Goal: Information Seeking & Learning: Learn about a topic

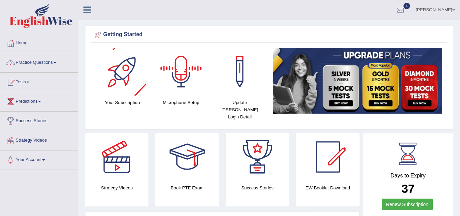
click at [173, 65] on div at bounding box center [181, 72] width 48 height 48
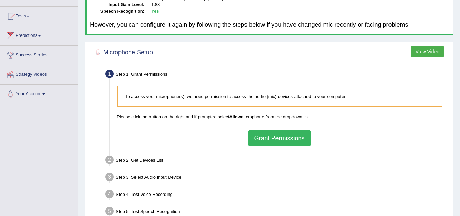
scroll to position [68, 0]
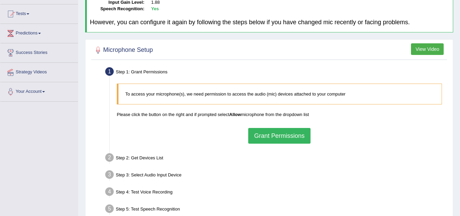
click at [277, 136] on button "Grant Permissions" at bounding box center [279, 136] width 62 height 16
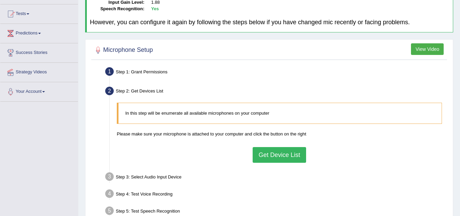
click at [278, 155] on button "Get Device List" at bounding box center [279, 155] width 53 height 16
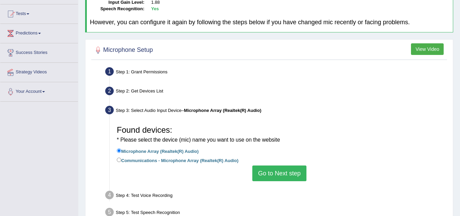
click at [279, 174] on button "Go to Next step" at bounding box center [279, 173] width 54 height 16
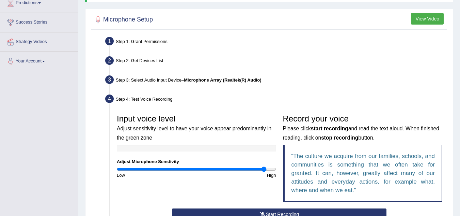
scroll to position [136, 0]
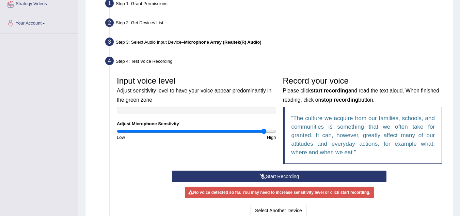
click at [291, 177] on button "Start Recording" at bounding box center [279, 176] width 215 height 12
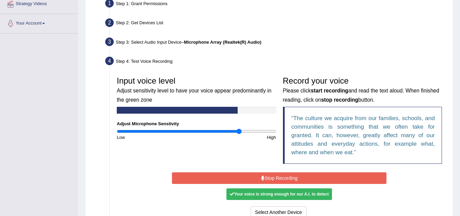
click at [240, 129] on input "range" at bounding box center [196, 130] width 159 height 5
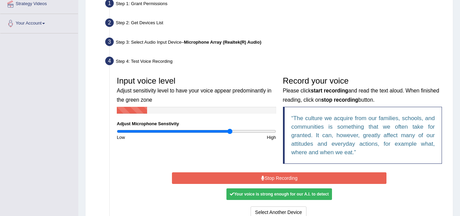
click at [229, 130] on input "range" at bounding box center [196, 130] width 159 height 5
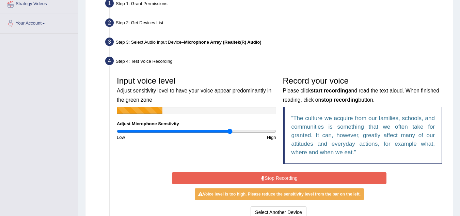
click at [272, 179] on button "Stop Recording" at bounding box center [279, 178] width 215 height 12
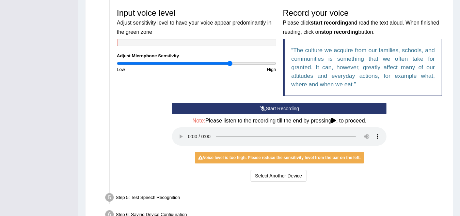
scroll to position [204, 0]
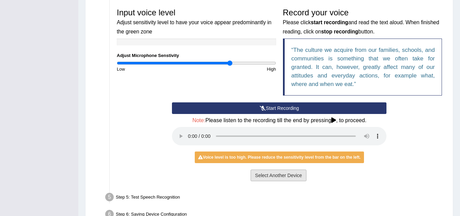
click at [303, 175] on button "Select Another Device" at bounding box center [279, 175] width 56 height 12
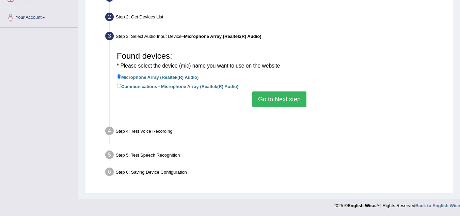
scroll to position [142, 0]
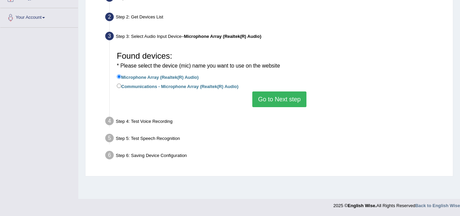
click at [287, 104] on button "Go to Next step" at bounding box center [279, 99] width 54 height 16
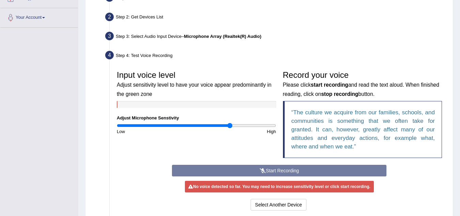
click at [303, 170] on div "Start Recording Stop Recording Note: Please listen to the recording till the en…" at bounding box center [279, 187] width 221 height 47
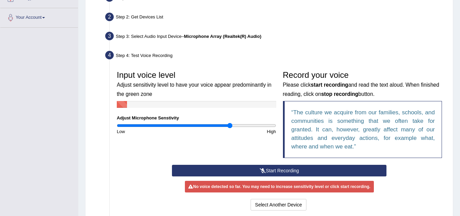
click at [298, 170] on button "Start Recording" at bounding box center [279, 170] width 215 height 12
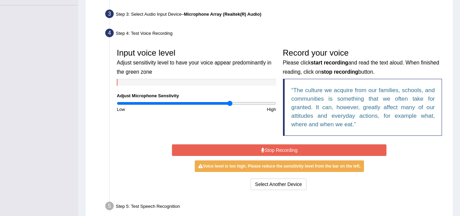
scroll to position [176, 0]
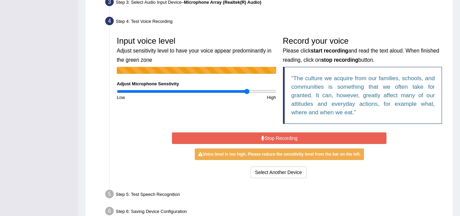
click at [246, 92] on input "range" at bounding box center [196, 91] width 159 height 5
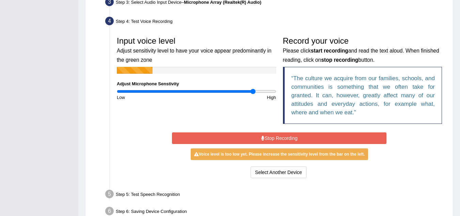
click at [254, 92] on input "range" at bounding box center [196, 91] width 159 height 5
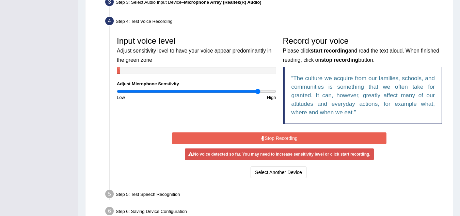
click at [257, 92] on input "range" at bounding box center [196, 91] width 159 height 5
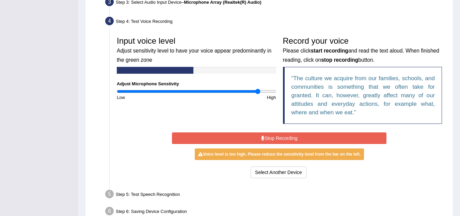
click at [274, 138] on button "Stop Recording" at bounding box center [279, 138] width 215 height 12
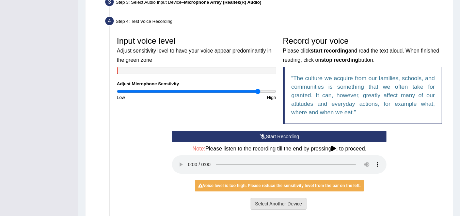
click at [268, 204] on button "Select Another Device" at bounding box center [279, 203] width 56 height 12
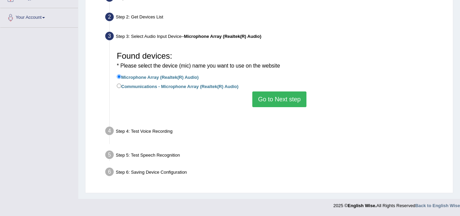
scroll to position [142, 0]
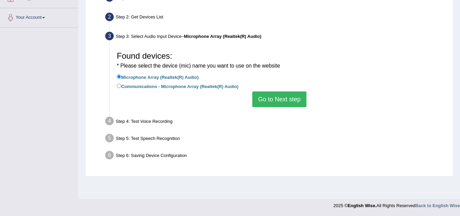
click at [298, 104] on button "Go to Next step" at bounding box center [279, 99] width 54 height 16
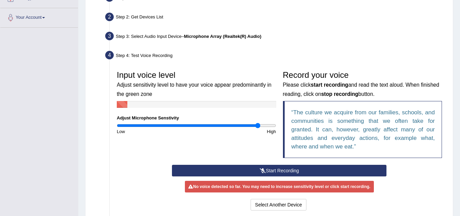
click at [280, 167] on div "Start Recording Stop Recording Note: Please listen to the recording till the en…" at bounding box center [279, 187] width 221 height 47
click at [279, 170] on button "Start Recording" at bounding box center [279, 170] width 215 height 12
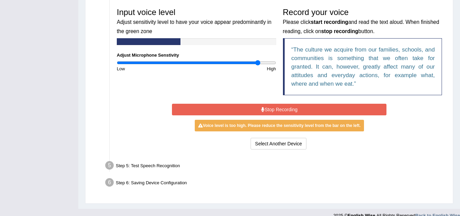
scroll to position [210, 0]
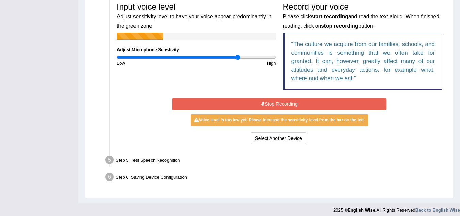
click at [238, 55] on input "range" at bounding box center [196, 56] width 159 height 5
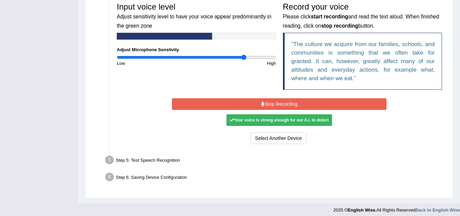
click at [243, 57] on input "range" at bounding box center [196, 56] width 159 height 5
drag, startPoint x: 248, startPoint y: 55, endPoint x: 263, endPoint y: 54, distance: 15.4
click at [263, 54] on input "range" at bounding box center [196, 56] width 159 height 5
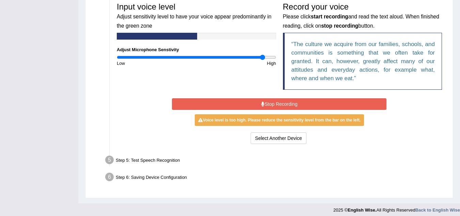
click at [261, 101] on button "Stop Recording" at bounding box center [279, 104] width 215 height 12
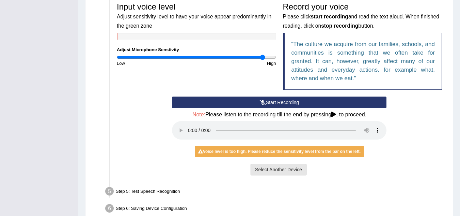
click at [270, 169] on button "Select Another Device" at bounding box center [279, 169] width 56 height 12
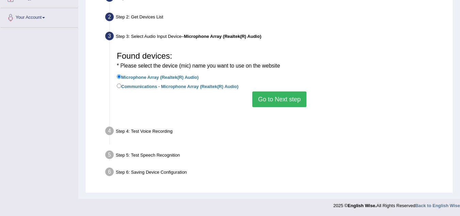
scroll to position [142, 0]
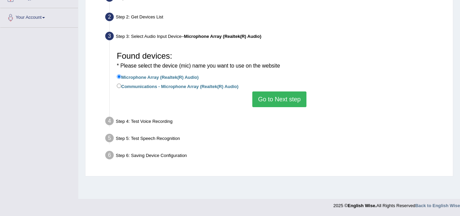
click at [290, 97] on button "Go to Next step" at bounding box center [279, 99] width 54 height 16
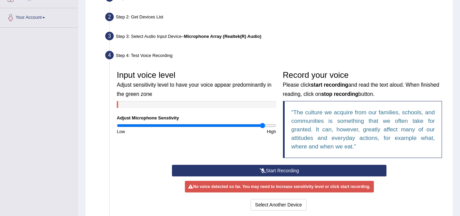
click at [281, 169] on button "Start Recording" at bounding box center [279, 170] width 215 height 12
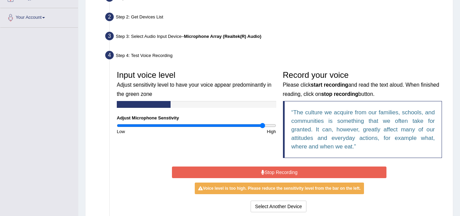
click at [263, 171] on icon at bounding box center [262, 172] width 3 height 5
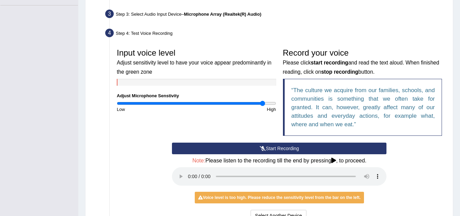
scroll to position [176, 0]
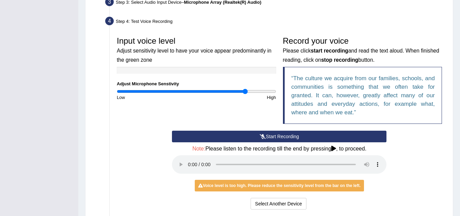
click at [245, 91] on input "range" at bounding box center [196, 91] width 159 height 5
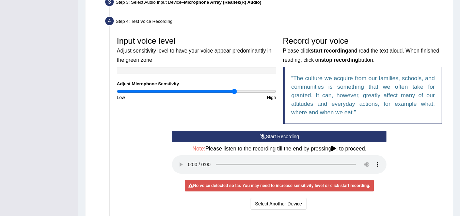
click at [234, 90] on input "range" at bounding box center [196, 91] width 159 height 5
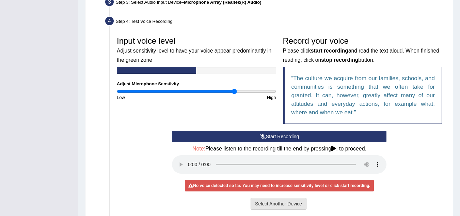
click at [269, 203] on button "Select Another Device" at bounding box center [279, 203] width 56 height 12
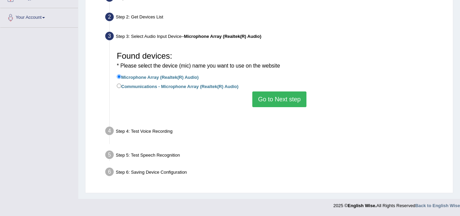
scroll to position [142, 0]
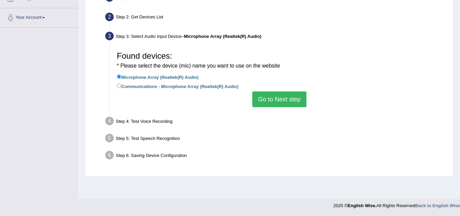
click at [275, 101] on button "Go to Next step" at bounding box center [279, 99] width 54 height 16
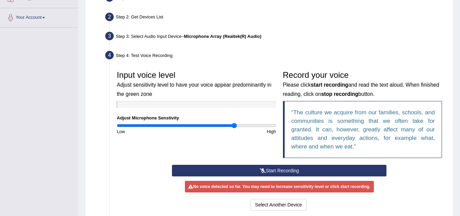
click at [260, 168] on icon at bounding box center [263, 170] width 6 height 5
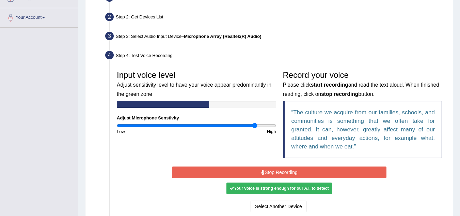
click at [255, 124] on input "range" at bounding box center [196, 125] width 159 height 5
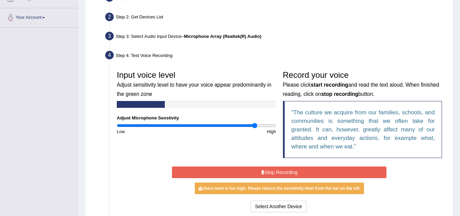
click at [290, 170] on button "Stop Recording" at bounding box center [279, 172] width 215 height 12
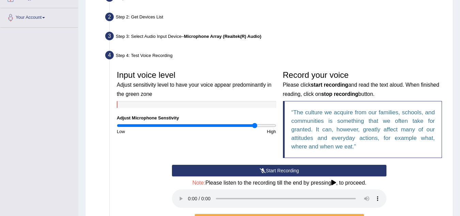
scroll to position [210, 0]
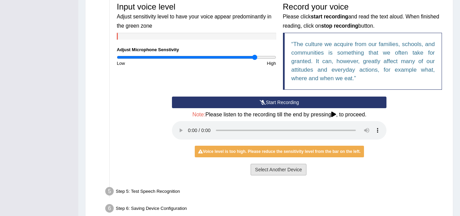
click at [291, 169] on button "Select Another Device" at bounding box center [279, 169] width 56 height 12
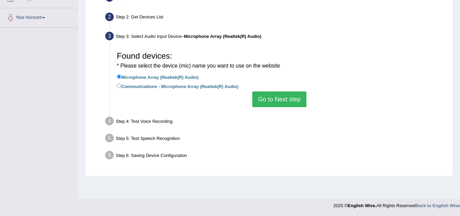
scroll to position [142, 0]
click at [276, 97] on button "Go to Next step" at bounding box center [279, 99] width 54 height 16
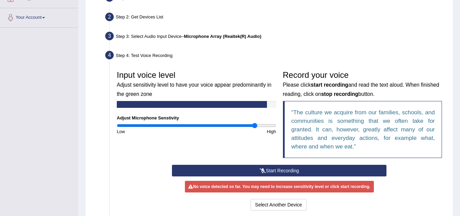
click at [275, 169] on button "Start Recording" at bounding box center [279, 170] width 215 height 12
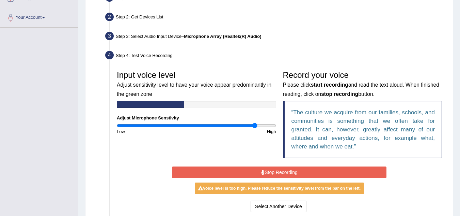
scroll to position [176, 0]
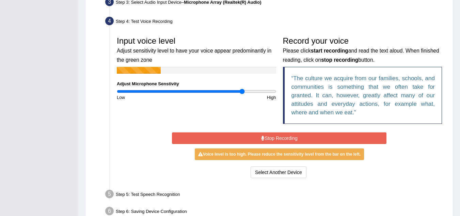
click at [242, 89] on input "range" at bounding box center [196, 91] width 159 height 5
click at [232, 91] on input "range" at bounding box center [196, 91] width 159 height 5
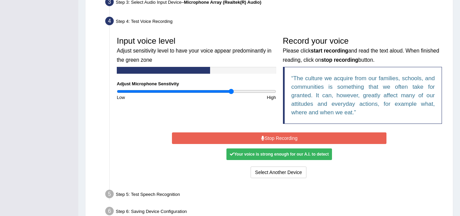
click at [244, 137] on button "Stop Recording" at bounding box center [279, 138] width 215 height 12
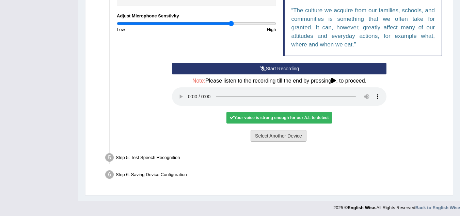
scroll to position [244, 0]
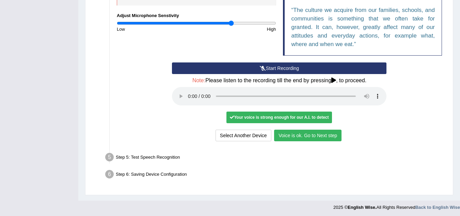
click at [293, 134] on button "Voice is ok. Go to Next step" at bounding box center [307, 135] width 67 height 12
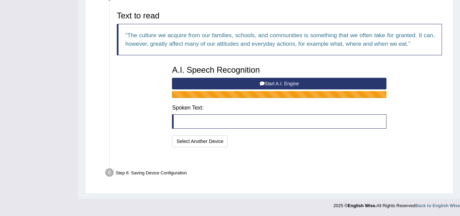
scroll to position [210, 0]
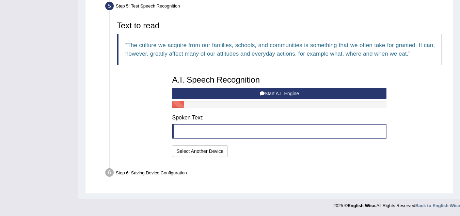
click at [279, 92] on button "Start A.I. Engine" at bounding box center [279, 94] width 215 height 12
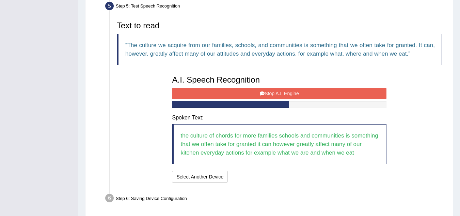
click at [279, 92] on button "Stop A.I. Engine" at bounding box center [279, 94] width 215 height 12
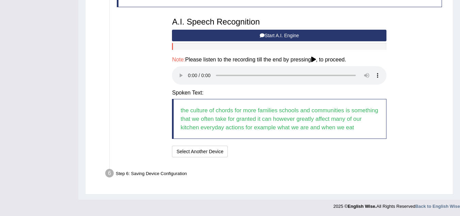
scroll to position [269, 0]
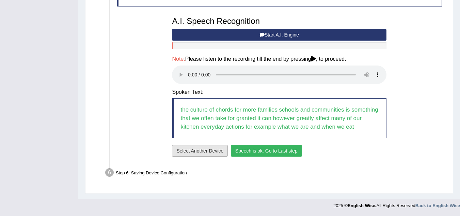
click at [220, 152] on button "Select Another Device" at bounding box center [200, 151] width 56 height 12
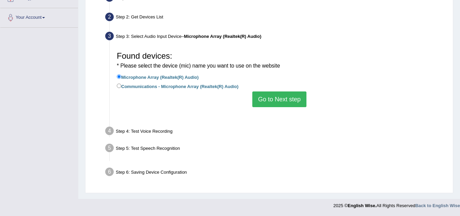
scroll to position [142, 0]
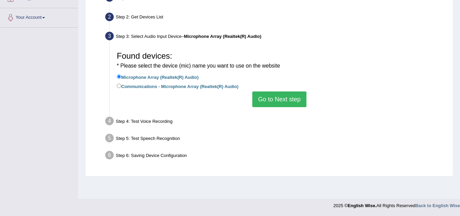
click at [295, 102] on button "Go to Next step" at bounding box center [279, 99] width 54 height 16
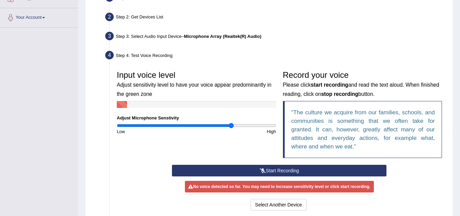
click at [302, 171] on button "Start Recording" at bounding box center [279, 170] width 215 height 12
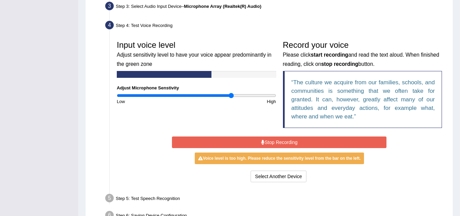
scroll to position [210, 0]
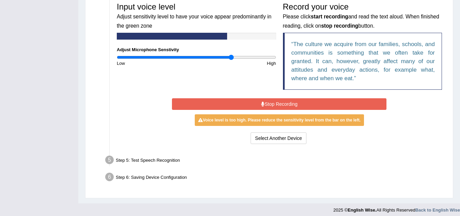
click at [309, 102] on button "Stop Recording" at bounding box center [279, 104] width 215 height 12
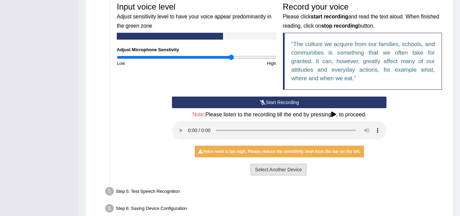
click at [290, 170] on button "Select Another Device" at bounding box center [279, 169] width 56 height 12
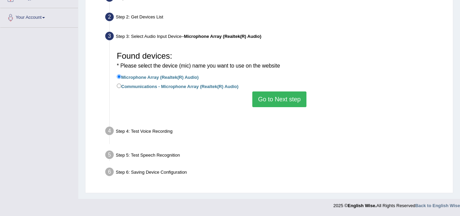
scroll to position [142, 0]
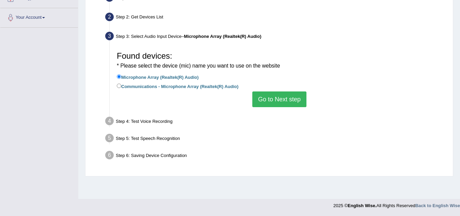
click at [285, 103] on button "Go to Next step" at bounding box center [279, 99] width 54 height 16
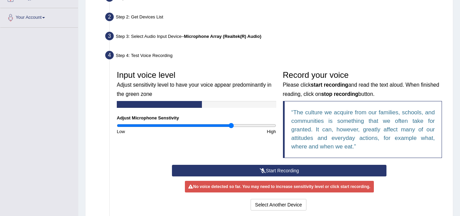
click at [305, 170] on button "Start Recording" at bounding box center [279, 170] width 215 height 12
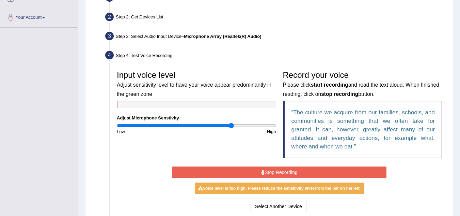
click at [305, 170] on button "Stop Recording" at bounding box center [279, 172] width 215 height 12
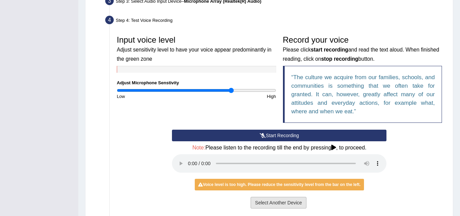
scroll to position [210, 0]
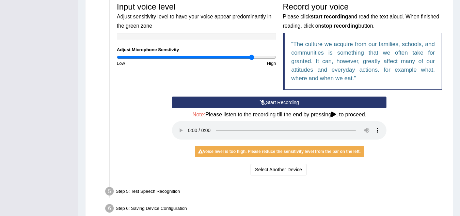
click at [252, 58] on input "range" at bounding box center [196, 56] width 159 height 5
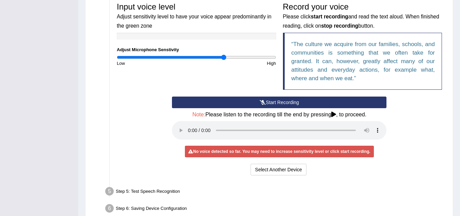
drag, startPoint x: 251, startPoint y: 56, endPoint x: 222, endPoint y: 55, distance: 28.6
click at [223, 55] on input "range" at bounding box center [196, 56] width 159 height 5
click at [247, 58] on input "range" at bounding box center [196, 56] width 159 height 5
click at [270, 169] on button "Select Another Device" at bounding box center [279, 169] width 56 height 12
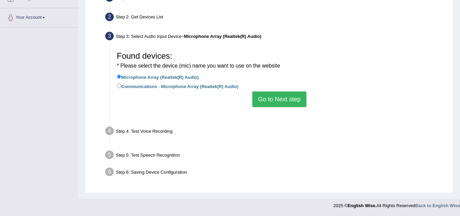
scroll to position [142, 0]
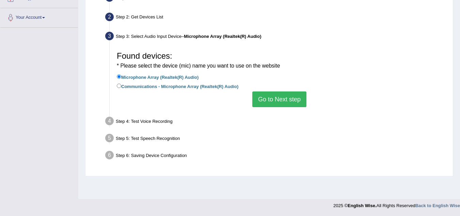
click at [286, 97] on button "Go to Next step" at bounding box center [279, 99] width 54 height 16
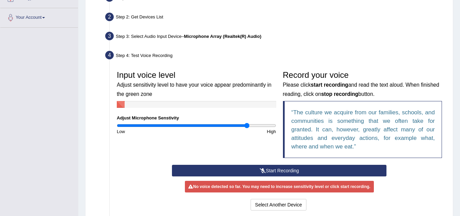
click at [298, 170] on button "Start Recording" at bounding box center [279, 170] width 215 height 12
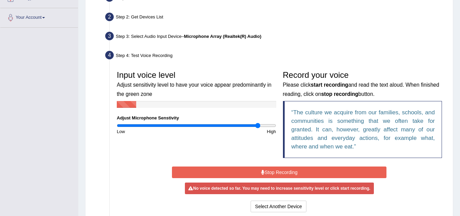
click at [257, 125] on input "range" at bounding box center [196, 125] width 159 height 5
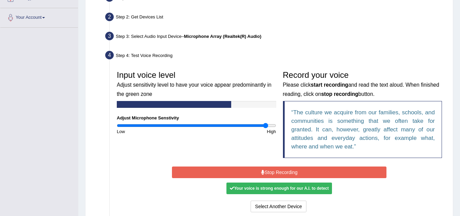
click at [266, 124] on input "range" at bounding box center [196, 125] width 159 height 5
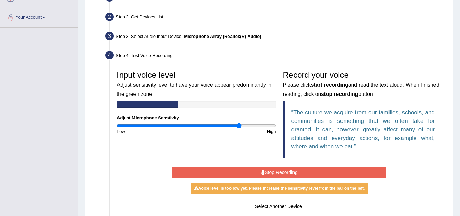
click at [240, 124] on input "range" at bounding box center [196, 125] width 159 height 5
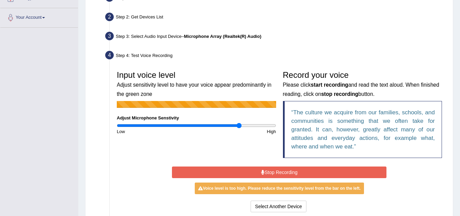
click at [277, 171] on button "Stop Recording" at bounding box center [279, 172] width 215 height 12
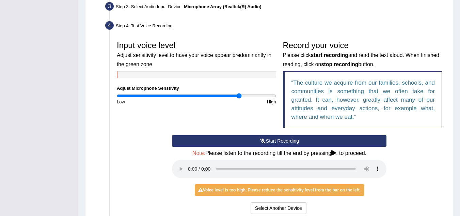
scroll to position [244, 0]
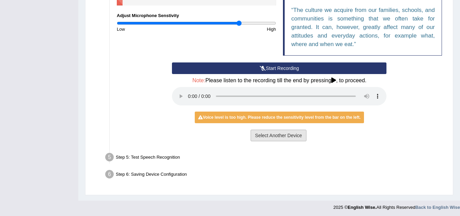
click at [300, 138] on button "Select Another Device" at bounding box center [279, 135] width 56 height 12
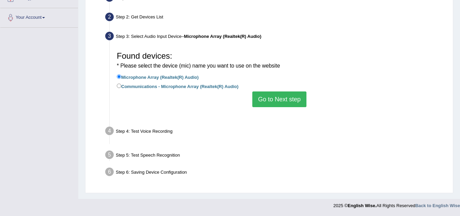
scroll to position [142, 0]
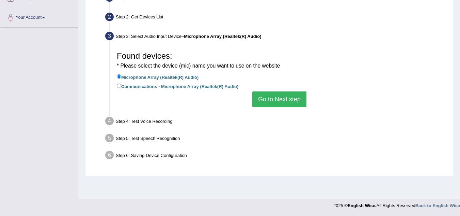
click at [299, 95] on button "Go to Next step" at bounding box center [279, 99] width 54 height 16
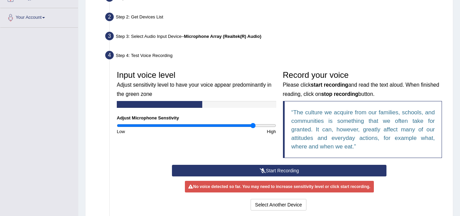
click at [253, 125] on input "range" at bounding box center [196, 125] width 159 height 5
click at [272, 172] on button "Start Recording" at bounding box center [279, 170] width 215 height 12
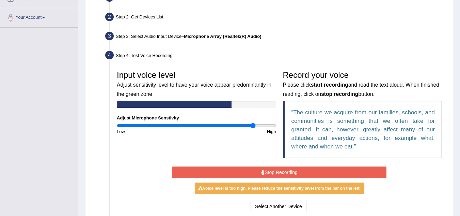
click at [272, 171] on button "Stop Recording" at bounding box center [279, 172] width 215 height 12
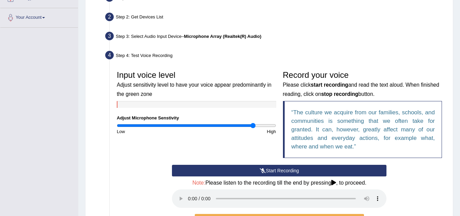
scroll to position [244, 0]
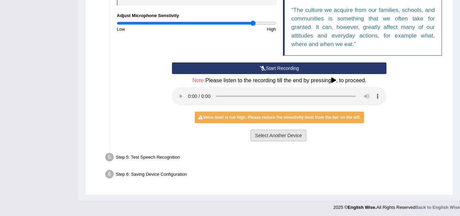
click at [276, 136] on button "Select Another Device" at bounding box center [279, 135] width 56 height 12
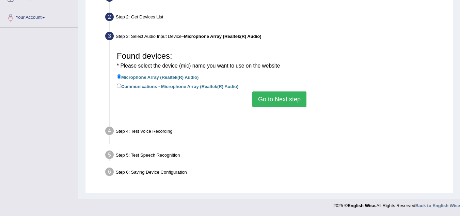
scroll to position [142, 0]
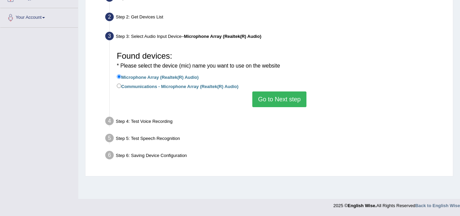
click at [294, 102] on button "Go to Next step" at bounding box center [279, 99] width 54 height 16
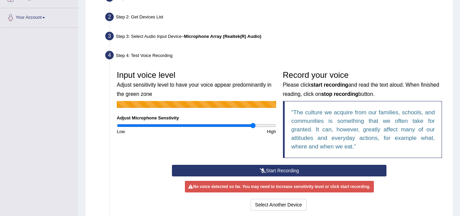
click at [260, 168] on icon at bounding box center [263, 170] width 6 height 5
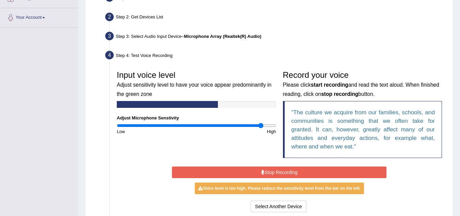
click at [261, 124] on input "range" at bounding box center [196, 125] width 159 height 5
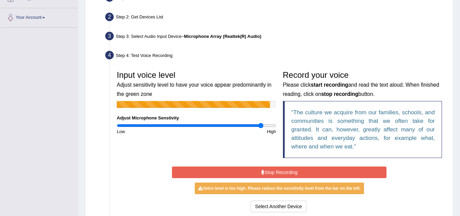
click at [327, 171] on button "Stop Recording" at bounding box center [279, 172] width 215 height 12
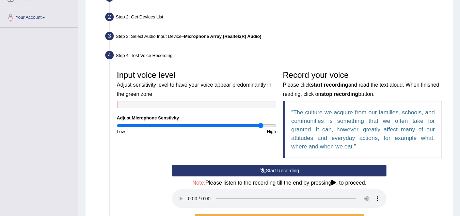
scroll to position [210, 0]
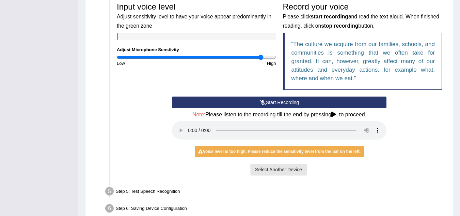
click at [300, 169] on button "Select Another Device" at bounding box center [279, 169] width 56 height 12
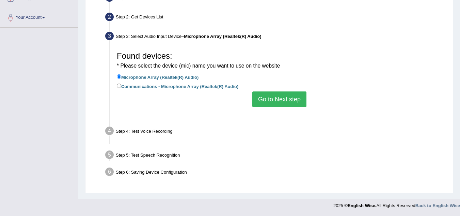
scroll to position [142, 0]
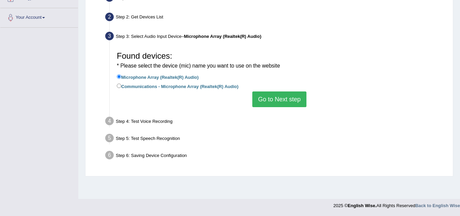
click at [303, 102] on button "Go to Next step" at bounding box center [279, 99] width 54 height 16
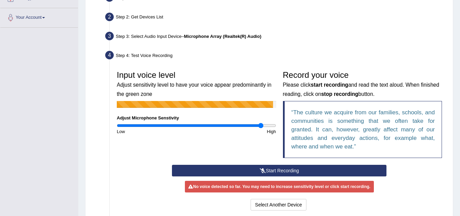
click at [313, 171] on button "Start Recording" at bounding box center [279, 170] width 215 height 12
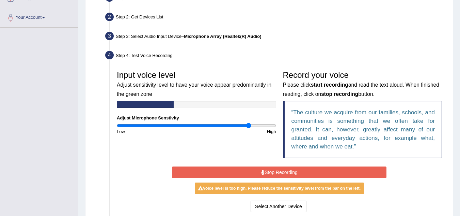
click at [248, 123] on input "range" at bounding box center [196, 125] width 159 height 5
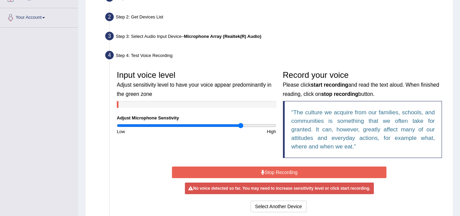
click at [241, 124] on input "range" at bounding box center [196, 125] width 159 height 5
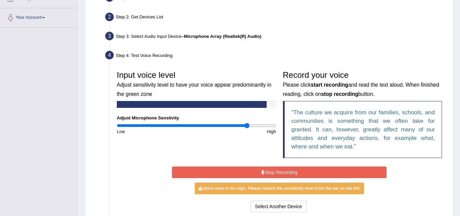
click at [247, 125] on input "range" at bounding box center [196, 125] width 159 height 5
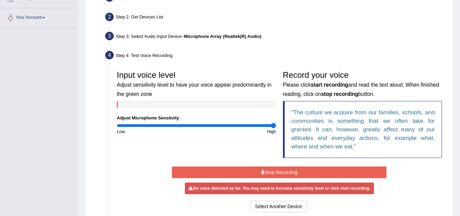
drag, startPoint x: 247, startPoint y: 125, endPoint x: 274, endPoint y: 122, distance: 27.0
click at [274, 123] on input "range" at bounding box center [196, 125] width 159 height 5
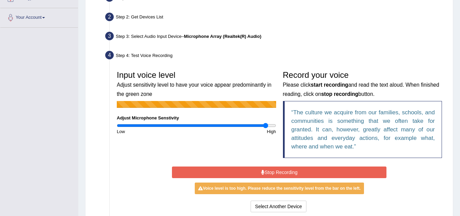
drag, startPoint x: 274, startPoint y: 123, endPoint x: 266, endPoint y: 122, distance: 8.2
click at [266, 123] on input "range" at bounding box center [196, 125] width 159 height 5
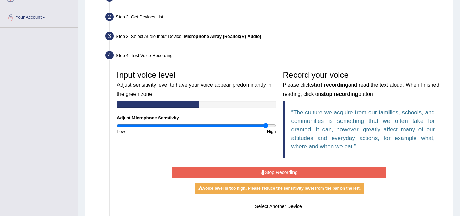
drag, startPoint x: 265, startPoint y: 122, endPoint x: 231, endPoint y: 125, distance: 34.8
click at [230, 124] on div "Input voice level Adjust sensitivity level to have your voice appear predominan…" at bounding box center [196, 100] width 166 height 67
click at [234, 125] on input "range" at bounding box center [196, 125] width 159 height 5
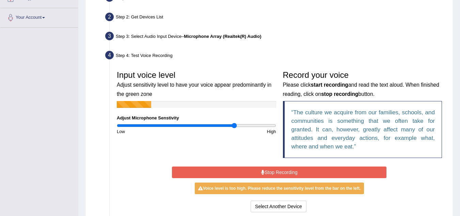
click at [278, 171] on button "Stop Recording" at bounding box center [279, 172] width 215 height 12
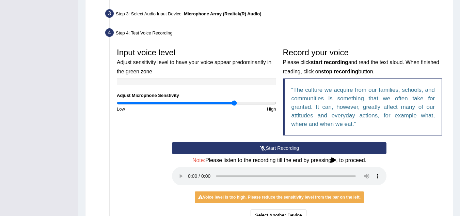
scroll to position [210, 0]
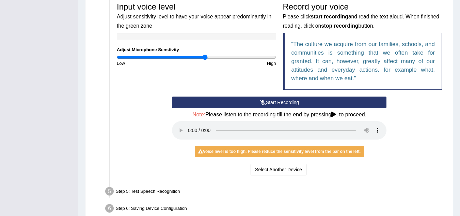
click at [205, 55] on input "range" at bounding box center [196, 56] width 159 height 5
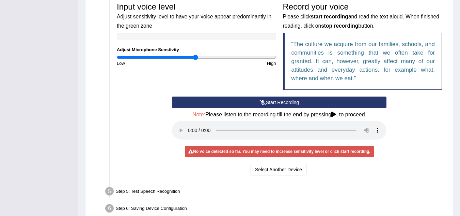
drag, startPoint x: 207, startPoint y: 54, endPoint x: 194, endPoint y: 54, distance: 12.6
click at [195, 54] on input "range" at bounding box center [196, 56] width 159 height 5
click at [209, 57] on input "range" at bounding box center [196, 56] width 159 height 5
click at [219, 57] on input "range" at bounding box center [196, 56] width 159 height 5
click at [232, 55] on input "range" at bounding box center [196, 56] width 159 height 5
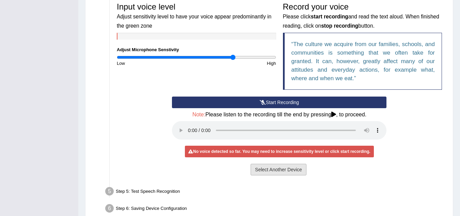
click at [272, 170] on button "Select Another Device" at bounding box center [279, 169] width 56 height 12
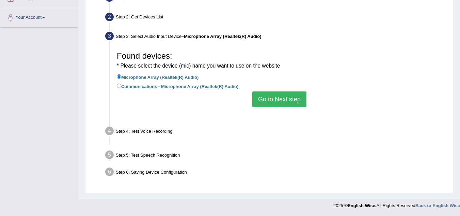
scroll to position [142, 0]
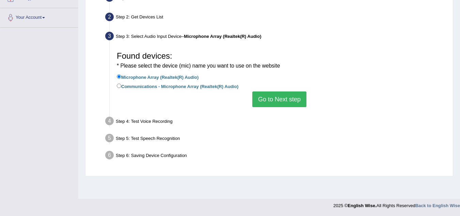
click at [264, 101] on button "Go to Next step" at bounding box center [279, 99] width 54 height 16
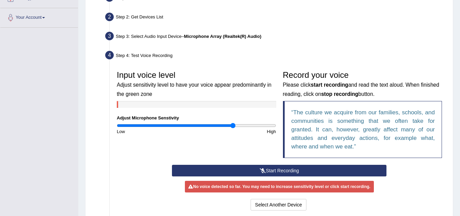
click at [269, 168] on button "Start Recording" at bounding box center [279, 170] width 215 height 12
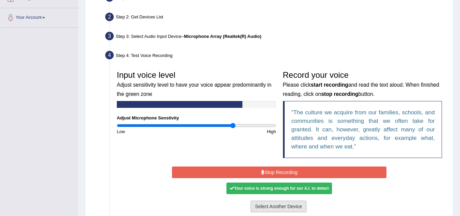
click at [272, 206] on button "Select Another Device" at bounding box center [279, 206] width 56 height 12
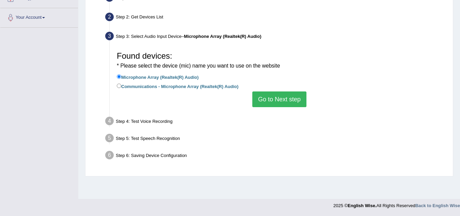
click at [281, 101] on button "Go to Next step" at bounding box center [279, 99] width 54 height 16
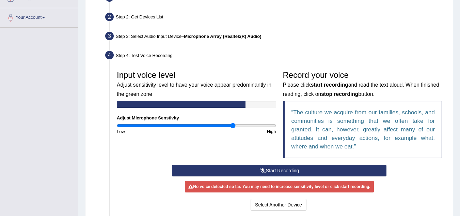
click at [289, 171] on button "Start Recording" at bounding box center [279, 170] width 215 height 12
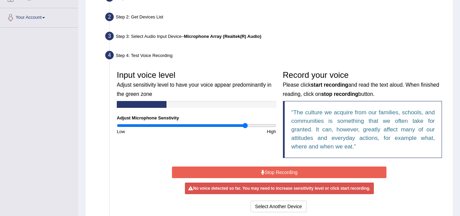
click at [246, 125] on input "range" at bounding box center [196, 125] width 159 height 5
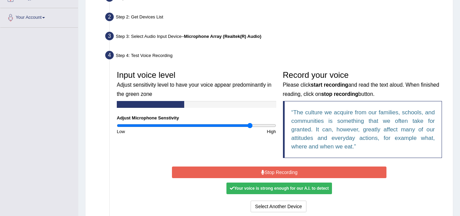
click at [249, 125] on input "range" at bounding box center [196, 125] width 159 height 5
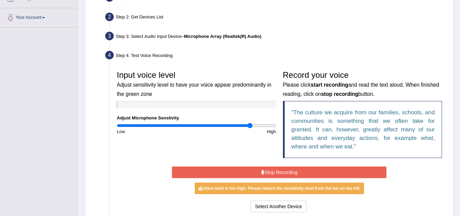
click at [252, 125] on input "range" at bounding box center [196, 125] width 159 height 5
click at [255, 125] on input "range" at bounding box center [196, 125] width 159 height 5
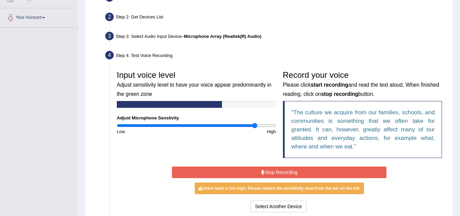
click at [255, 125] on input "range" at bounding box center [196, 125] width 159 height 5
click at [260, 125] on input "range" at bounding box center [196, 125] width 159 height 5
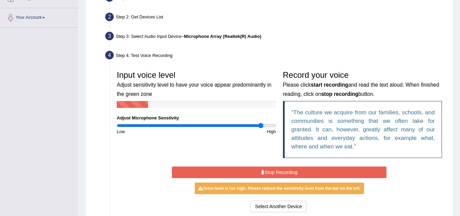
click at [276, 170] on button "Stop Recording" at bounding box center [279, 172] width 215 height 12
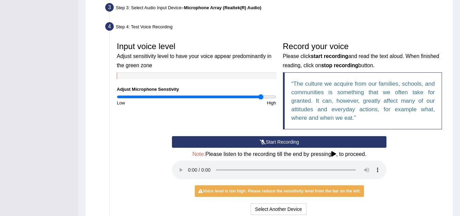
scroll to position [210, 0]
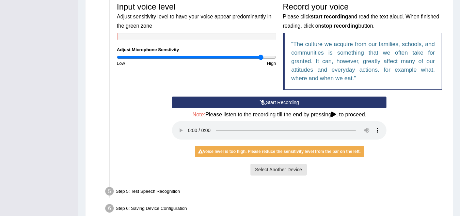
click at [264, 169] on button "Select Another Device" at bounding box center [279, 169] width 56 height 12
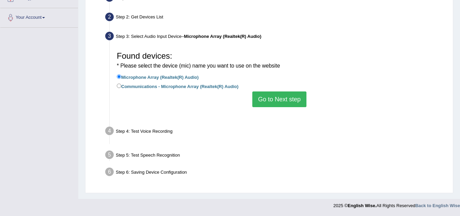
scroll to position [142, 0]
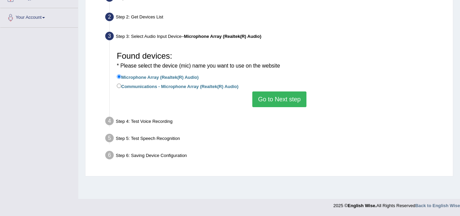
click at [281, 105] on button "Go to Next step" at bounding box center [279, 99] width 54 height 16
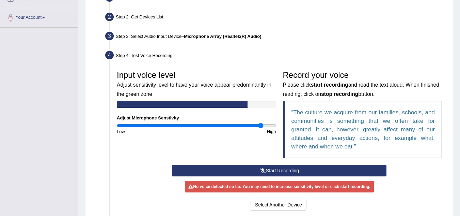
click at [312, 168] on button "Start Recording" at bounding box center [279, 170] width 215 height 12
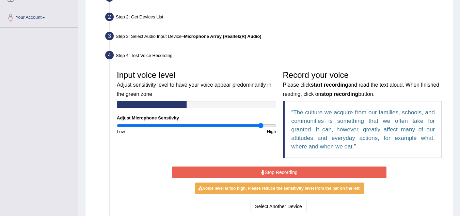
click at [312, 169] on button "Stop Recording" at bounding box center [279, 172] width 215 height 12
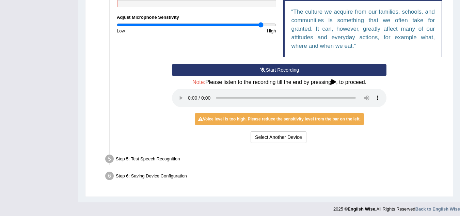
scroll to position [244, 0]
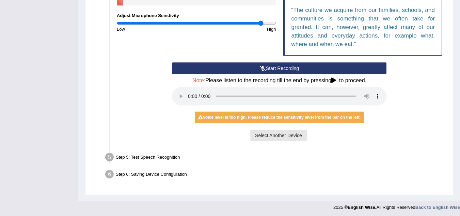
click at [273, 134] on button "Select Another Device" at bounding box center [279, 135] width 56 height 12
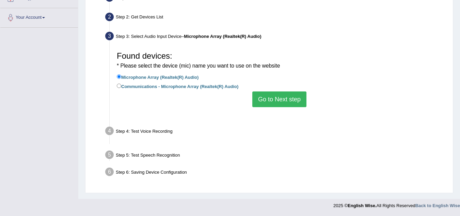
scroll to position [142, 0]
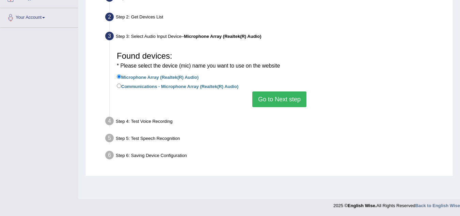
click at [281, 102] on button "Go to Next step" at bounding box center [279, 99] width 54 height 16
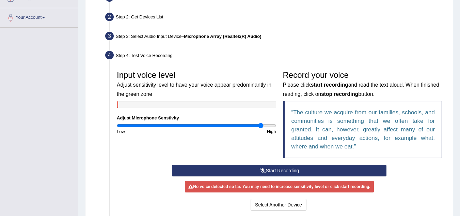
click at [289, 168] on button "Start Recording" at bounding box center [279, 170] width 215 height 12
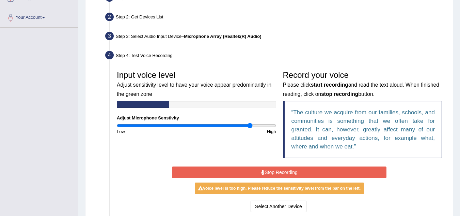
click at [250, 125] on input "range" at bounding box center [196, 125] width 159 height 5
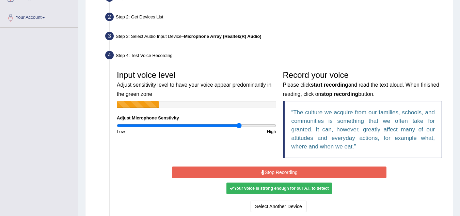
click at [239, 124] on input "range" at bounding box center [196, 125] width 159 height 5
click at [285, 169] on button "Stop Recording" at bounding box center [279, 172] width 215 height 12
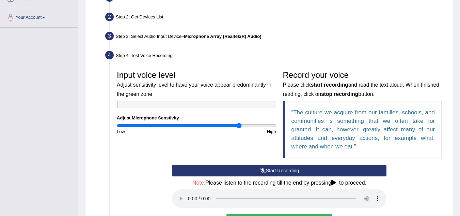
scroll to position [210, 0]
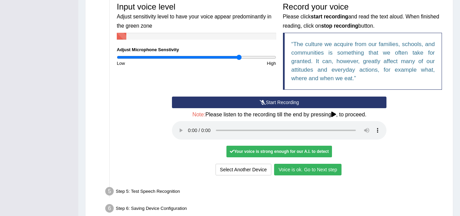
click at [332, 169] on button "Voice is ok. Go to Next step" at bounding box center [307, 169] width 67 height 12
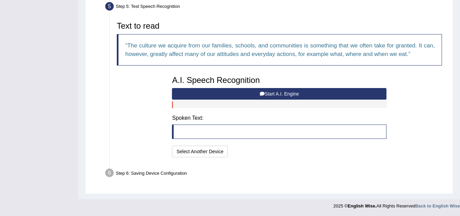
click at [284, 94] on button "Start A.I. Engine" at bounding box center [279, 94] width 215 height 12
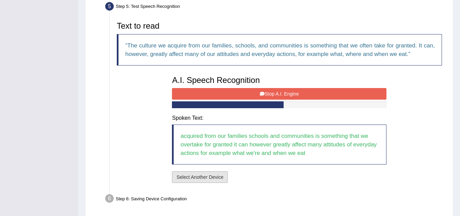
click at [212, 175] on button "Select Another Device" at bounding box center [200, 177] width 56 height 12
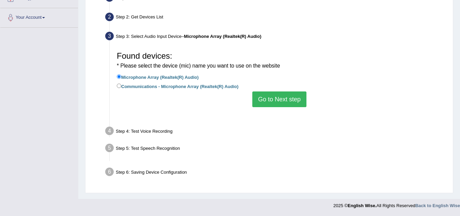
scroll to position [142, 0]
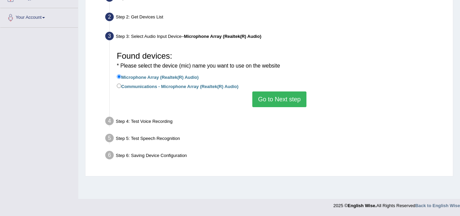
click at [276, 98] on button "Go to Next step" at bounding box center [279, 99] width 54 height 16
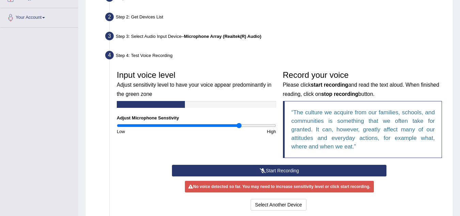
click at [299, 170] on button "Start Recording" at bounding box center [279, 170] width 215 height 12
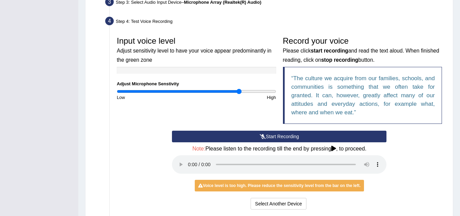
scroll to position [244, 0]
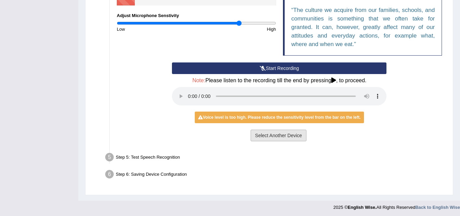
click at [262, 132] on button "Select Another Device" at bounding box center [279, 135] width 56 height 12
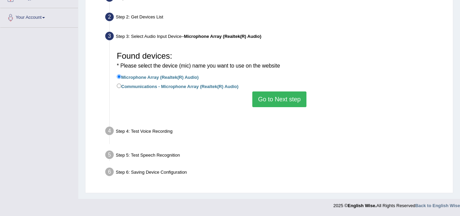
scroll to position [142, 0]
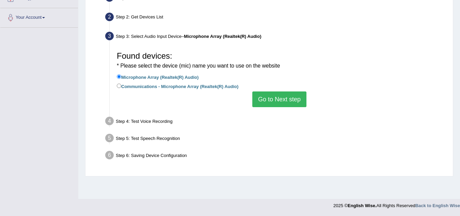
click at [280, 99] on button "Go to Next step" at bounding box center [279, 99] width 54 height 16
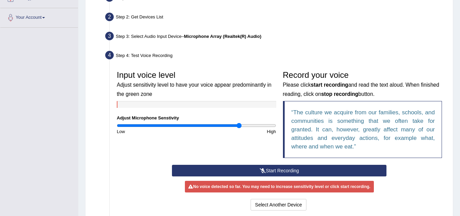
click at [345, 171] on button "Start Recording" at bounding box center [279, 170] width 215 height 12
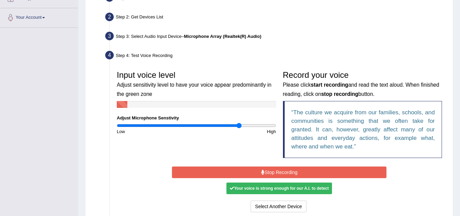
click at [345, 171] on button "Stop Recording" at bounding box center [279, 172] width 215 height 12
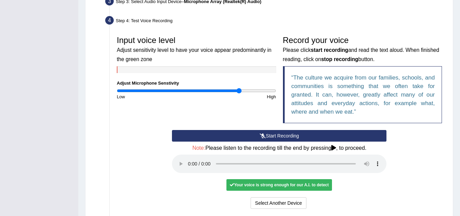
scroll to position [210, 0]
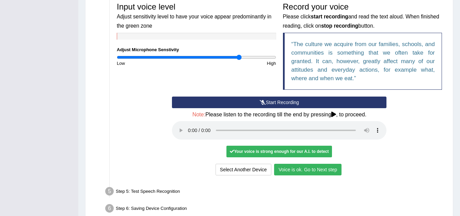
click at [311, 169] on button "Voice is ok. Go to Next step" at bounding box center [307, 169] width 67 height 12
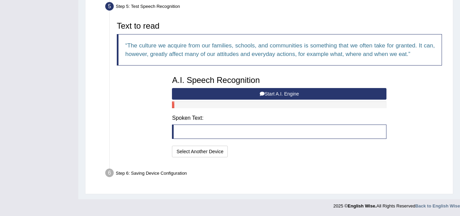
click at [284, 93] on button "Start A.I. Engine" at bounding box center [279, 94] width 215 height 12
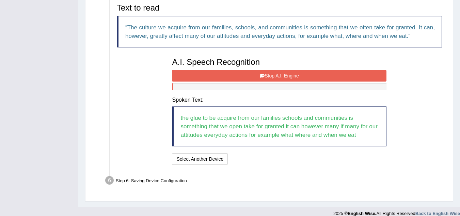
scroll to position [236, 0]
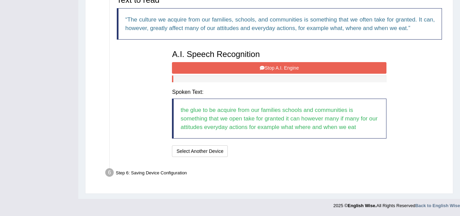
click at [227, 72] on button "Stop A.I. Engine" at bounding box center [279, 68] width 215 height 12
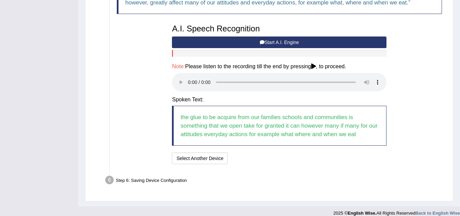
scroll to position [269, 0]
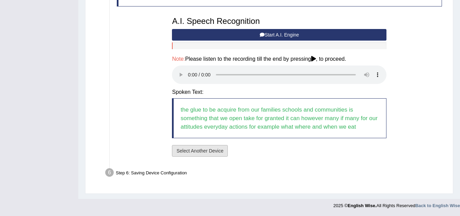
click at [221, 149] on button "Select Another Device" at bounding box center [200, 151] width 56 height 12
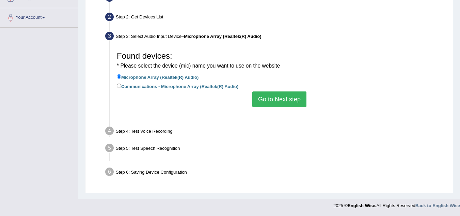
scroll to position [142, 0]
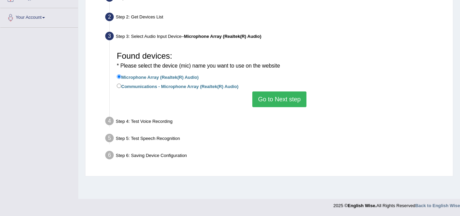
click at [299, 97] on button "Go to Next step" at bounding box center [279, 99] width 54 height 16
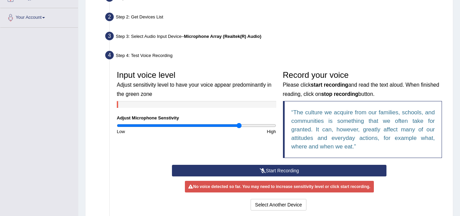
click at [374, 171] on button "Start Recording" at bounding box center [279, 170] width 215 height 12
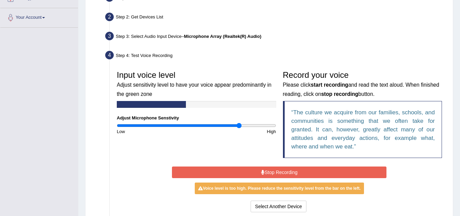
click at [373, 173] on button "Stop Recording" at bounding box center [279, 172] width 215 height 12
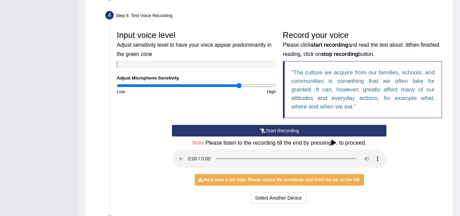
scroll to position [210, 0]
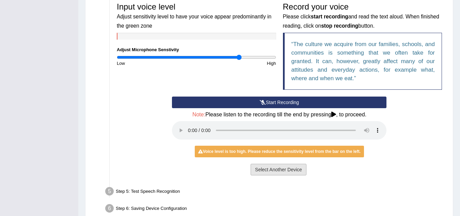
click at [291, 172] on button "Select Another Device" at bounding box center [279, 169] width 56 height 12
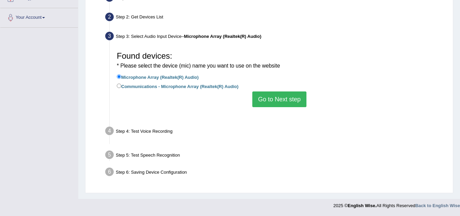
scroll to position [142, 0]
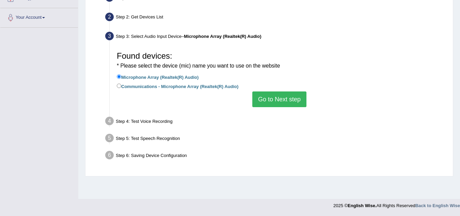
click at [297, 153] on div "Step 6: Saving Device Configuration" at bounding box center [276, 155] width 348 height 15
click at [293, 99] on button "Go to Next step" at bounding box center [279, 99] width 54 height 16
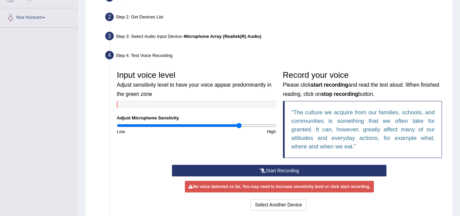
click at [315, 168] on button "Start Recording" at bounding box center [279, 170] width 215 height 12
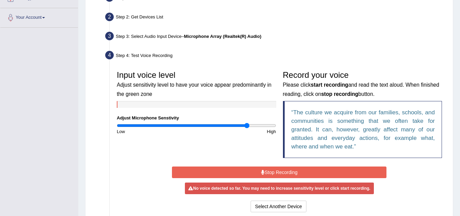
click at [246, 123] on input "range" at bounding box center [196, 125] width 159 height 5
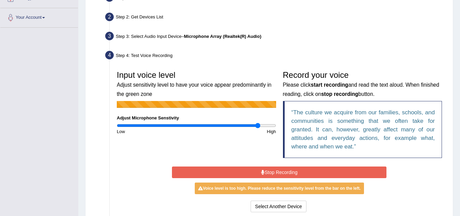
click at [258, 124] on input "range" at bounding box center [196, 125] width 159 height 5
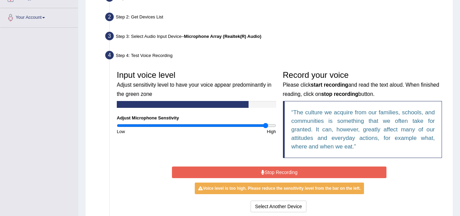
click at [266, 124] on input "range" at bounding box center [196, 125] width 159 height 5
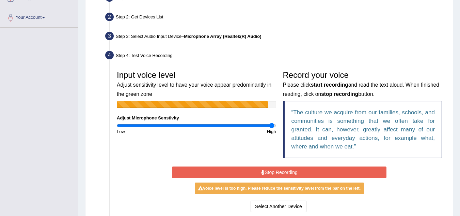
click at [271, 124] on input "range" at bounding box center [196, 125] width 159 height 5
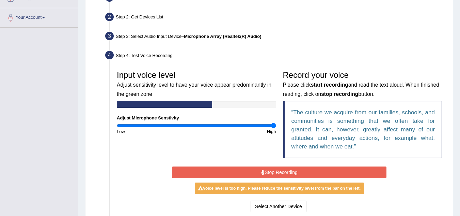
click at [275, 124] on input "range" at bounding box center [196, 125] width 159 height 5
click at [276, 169] on button "Stop Recording" at bounding box center [279, 172] width 215 height 12
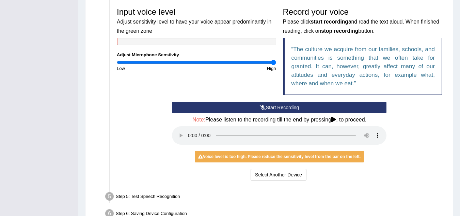
scroll to position [210, 0]
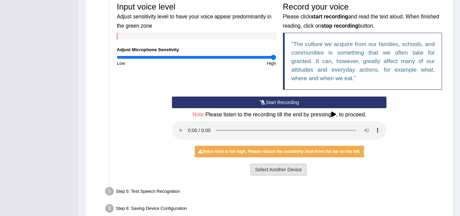
click at [285, 171] on button "Select Another Device" at bounding box center [279, 169] width 56 height 12
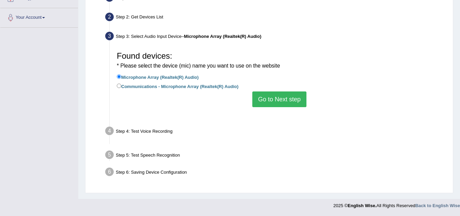
scroll to position [142, 0]
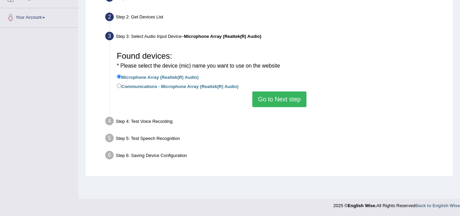
click at [300, 103] on button "Go to Next step" at bounding box center [279, 99] width 54 height 16
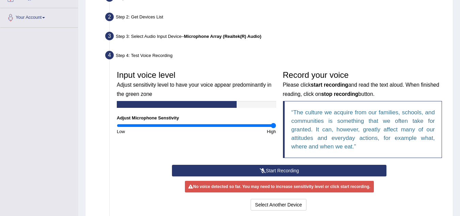
click at [313, 168] on button "Start Recording" at bounding box center [279, 170] width 215 height 12
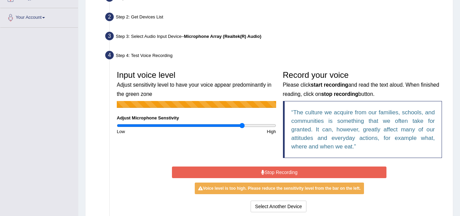
click at [242, 124] on input "range" at bounding box center [196, 125] width 159 height 5
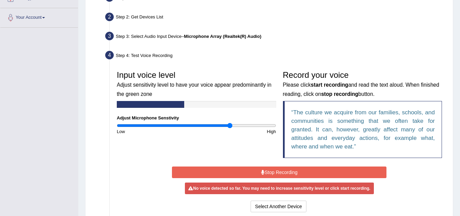
click at [229, 126] on input "range" at bounding box center [196, 125] width 159 height 5
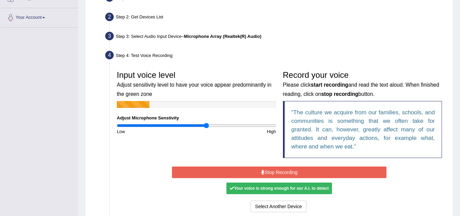
click at [207, 125] on input "range" at bounding box center [196, 125] width 159 height 5
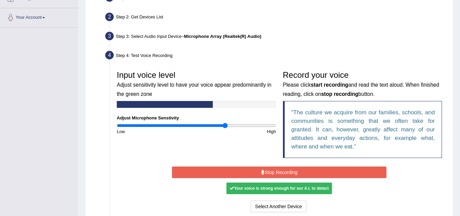
click at [224, 126] on input "range" at bounding box center [196, 125] width 159 height 5
click at [237, 170] on button "Stop Recording" at bounding box center [279, 172] width 215 height 12
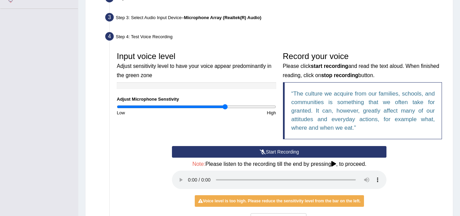
scroll to position [210, 0]
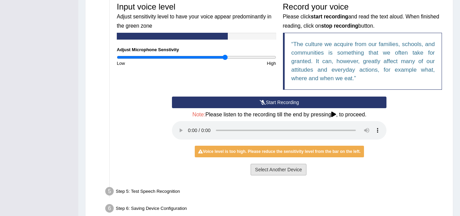
click at [282, 166] on button "Select Another Device" at bounding box center [279, 169] width 56 height 12
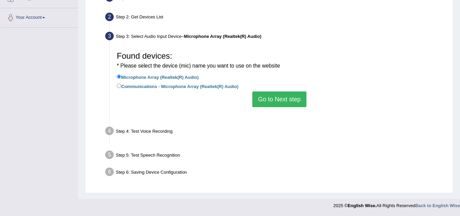
scroll to position [142, 0]
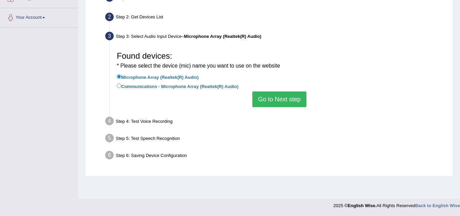
click at [292, 101] on button "Go to Next step" at bounding box center [279, 99] width 54 height 16
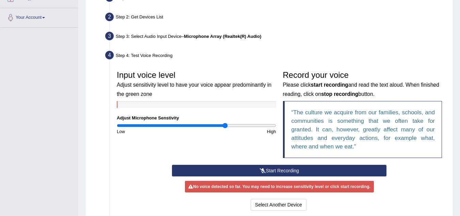
click at [286, 169] on button "Start Recording" at bounding box center [279, 170] width 215 height 12
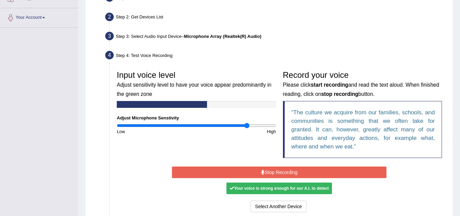
click at [248, 125] on input "range" at bounding box center [196, 125] width 159 height 5
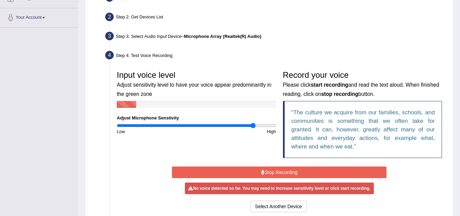
click at [253, 125] on input "range" at bounding box center [196, 125] width 159 height 5
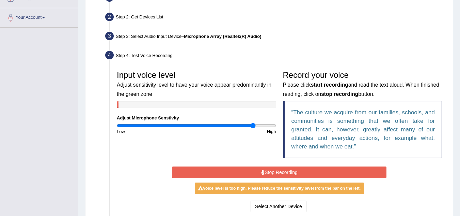
click at [315, 171] on button "Stop Recording" at bounding box center [279, 172] width 215 height 12
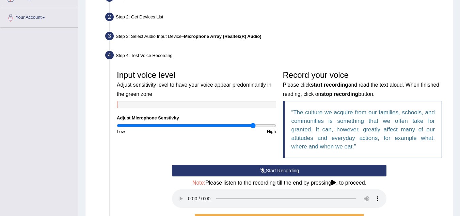
scroll to position [210, 0]
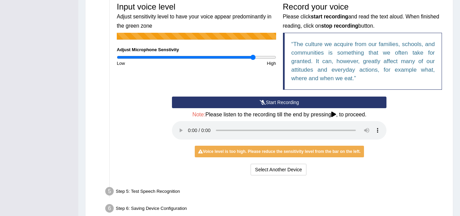
click at [238, 101] on button "Start Recording" at bounding box center [279, 102] width 215 height 12
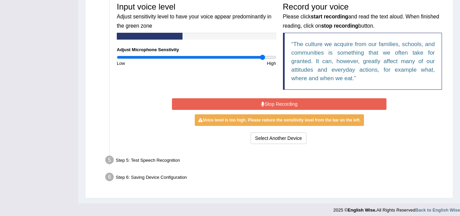
type input "1.86"
click at [262, 57] on input "range" at bounding box center [196, 56] width 159 height 5
click at [304, 103] on button "Stop Recording" at bounding box center [279, 104] width 215 height 12
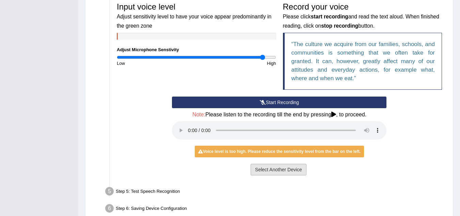
click at [278, 170] on button "Select Another Device" at bounding box center [279, 169] width 56 height 12
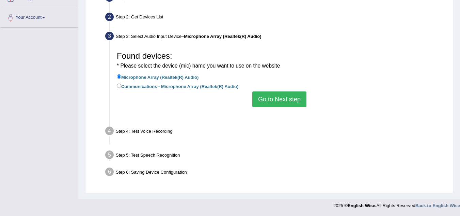
scroll to position [142, 0]
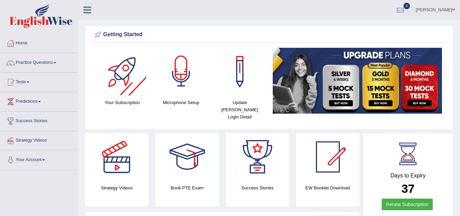
click at [169, 75] on div at bounding box center [181, 72] width 48 height 48
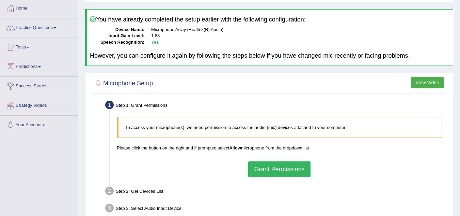
scroll to position [68, 0]
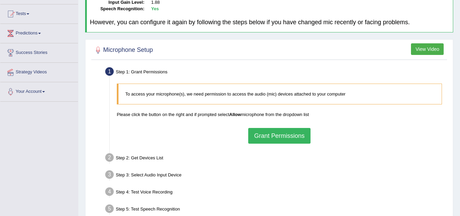
click at [304, 132] on button "Grant Permissions" at bounding box center [279, 136] width 62 height 16
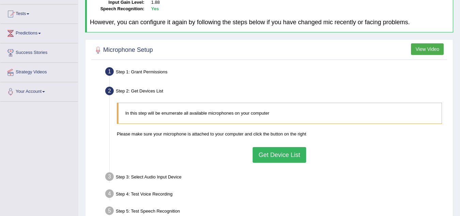
click at [294, 158] on button "Get Device List" at bounding box center [279, 155] width 53 height 16
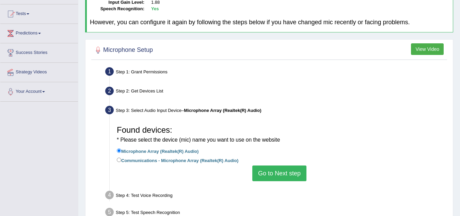
click at [292, 171] on button "Go to Next step" at bounding box center [279, 173] width 54 height 16
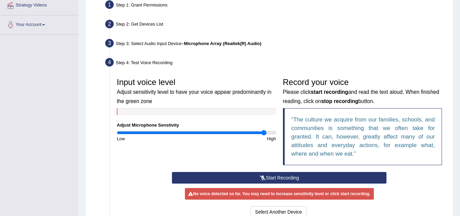
scroll to position [136, 0]
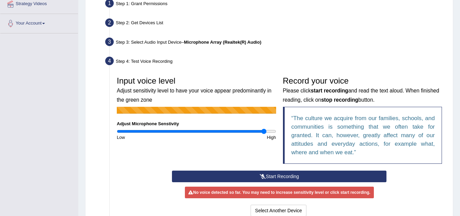
click at [296, 176] on button "Start Recording" at bounding box center [279, 176] width 215 height 12
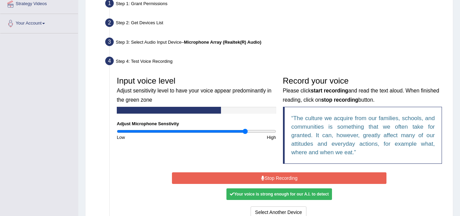
click at [245, 131] on input "range" at bounding box center [196, 130] width 159 height 5
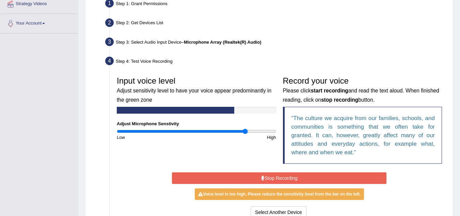
click at [296, 177] on button "Stop Recording" at bounding box center [279, 178] width 215 height 12
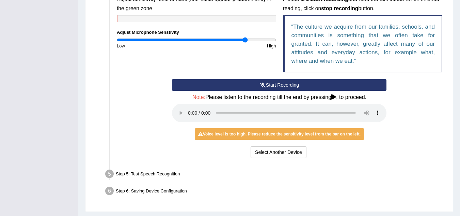
scroll to position [246, 0]
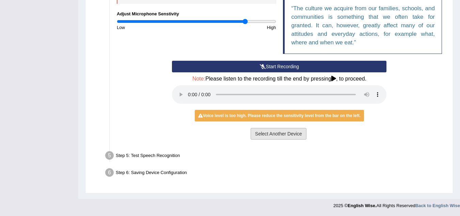
click at [274, 131] on button "Select Another Device" at bounding box center [279, 134] width 56 height 12
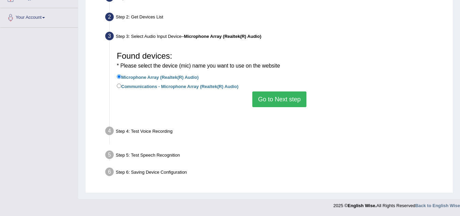
scroll to position [142, 0]
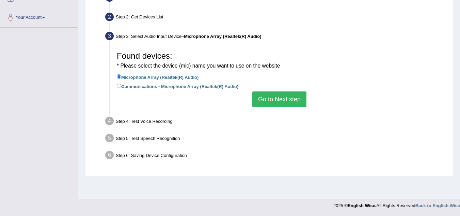
click at [304, 100] on button "Go to Next step" at bounding box center [279, 99] width 54 height 16
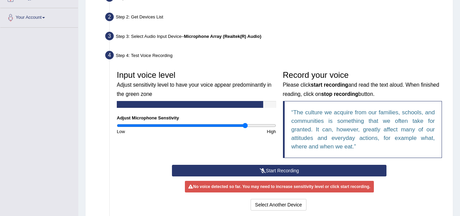
click at [334, 168] on button "Start Recording" at bounding box center [279, 170] width 215 height 12
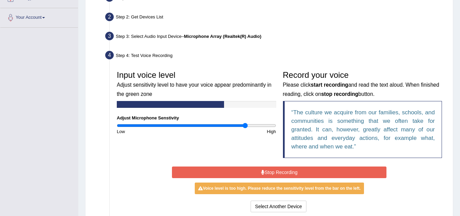
click at [331, 171] on button "Stop Recording" at bounding box center [279, 172] width 215 height 12
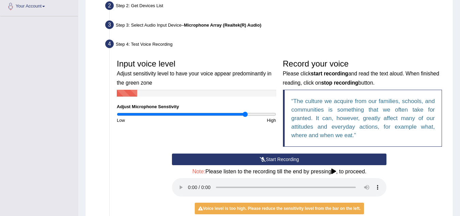
scroll to position [244, 0]
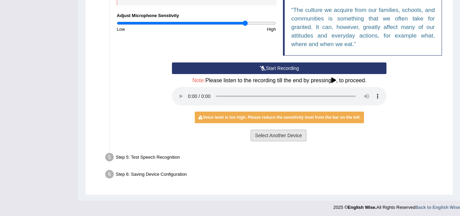
click at [283, 133] on button "Select Another Device" at bounding box center [279, 135] width 56 height 12
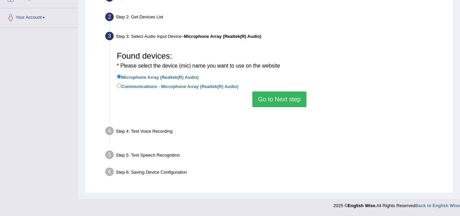
scroll to position [142, 0]
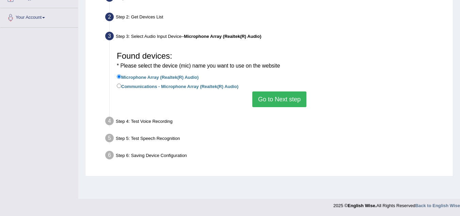
click at [297, 102] on button "Go to Next step" at bounding box center [279, 99] width 54 height 16
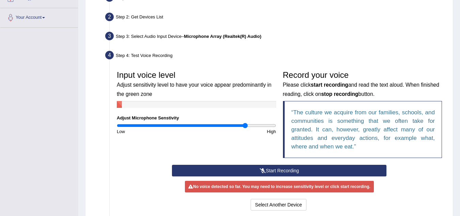
click at [380, 169] on button "Start Recording" at bounding box center [279, 170] width 215 height 12
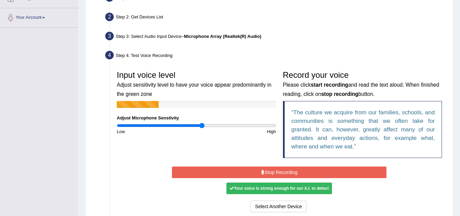
type input "1.08"
click at [202, 123] on input "range" at bounding box center [196, 125] width 159 height 5
click at [212, 170] on button "Stop Recording" at bounding box center [279, 172] width 215 height 12
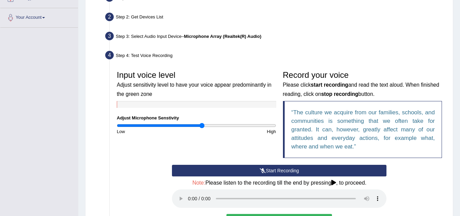
scroll to position [244, 0]
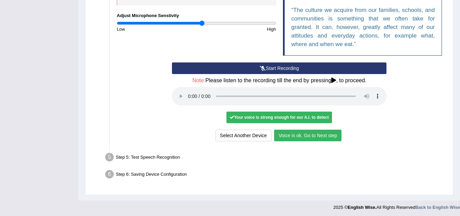
click at [338, 134] on button "Voice is ok. Go to Next step" at bounding box center [307, 135] width 67 height 12
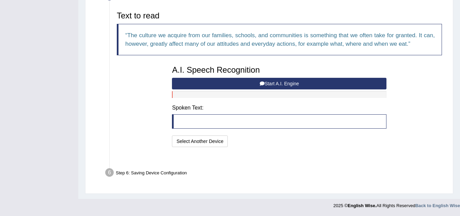
scroll to position [210, 0]
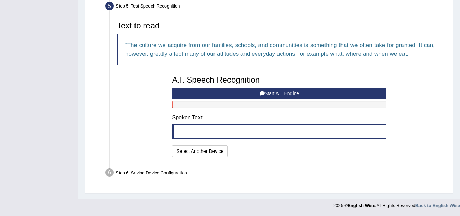
click at [318, 95] on button "Start A.I. Engine" at bounding box center [279, 94] width 215 height 12
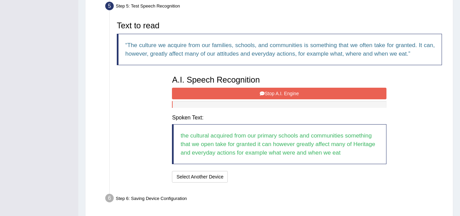
click at [318, 95] on button "Stop A.I. Engine" at bounding box center [279, 94] width 215 height 12
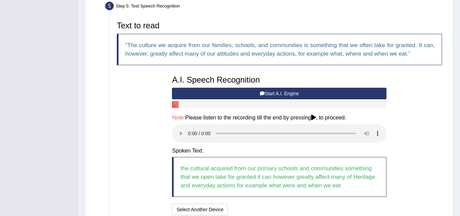
scroll to position [269, 0]
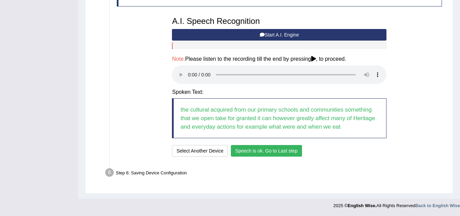
click at [257, 148] on button "Speech is ok. Go to Last step" at bounding box center [266, 151] width 71 height 12
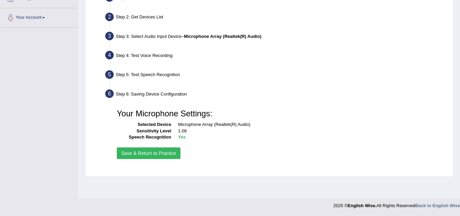
scroll to position [142, 0]
click at [134, 153] on button "Save & Return to Practice" at bounding box center [149, 153] width 64 height 12
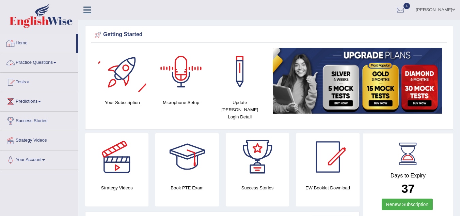
click at [38, 62] on link "Practice Questions" at bounding box center [39, 61] width 78 height 17
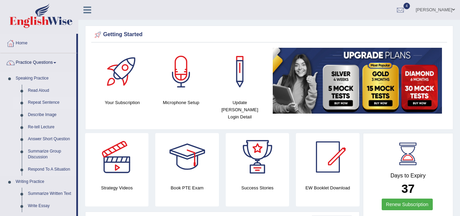
click at [41, 102] on link "Repeat Sentence" at bounding box center [50, 102] width 51 height 12
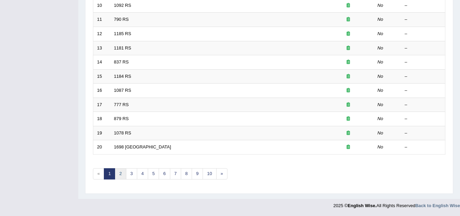
click at [118, 171] on link "2" at bounding box center [120, 173] width 11 height 11
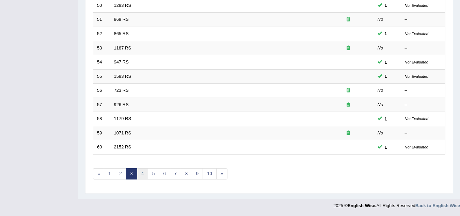
click at [147, 173] on link "4" at bounding box center [142, 173] width 11 height 11
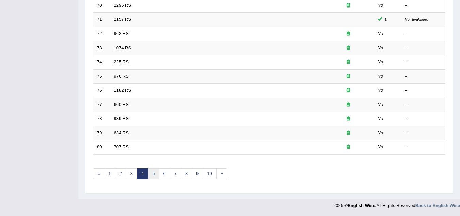
click at [157, 172] on link "5" at bounding box center [153, 173] width 11 height 11
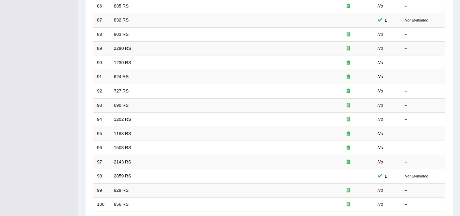
scroll to position [235, 0]
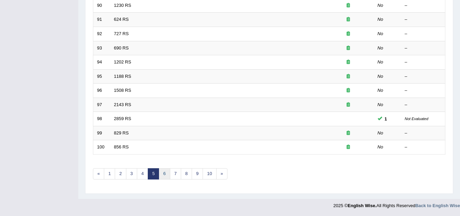
click at [168, 175] on link "6" at bounding box center [164, 173] width 11 height 11
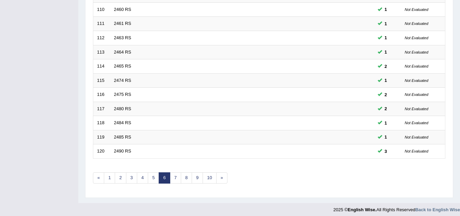
scroll to position [235, 0]
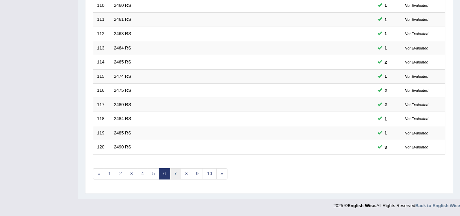
click at [175, 174] on link "7" at bounding box center [175, 173] width 11 height 11
click at [177, 174] on link "8" at bounding box center [175, 173] width 11 height 11
click at [177, 170] on link "9" at bounding box center [175, 173] width 11 height 11
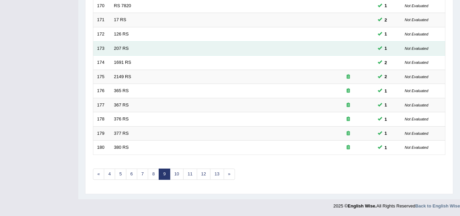
scroll to position [235, 0]
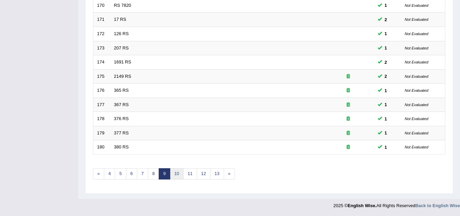
click at [175, 177] on link "10" at bounding box center [177, 173] width 14 height 11
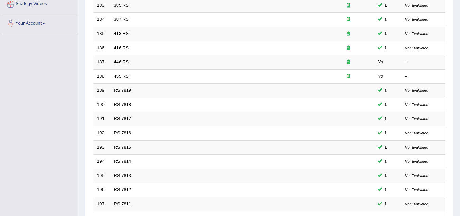
scroll to position [235, 0]
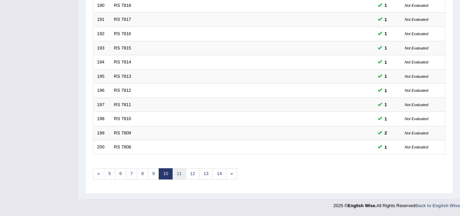
click at [180, 174] on link "11" at bounding box center [179, 173] width 14 height 11
click at [185, 173] on link "12" at bounding box center [182, 173] width 14 height 11
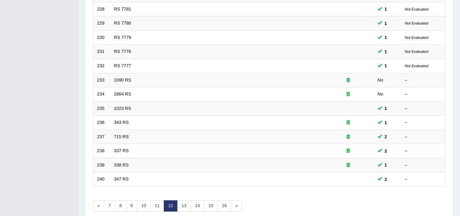
scroll to position [235, 0]
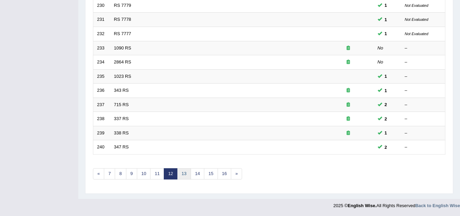
click at [186, 174] on link "13" at bounding box center [184, 173] width 14 height 11
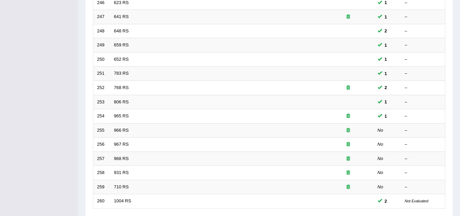
scroll to position [235, 0]
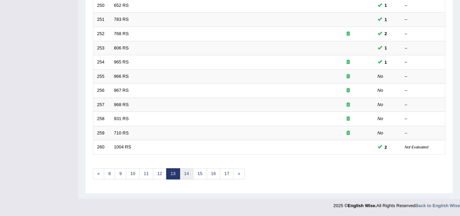
click at [187, 175] on link "14" at bounding box center [187, 173] width 14 height 11
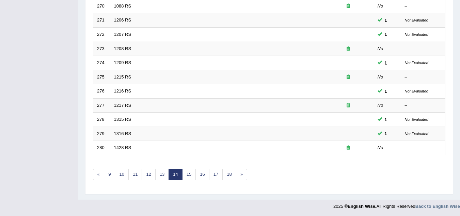
scroll to position [235, 0]
drag, startPoint x: 189, startPoint y: 173, endPoint x: 193, endPoint y: 171, distance: 5.3
click at [189, 173] on link "15" at bounding box center [189, 173] width 14 height 11
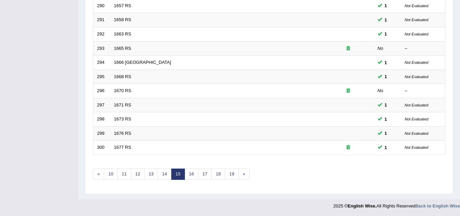
scroll to position [235, 0]
click at [195, 173] on link "16" at bounding box center [192, 173] width 14 height 11
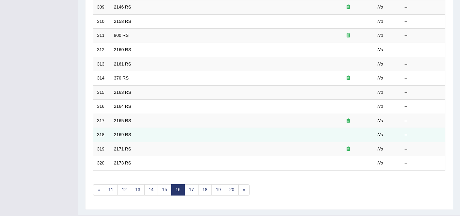
scroll to position [235, 0]
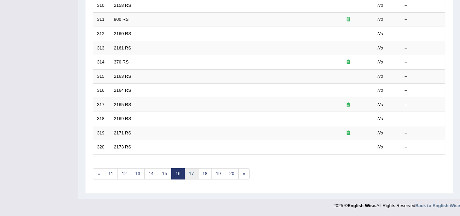
click at [195, 173] on link "17" at bounding box center [192, 173] width 14 height 11
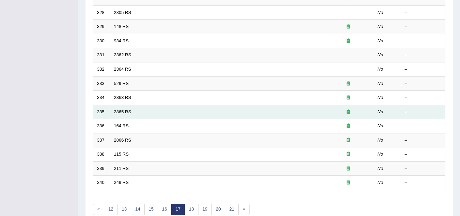
scroll to position [204, 0]
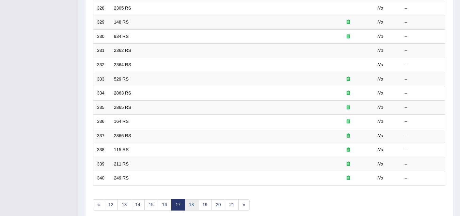
click at [196, 205] on link "18" at bounding box center [192, 204] width 14 height 11
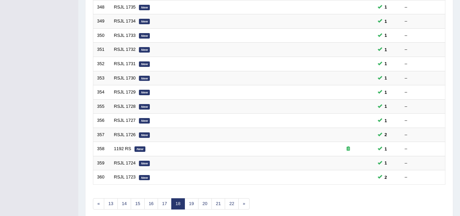
scroll to position [235, 0]
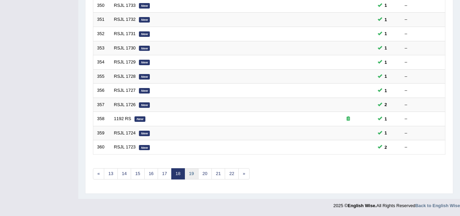
click at [195, 173] on link "19" at bounding box center [192, 173] width 14 height 11
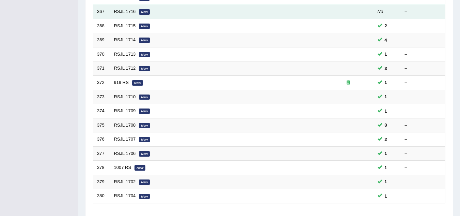
scroll to position [235, 0]
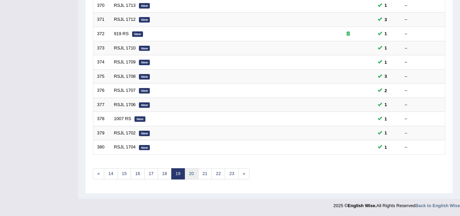
click at [190, 174] on link "20" at bounding box center [192, 173] width 14 height 11
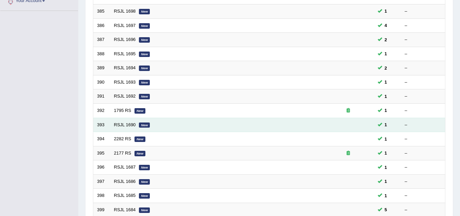
scroll to position [204, 0]
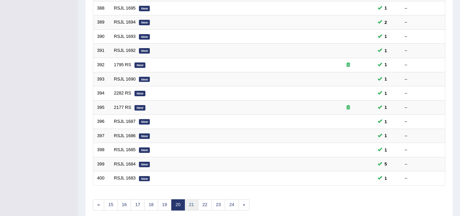
click at [191, 202] on link "21" at bounding box center [192, 204] width 14 height 11
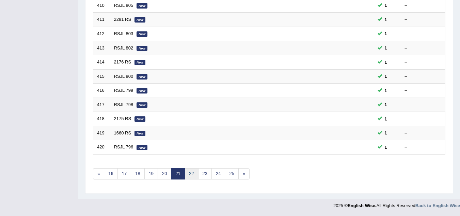
click at [192, 175] on link "22" at bounding box center [192, 173] width 14 height 11
click at [193, 175] on link "23" at bounding box center [192, 173] width 14 height 11
click at [193, 175] on link "24" at bounding box center [192, 173] width 14 height 11
click at [193, 175] on link "25" at bounding box center [192, 173] width 14 height 11
click at [193, 175] on link "26" at bounding box center [192, 173] width 14 height 11
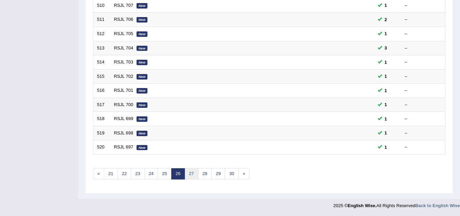
click at [193, 174] on link "27" at bounding box center [192, 173] width 14 height 11
click at [193, 174] on link "28" at bounding box center [192, 173] width 14 height 11
click at [193, 174] on link "29" at bounding box center [192, 173] width 14 height 11
click at [193, 174] on link "30" at bounding box center [192, 173] width 14 height 11
drag, startPoint x: 0, startPoint y: 0, endPoint x: 193, endPoint y: 174, distance: 260.4
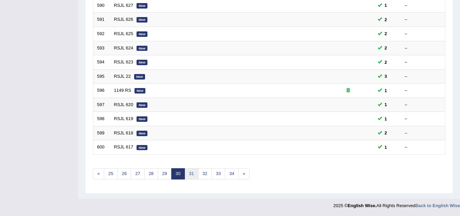
click at [193, 174] on link "31" at bounding box center [192, 173] width 14 height 11
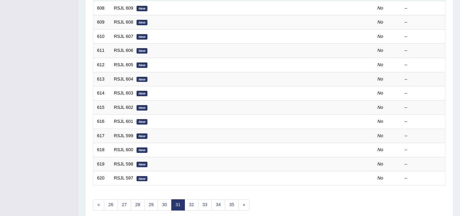
scroll to position [235, 0]
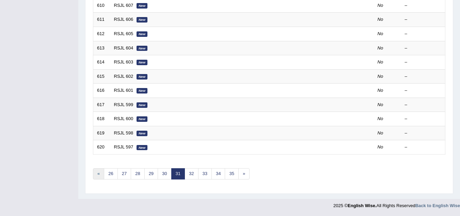
click at [98, 174] on link "«" at bounding box center [98, 173] width 11 height 11
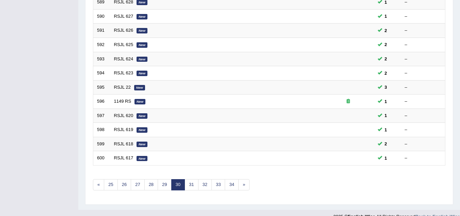
scroll to position [235, 0]
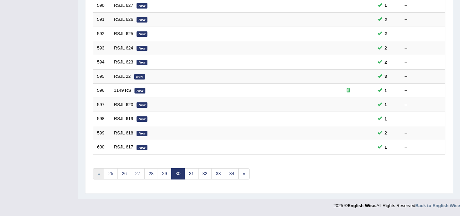
click at [101, 174] on link "«" at bounding box center [98, 173] width 11 height 11
click at [101, 173] on link "«" at bounding box center [98, 173] width 11 height 11
click at [109, 173] on link "23" at bounding box center [111, 173] width 14 height 11
click at [108, 172] on link "18" at bounding box center [111, 173] width 14 height 11
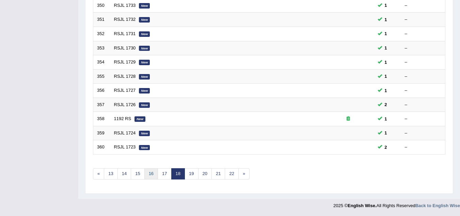
click at [150, 173] on link "16" at bounding box center [151, 173] width 14 height 11
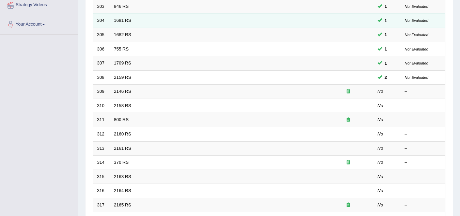
scroll to position [136, 0]
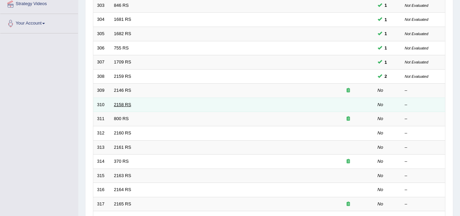
click at [122, 105] on link "2158 RS" at bounding box center [122, 104] width 17 height 5
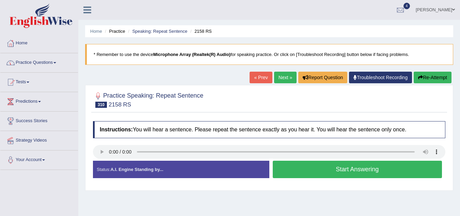
click at [30, 42] on link "Home" at bounding box center [39, 42] width 78 height 17
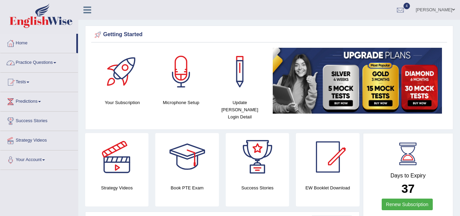
click at [46, 63] on link "Practice Questions" at bounding box center [39, 61] width 78 height 17
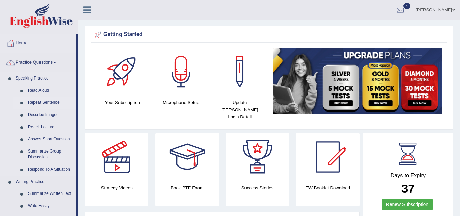
click at [39, 100] on link "Repeat Sentence" at bounding box center [50, 102] width 51 height 12
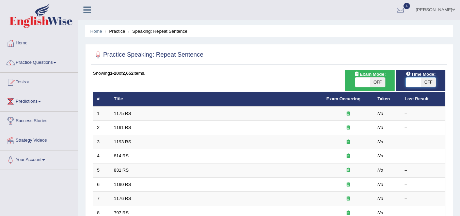
click at [413, 82] on span at bounding box center [413, 82] width 15 height 10
checkbox input "true"
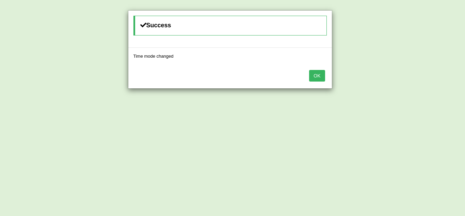
click at [317, 77] on button "OK" at bounding box center [317, 76] width 16 height 12
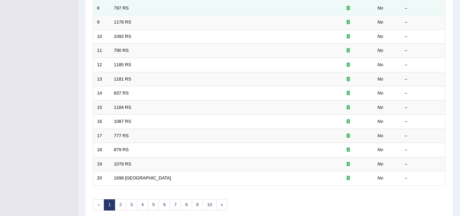
scroll to position [235, 0]
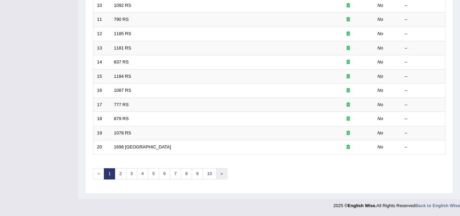
click at [219, 172] on link "»" at bounding box center [221, 173] width 11 height 11
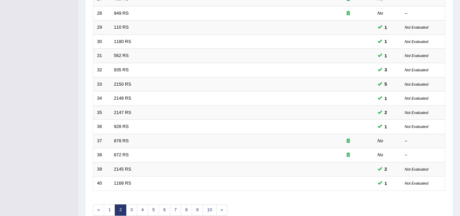
scroll to position [235, 0]
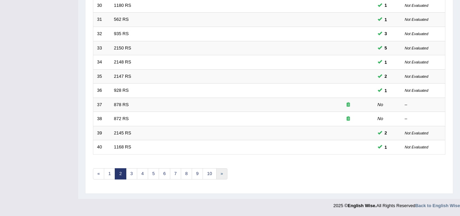
click at [221, 171] on link "»" at bounding box center [221, 173] width 11 height 11
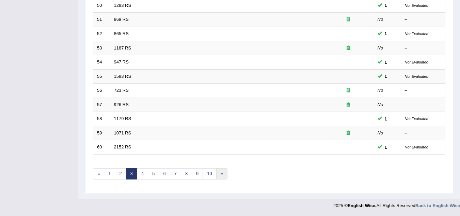
click at [221, 170] on link "»" at bounding box center [221, 173] width 11 height 11
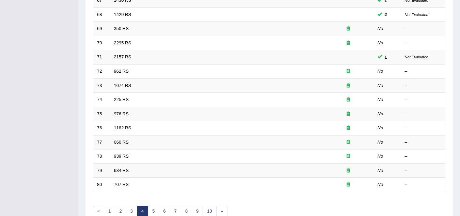
scroll to position [204, 0]
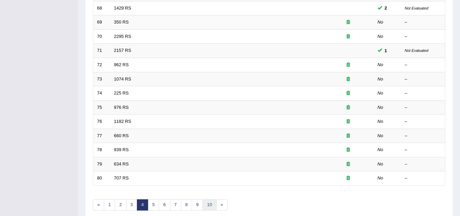
click at [211, 204] on link "10" at bounding box center [210, 204] width 14 height 11
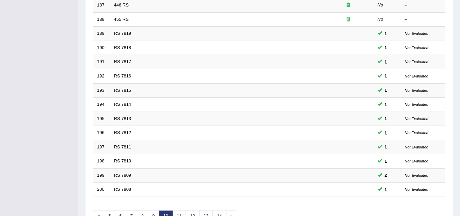
scroll to position [235, 0]
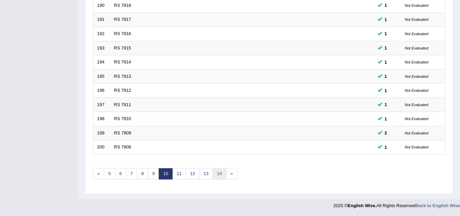
click at [222, 172] on link "14" at bounding box center [219, 173] width 14 height 11
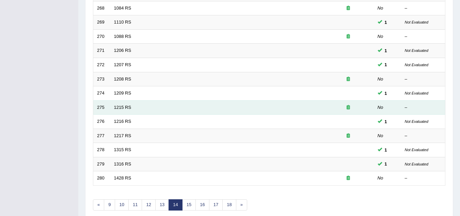
scroll to position [235, 0]
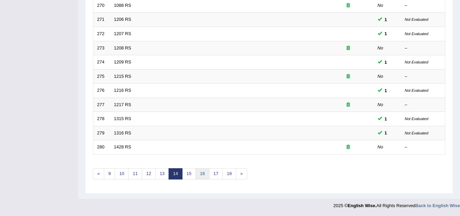
click at [202, 176] on link "16" at bounding box center [202, 173] width 14 height 11
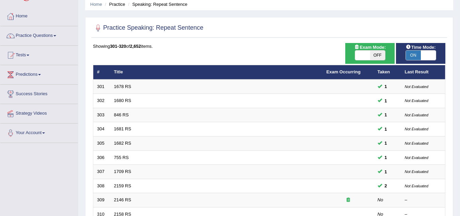
scroll to position [68, 0]
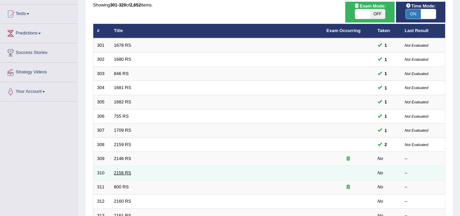
click at [129, 173] on link "2158 RS" at bounding box center [122, 172] width 17 height 5
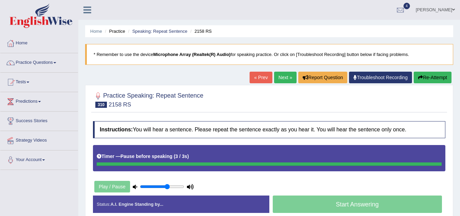
scroll to position [68, 0]
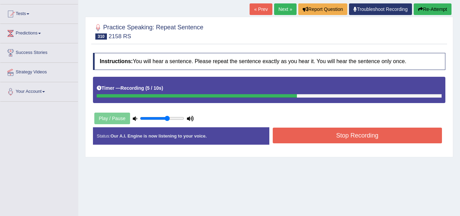
click at [308, 136] on button "Stop Recording" at bounding box center [358, 135] width 170 height 16
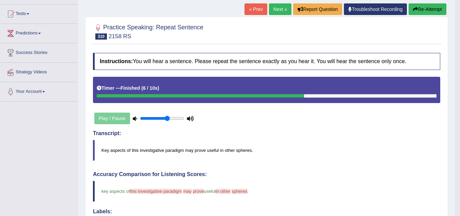
click at [274, 11] on link "Next »" at bounding box center [280, 9] width 22 height 12
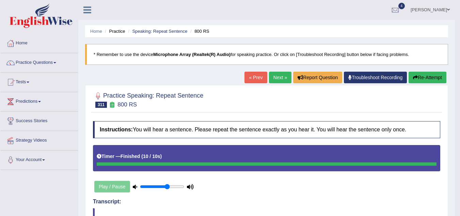
click at [281, 76] on link "Next »" at bounding box center [280, 78] width 22 height 12
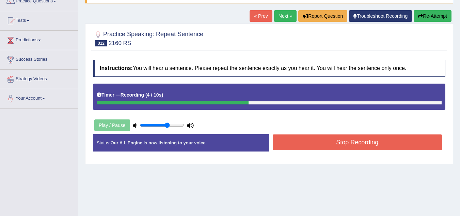
scroll to position [68, 0]
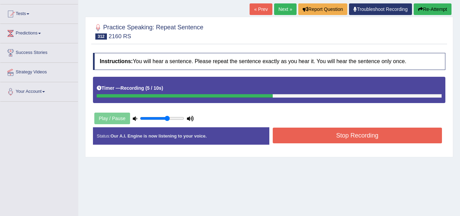
click at [335, 139] on button "Stop Recording" at bounding box center [358, 135] width 170 height 16
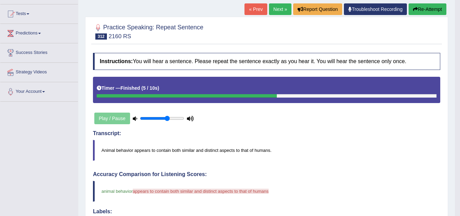
click at [436, 4] on button "Re-Attempt" at bounding box center [428, 9] width 38 height 12
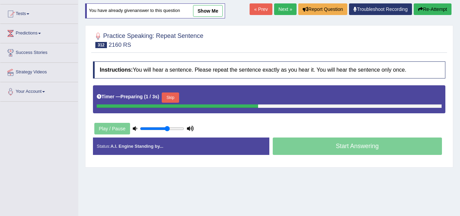
click at [176, 98] on button "Skip" at bounding box center [170, 97] width 17 height 10
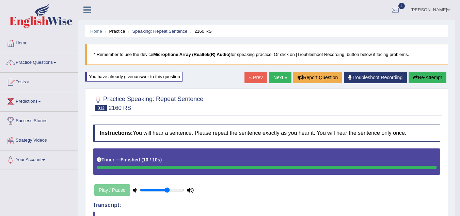
click at [282, 76] on link "Next »" at bounding box center [280, 78] width 22 height 12
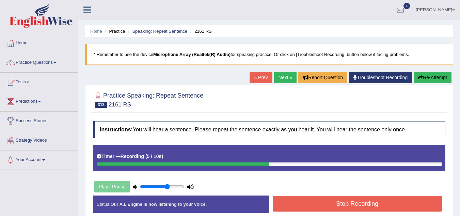
click at [324, 202] on button "Stop Recording" at bounding box center [358, 203] width 170 height 16
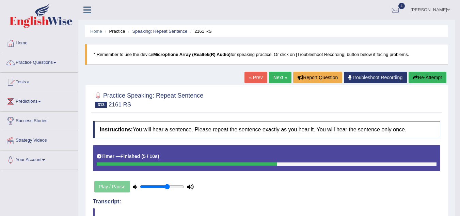
click at [283, 80] on link "Next »" at bounding box center [280, 78] width 22 height 12
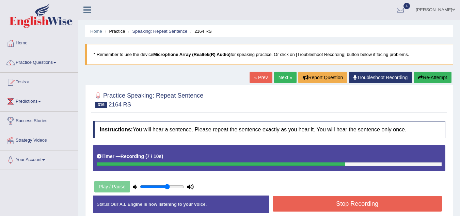
click at [377, 202] on button "Stop Recording" at bounding box center [358, 203] width 170 height 16
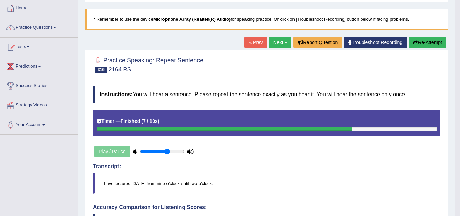
scroll to position [34, 0]
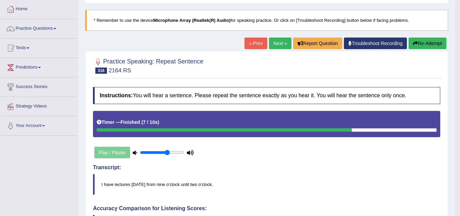
click at [287, 45] on link "Next »" at bounding box center [280, 43] width 22 height 12
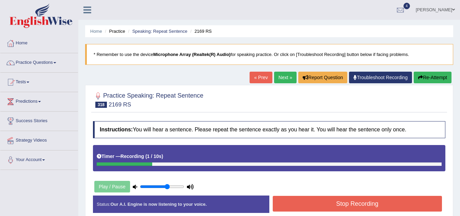
click at [430, 77] on button "Re-Attempt" at bounding box center [433, 78] width 38 height 12
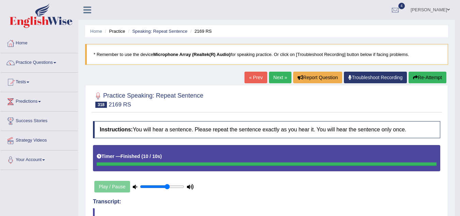
click at [277, 78] on link "Next »" at bounding box center [280, 78] width 22 height 12
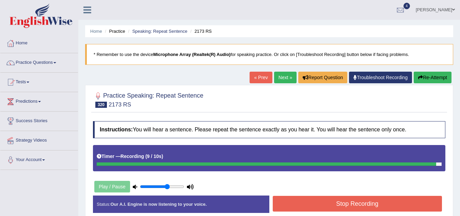
click at [326, 202] on button "Stop Recording" at bounding box center [358, 203] width 170 height 16
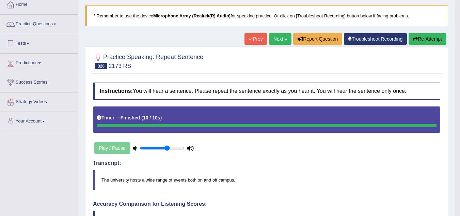
scroll to position [34, 0]
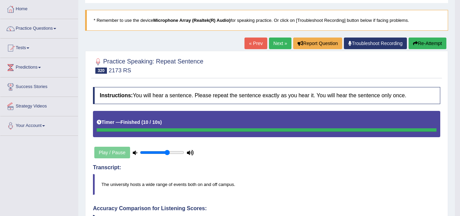
click at [284, 41] on link "Next »" at bounding box center [280, 43] width 22 height 12
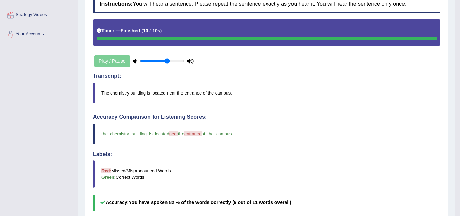
scroll to position [34, 0]
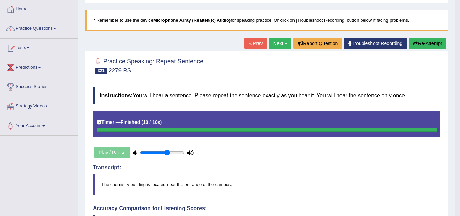
click at [275, 43] on link "Next »" at bounding box center [280, 43] width 22 height 12
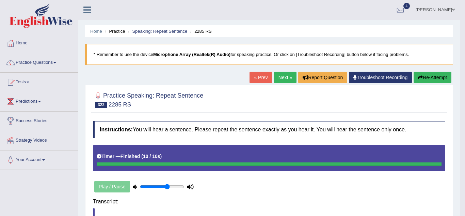
click at [0, 0] on div "Saving your answer..." at bounding box center [0, 0] width 0 height 0
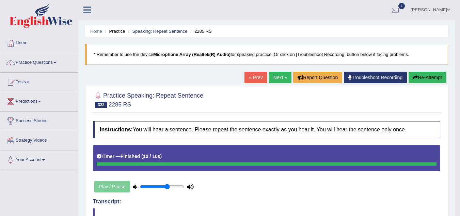
click at [283, 77] on link "Next »" at bounding box center [280, 78] width 22 height 12
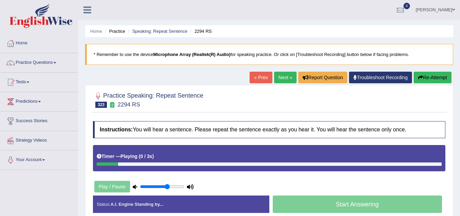
click at [289, 79] on link "Next »" at bounding box center [285, 78] width 22 height 12
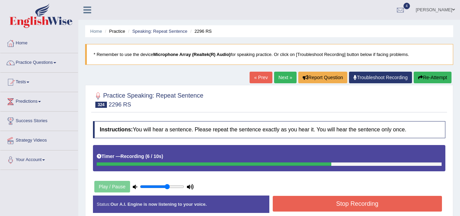
click at [420, 199] on button "Stop Recording" at bounding box center [358, 203] width 170 height 16
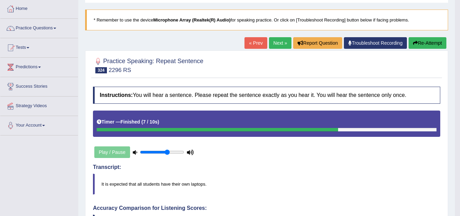
scroll to position [34, 0]
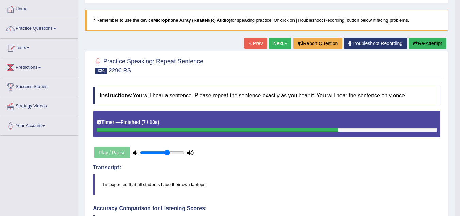
click at [280, 43] on link "Next »" at bounding box center [280, 43] width 22 height 12
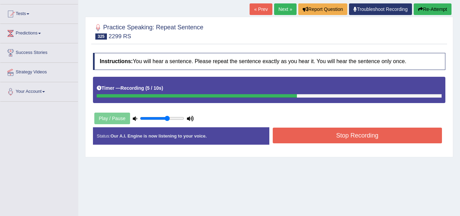
click at [322, 136] on button "Stop Recording" at bounding box center [358, 135] width 170 height 16
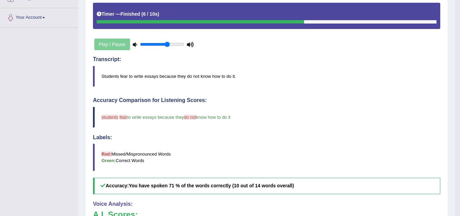
scroll to position [68, 0]
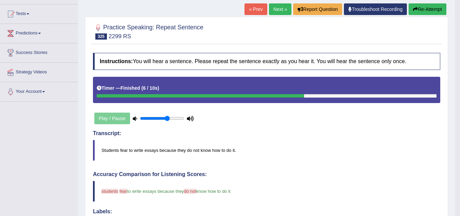
click at [275, 10] on link "Next »" at bounding box center [280, 9] width 22 height 12
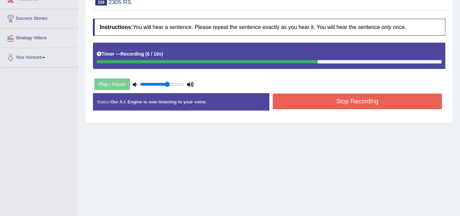
click at [316, 99] on button "Stop Recording" at bounding box center [358, 101] width 170 height 16
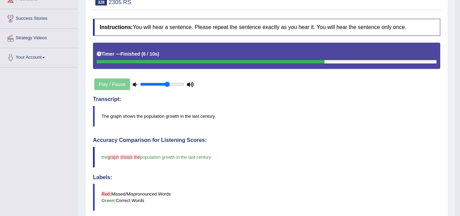
scroll to position [68, 0]
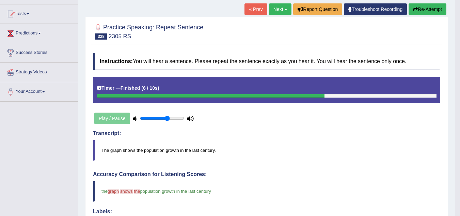
click at [274, 9] on link "Next »" at bounding box center [280, 9] width 22 height 12
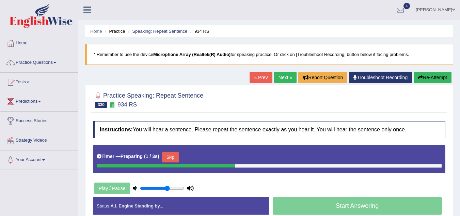
click at [285, 78] on link "Next »" at bounding box center [285, 78] width 22 height 12
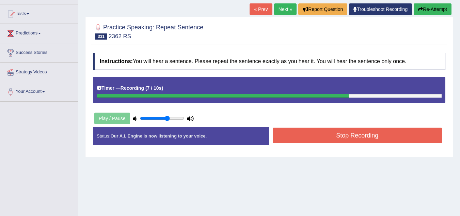
click at [311, 133] on button "Stop Recording" at bounding box center [358, 135] width 170 height 16
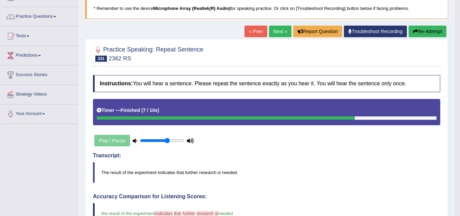
scroll to position [34, 0]
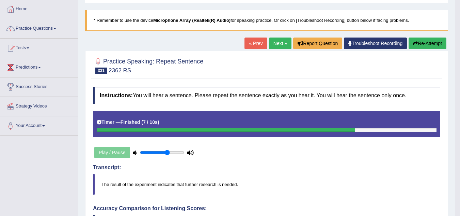
click at [277, 40] on link "Next »" at bounding box center [280, 43] width 22 height 12
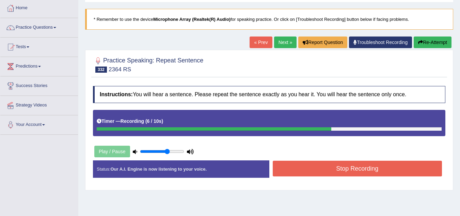
scroll to position [68, 0]
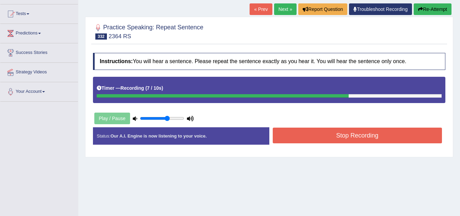
click at [337, 136] on button "Stop Recording" at bounding box center [358, 135] width 170 height 16
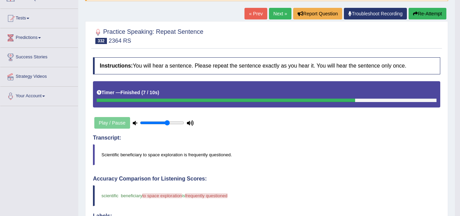
scroll to position [34, 0]
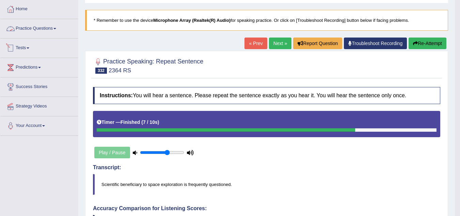
click at [40, 26] on link "Practice Questions" at bounding box center [39, 27] width 78 height 17
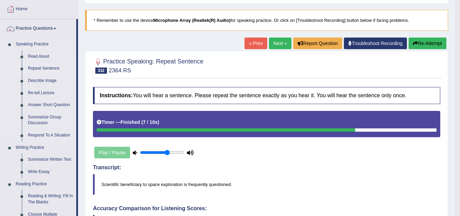
click at [47, 67] on link "Repeat Sentence" at bounding box center [50, 68] width 51 height 12
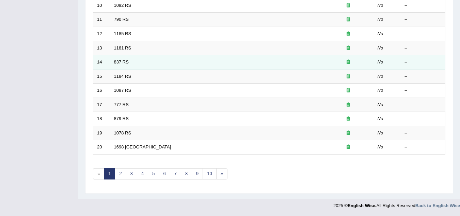
scroll to position [235, 0]
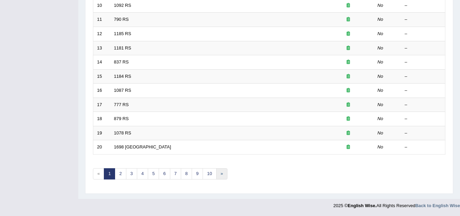
click at [218, 173] on link "»" at bounding box center [221, 173] width 11 height 11
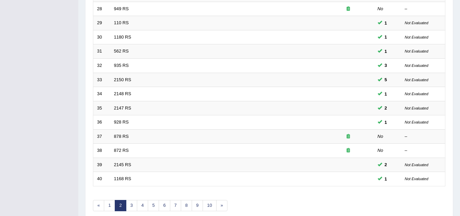
scroll to position [235, 0]
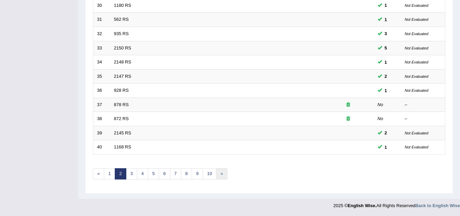
click at [225, 171] on link "»" at bounding box center [221, 173] width 11 height 11
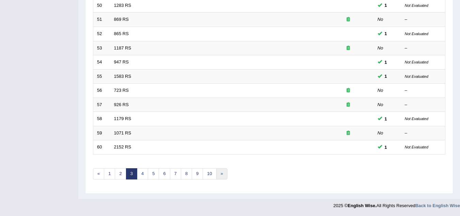
click at [225, 171] on link "»" at bounding box center [221, 173] width 11 height 11
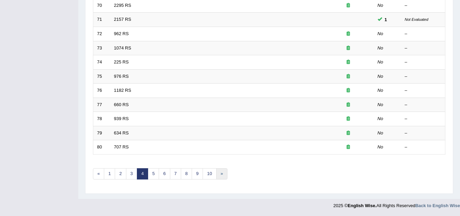
click at [225, 171] on link "»" at bounding box center [221, 173] width 11 height 11
click at [224, 172] on link "»" at bounding box center [221, 173] width 11 height 11
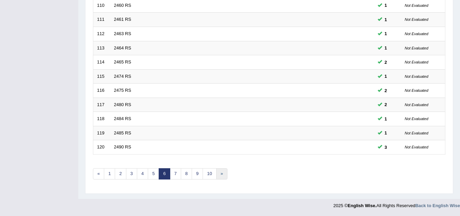
click at [224, 172] on link "»" at bounding box center [221, 173] width 11 height 11
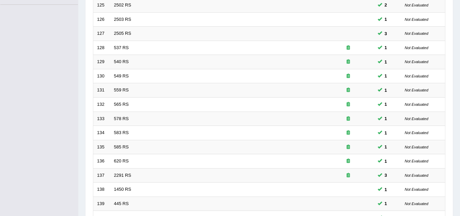
scroll to position [235, 0]
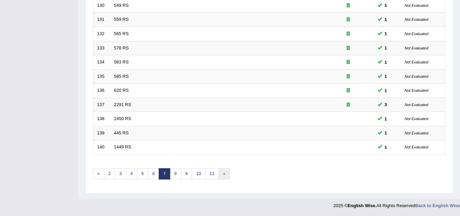
drag, startPoint x: 0, startPoint y: 0, endPoint x: 224, endPoint y: 172, distance: 282.6
click at [224, 172] on link "»" at bounding box center [224, 173] width 11 height 11
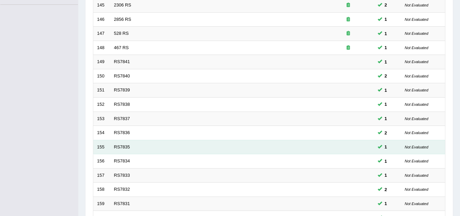
scroll to position [235, 0]
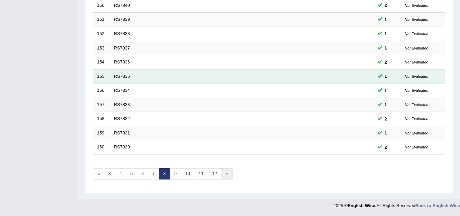
click at [224, 173] on link "»" at bounding box center [226, 173] width 11 height 11
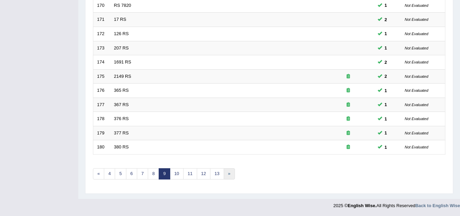
click at [228, 173] on link "»" at bounding box center [229, 173] width 11 height 11
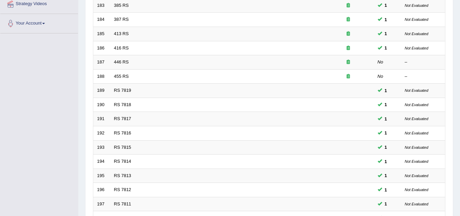
scroll to position [235, 0]
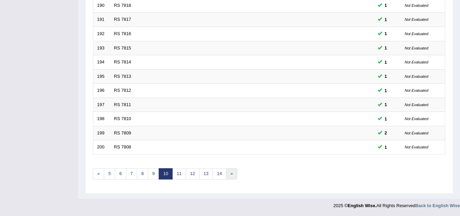
click at [228, 174] on link "»" at bounding box center [231, 173] width 11 height 11
click at [232, 173] on link "»" at bounding box center [233, 173] width 11 height 11
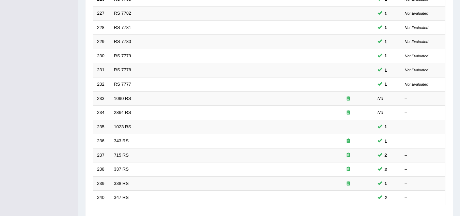
scroll to position [235, 0]
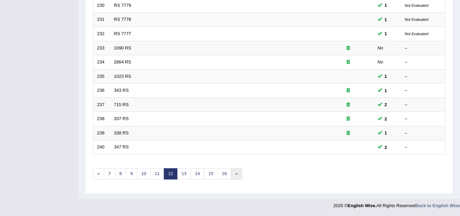
click at [236, 172] on link "»" at bounding box center [236, 173] width 11 height 11
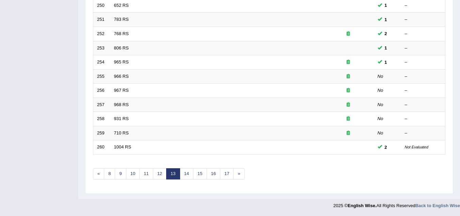
scroll to position [235, 0]
click at [236, 172] on link "»" at bounding box center [238, 173] width 11 height 11
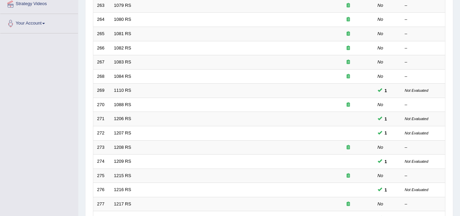
scroll to position [235, 0]
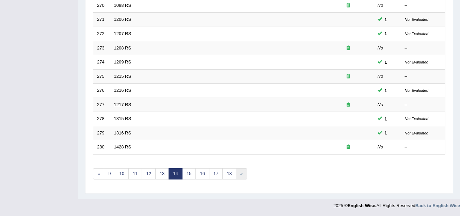
click at [236, 173] on link "»" at bounding box center [241, 173] width 11 height 11
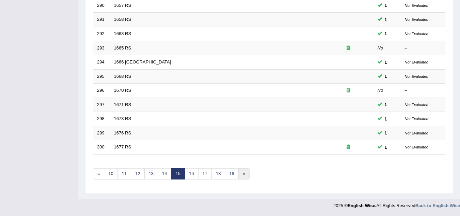
click at [240, 173] on link "»" at bounding box center [243, 173] width 11 height 11
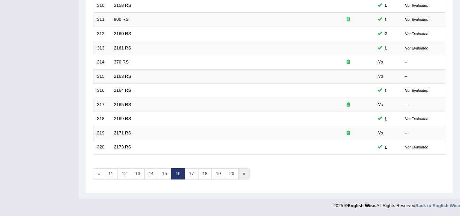
click at [242, 174] on link "»" at bounding box center [243, 173] width 11 height 11
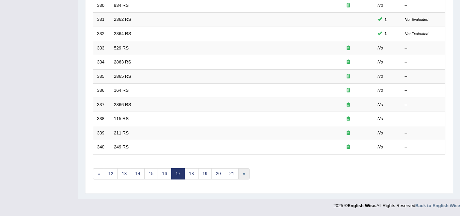
click at [243, 173] on link "»" at bounding box center [243, 173] width 11 height 11
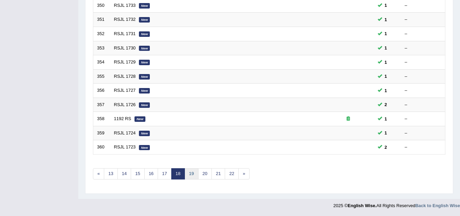
click at [191, 175] on link "19" at bounding box center [192, 173] width 14 height 11
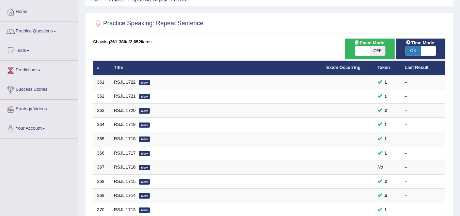
scroll to position [68, 0]
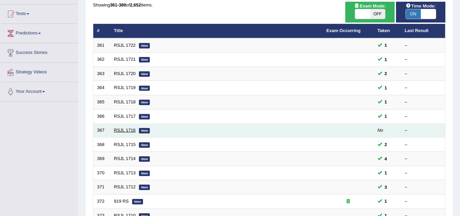
click at [130, 130] on link "RSJL 1716" at bounding box center [125, 129] width 22 height 5
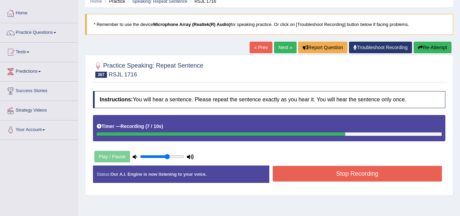
scroll to position [68, 0]
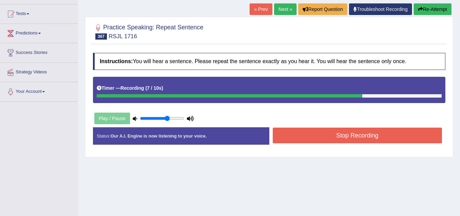
click at [336, 136] on button "Stop Recording" at bounding box center [358, 135] width 170 height 16
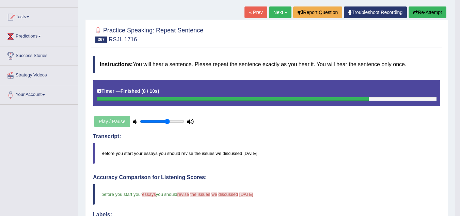
scroll to position [34, 0]
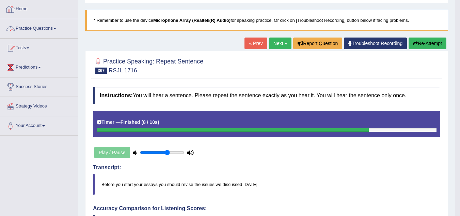
click at [25, 27] on link "Practice Questions" at bounding box center [39, 27] width 78 height 17
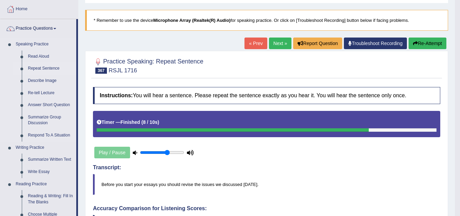
click at [45, 65] on link "Repeat Sentence" at bounding box center [50, 68] width 51 height 12
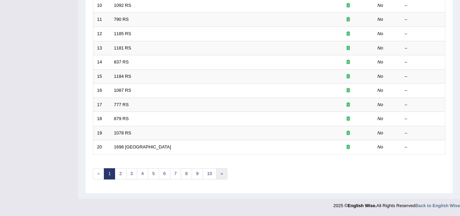
click at [219, 171] on link "»" at bounding box center [221, 173] width 11 height 11
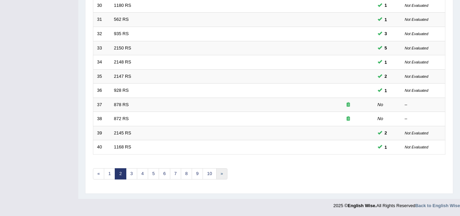
click at [219, 172] on link "»" at bounding box center [221, 173] width 11 height 11
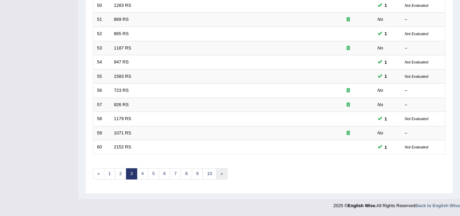
click at [222, 174] on link "»" at bounding box center [221, 173] width 11 height 11
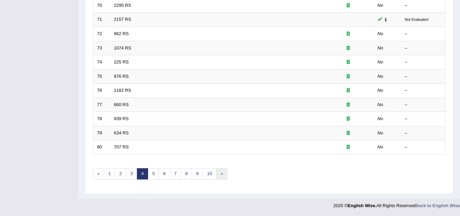
click at [222, 173] on link "»" at bounding box center [221, 173] width 11 height 11
click at [222, 172] on link "»" at bounding box center [221, 173] width 11 height 11
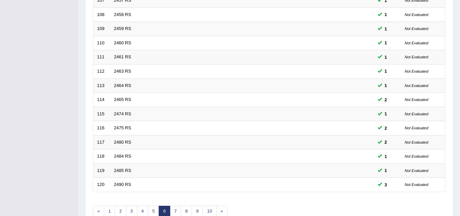
scroll to position [235, 0]
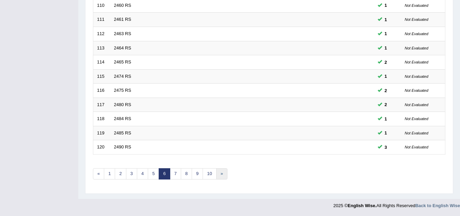
click at [221, 177] on link "»" at bounding box center [221, 173] width 11 height 11
click at [227, 172] on link "»" at bounding box center [224, 173] width 11 height 11
click at [227, 172] on link "»" at bounding box center [226, 173] width 11 height 11
click at [227, 172] on link "»" at bounding box center [229, 173] width 11 height 11
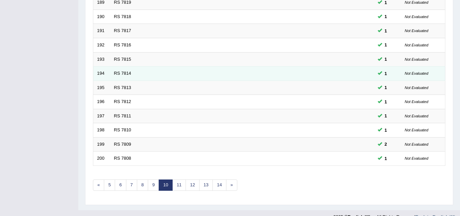
scroll to position [235, 0]
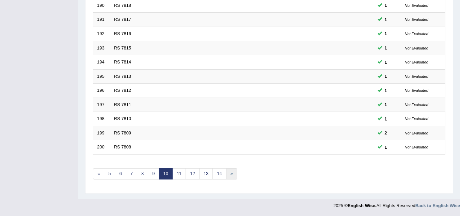
click at [233, 171] on link "»" at bounding box center [231, 173] width 11 height 11
click at [233, 171] on link "»" at bounding box center [233, 173] width 11 height 11
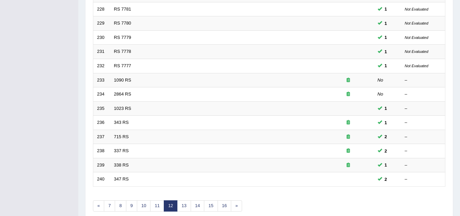
scroll to position [235, 0]
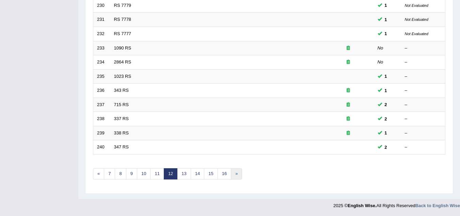
click at [233, 172] on link "»" at bounding box center [236, 173] width 11 height 11
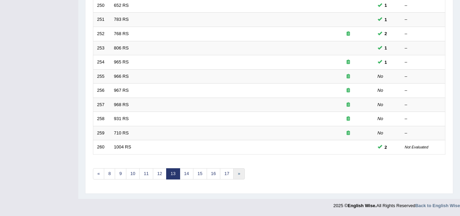
click at [233, 172] on link "»" at bounding box center [238, 173] width 11 height 11
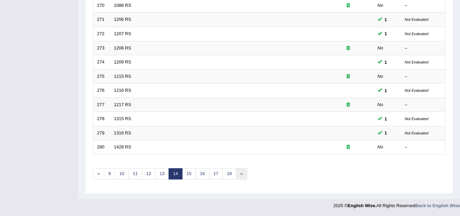
click at [241, 170] on link "»" at bounding box center [241, 173] width 11 height 11
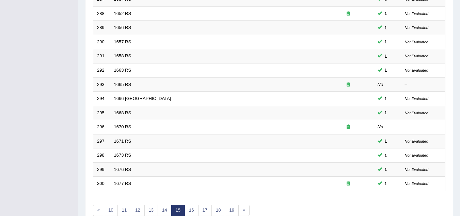
scroll to position [235, 0]
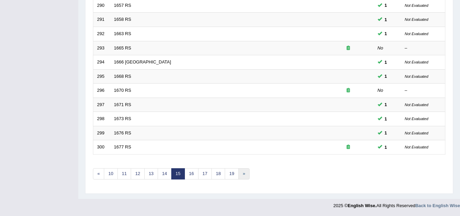
click at [241, 171] on link "»" at bounding box center [243, 173] width 11 height 11
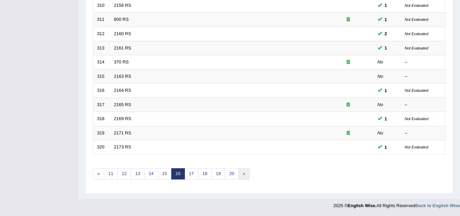
click at [242, 170] on link "»" at bounding box center [243, 173] width 11 height 11
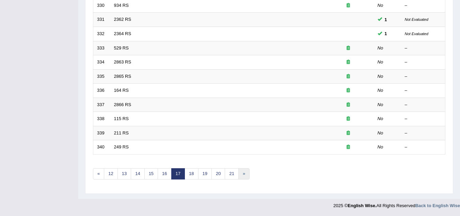
click at [242, 170] on link "»" at bounding box center [243, 173] width 11 height 11
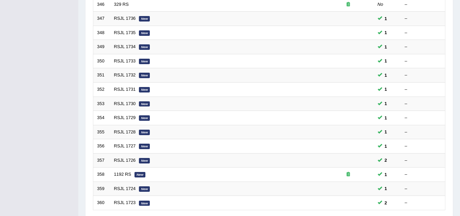
scroll to position [235, 0]
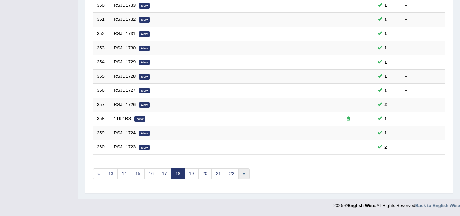
click at [243, 170] on link "»" at bounding box center [243, 173] width 11 height 11
click at [244, 173] on link "»" at bounding box center [243, 173] width 11 height 11
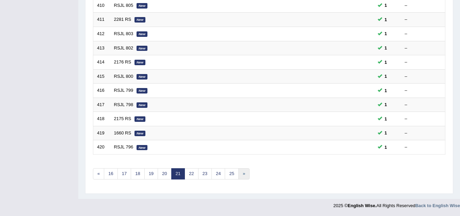
click at [244, 172] on link "»" at bounding box center [243, 173] width 11 height 11
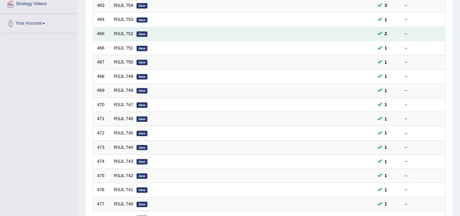
scroll to position [235, 0]
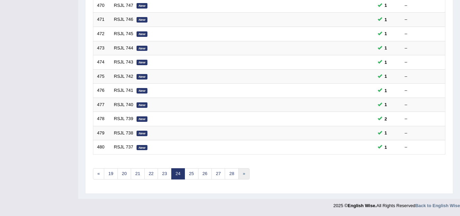
click at [242, 169] on link "»" at bounding box center [243, 173] width 11 height 11
click at [242, 172] on link "»" at bounding box center [243, 173] width 11 height 11
click at [242, 175] on link "»" at bounding box center [243, 173] width 11 height 11
click at [245, 176] on link "»" at bounding box center [243, 173] width 11 height 11
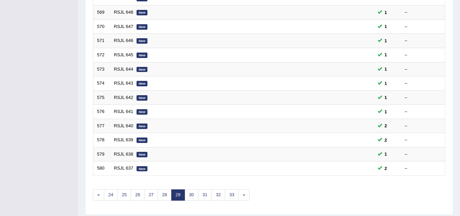
scroll to position [235, 0]
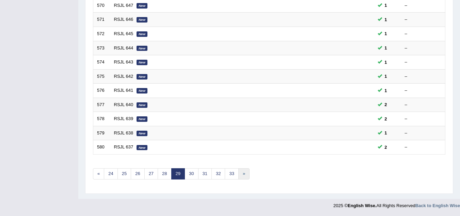
drag, startPoint x: 0, startPoint y: 0, endPoint x: 246, endPoint y: 176, distance: 302.4
click at [246, 176] on link "»" at bounding box center [243, 173] width 11 height 11
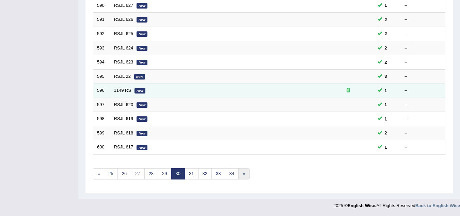
click at [246, 176] on link "»" at bounding box center [243, 173] width 11 height 11
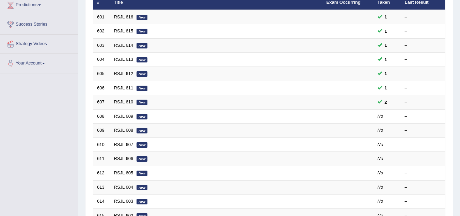
scroll to position [102, 0]
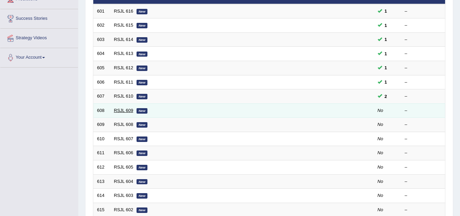
click at [131, 108] on link "RSJL 609" at bounding box center [123, 110] width 19 height 5
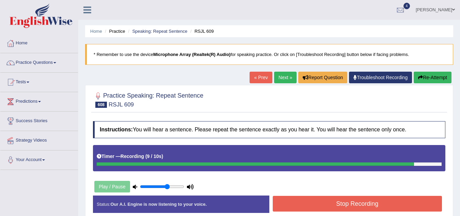
click at [297, 204] on button "Stop Recording" at bounding box center [358, 203] width 170 height 16
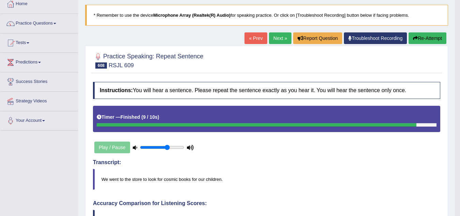
scroll to position [34, 0]
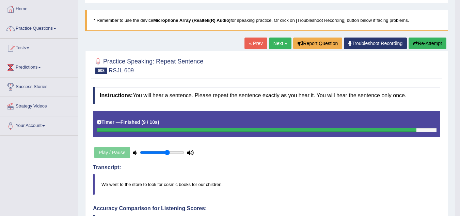
click at [278, 41] on link "Next »" at bounding box center [280, 43] width 22 height 12
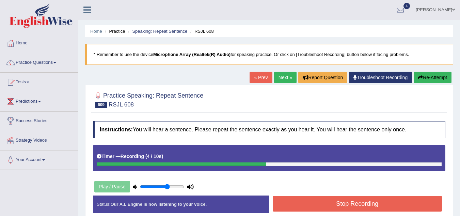
click at [406, 203] on button "Stop Recording" at bounding box center [358, 203] width 170 height 16
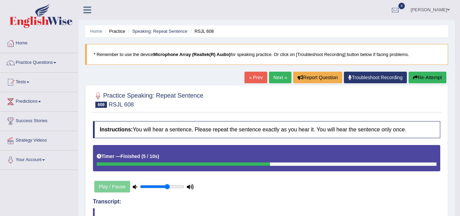
click at [283, 78] on link "Next »" at bounding box center [280, 78] width 22 height 12
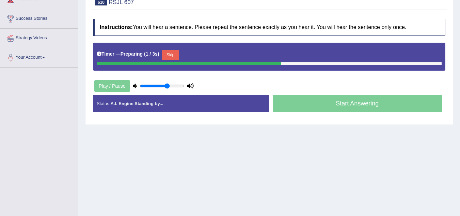
click at [172, 54] on button "Skip" at bounding box center [170, 55] width 17 height 10
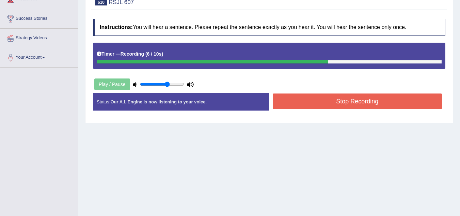
click at [301, 101] on button "Stop Recording" at bounding box center [358, 101] width 170 height 16
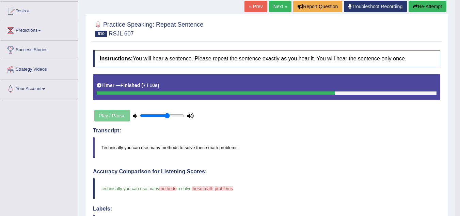
scroll to position [68, 0]
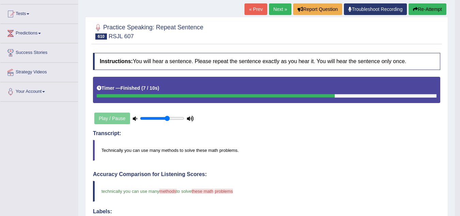
click at [279, 11] on link "Next »" at bounding box center [280, 9] width 22 height 12
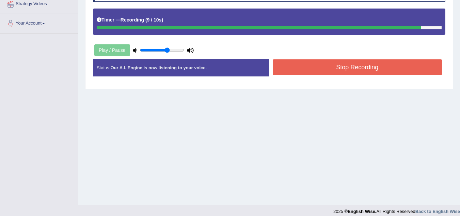
click at [311, 66] on button "Stop Recording" at bounding box center [358, 67] width 170 height 16
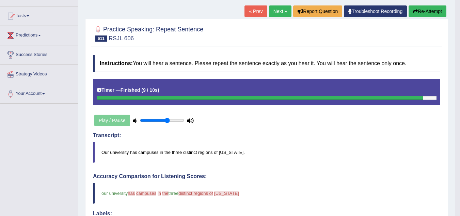
scroll to position [34, 0]
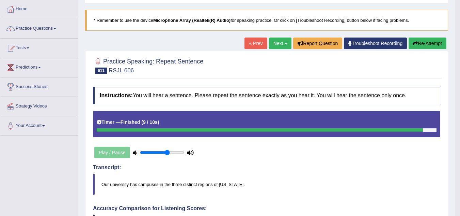
click at [273, 42] on link "Next »" at bounding box center [280, 43] width 22 height 12
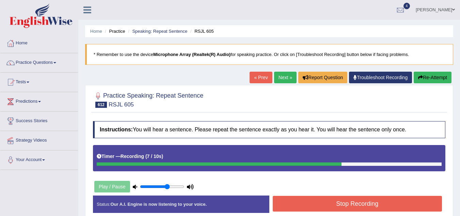
click at [332, 205] on button "Stop Recording" at bounding box center [358, 203] width 170 height 16
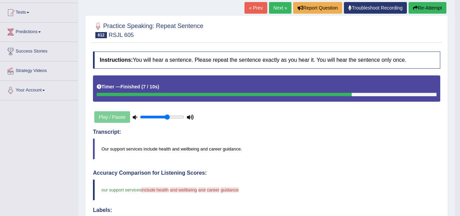
scroll to position [68, 0]
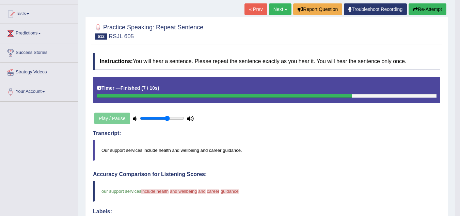
click at [426, 12] on button "Re-Attempt" at bounding box center [428, 9] width 38 height 12
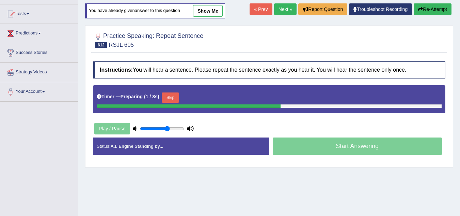
click at [174, 100] on button "Skip" at bounding box center [170, 97] width 17 height 10
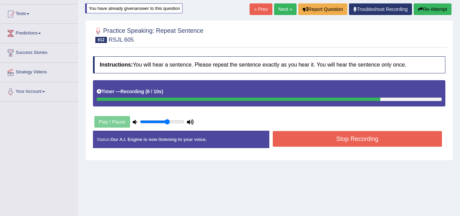
click at [327, 138] on button "Stop Recording" at bounding box center [358, 139] width 170 height 16
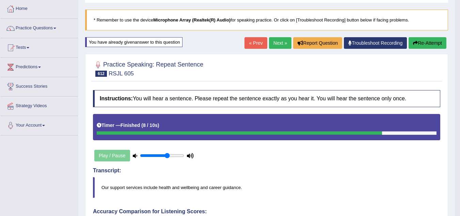
scroll to position [34, 0]
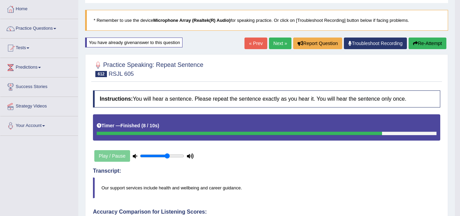
click at [282, 43] on link "Next »" at bounding box center [280, 43] width 22 height 12
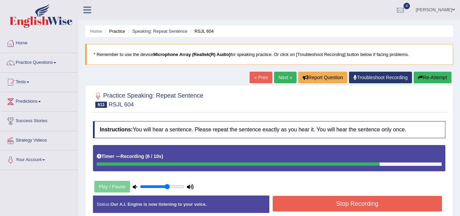
click at [356, 205] on button "Stop Recording" at bounding box center [358, 203] width 170 height 16
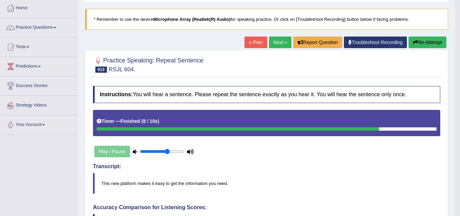
scroll to position [34, 0]
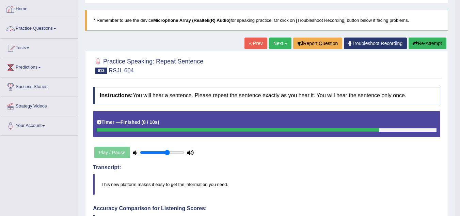
click at [52, 24] on link "Practice Questions" at bounding box center [39, 27] width 78 height 17
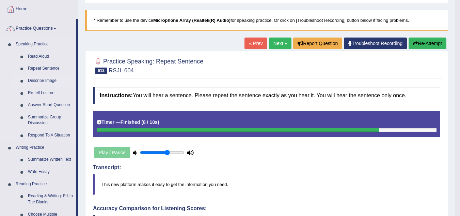
click at [49, 78] on link "Describe Image" at bounding box center [50, 81] width 51 height 12
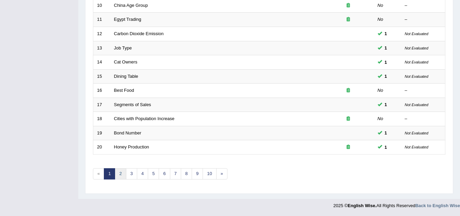
click at [117, 175] on link "2" at bounding box center [120, 173] width 11 height 11
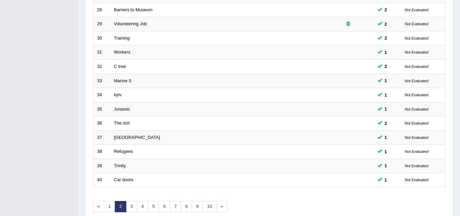
scroll to position [204, 0]
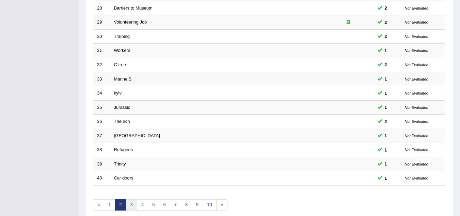
click at [135, 204] on link "3" at bounding box center [131, 204] width 11 height 11
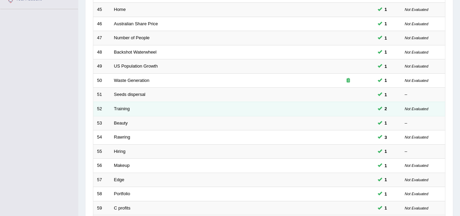
scroll to position [235, 0]
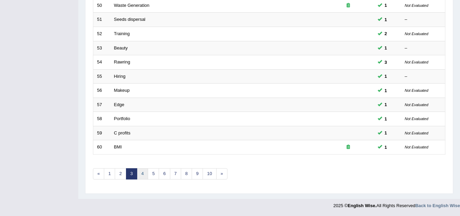
click at [144, 176] on link "4" at bounding box center [142, 173] width 11 height 11
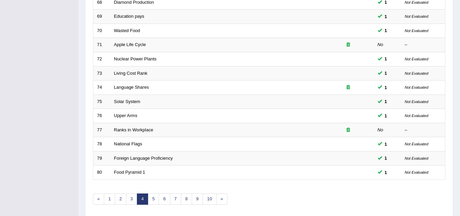
scroll to position [235, 0]
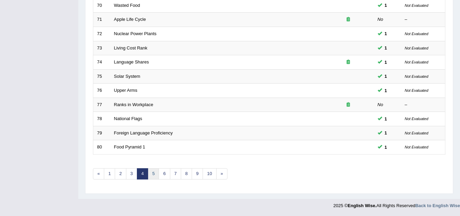
click at [155, 173] on link "5" at bounding box center [153, 173] width 11 height 11
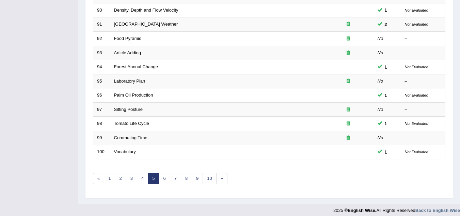
scroll to position [235, 0]
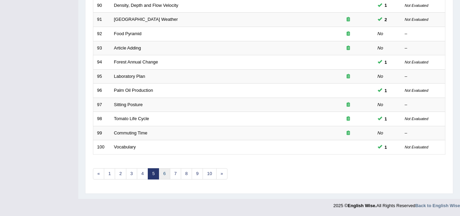
click at [167, 174] on link "6" at bounding box center [164, 173] width 11 height 11
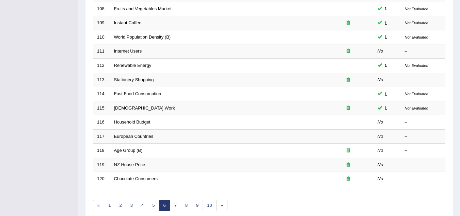
scroll to position [204, 0]
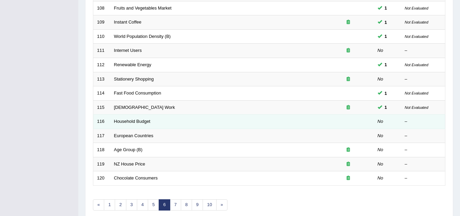
click at [143, 118] on td "Household Budget" at bounding box center [216, 121] width 212 height 14
click at [147, 121] on link "Household Budget" at bounding box center [132, 120] width 36 height 5
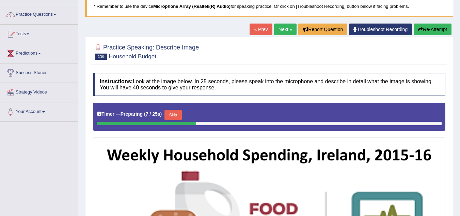
scroll to position [43, 0]
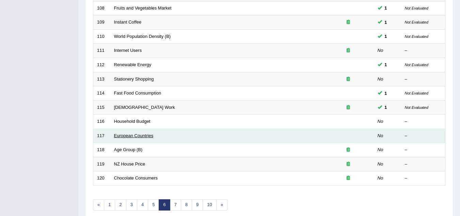
click at [145, 137] on link "European Countries" at bounding box center [133, 135] width 39 height 5
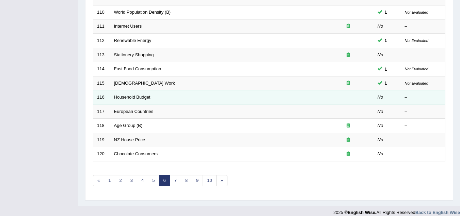
scroll to position [235, 0]
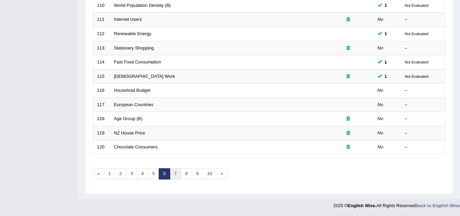
click at [176, 175] on link "7" at bounding box center [175, 173] width 11 height 11
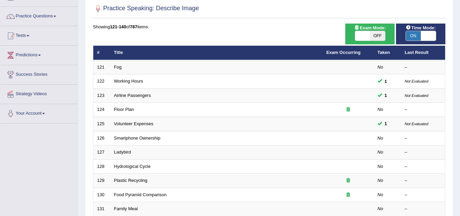
scroll to position [34, 0]
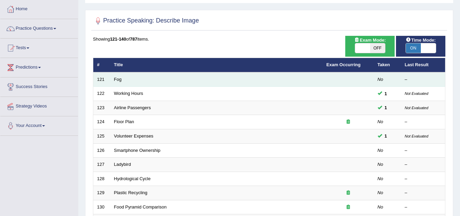
click at [122, 80] on td "Fog" at bounding box center [216, 79] width 212 height 14
click at [117, 80] on link "Fog" at bounding box center [117, 79] width 7 height 5
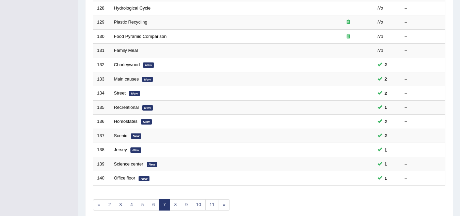
scroll to position [235, 0]
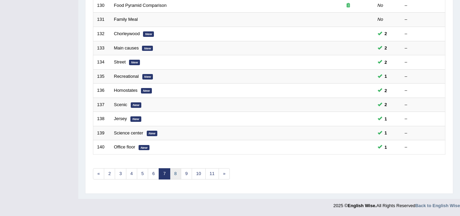
click at [177, 173] on link "8" at bounding box center [175, 173] width 11 height 11
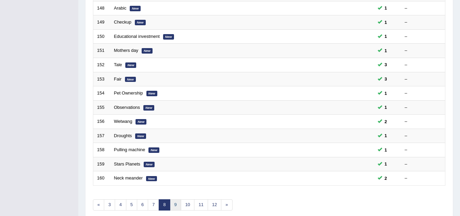
click at [176, 205] on link "9" at bounding box center [175, 204] width 11 height 11
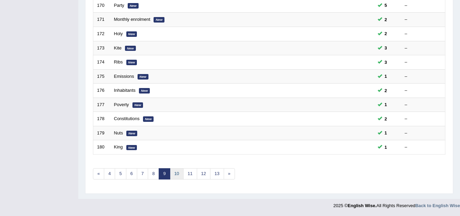
click at [178, 172] on link "10" at bounding box center [177, 173] width 14 height 11
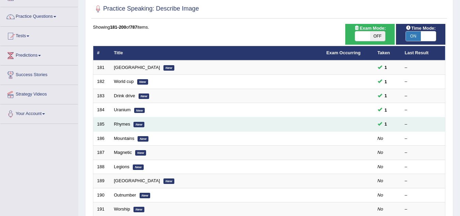
scroll to position [34, 0]
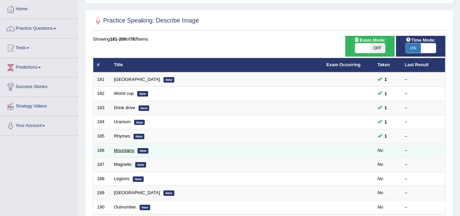
click at [128, 149] on link "Mountains" at bounding box center [124, 149] width 20 height 5
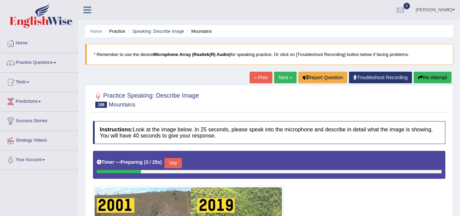
click at [283, 73] on link "Next »" at bounding box center [285, 78] width 22 height 12
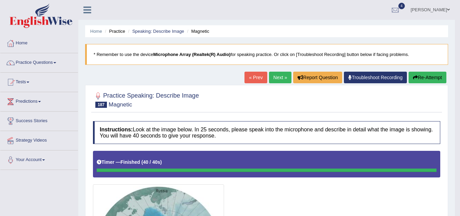
click at [277, 78] on link "Next »" at bounding box center [280, 78] width 22 height 12
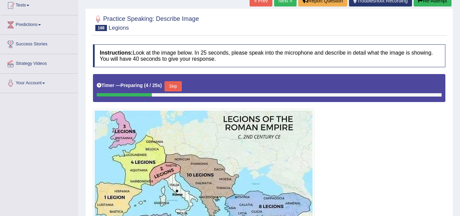
scroll to position [68, 0]
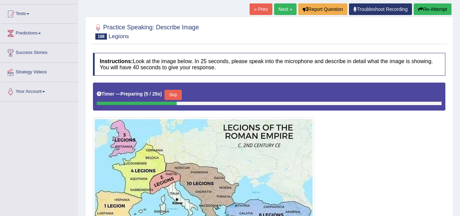
click at [289, 11] on link "Next »" at bounding box center [285, 9] width 22 height 12
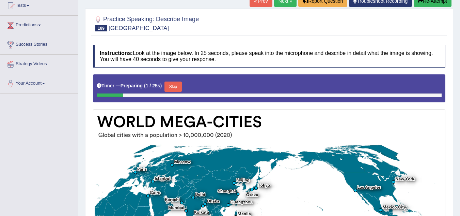
scroll to position [34, 0]
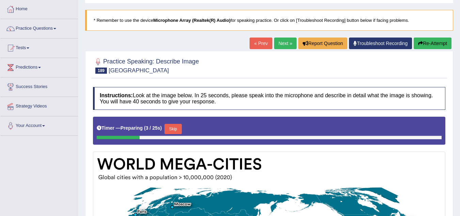
click at [277, 43] on link "Next »" at bounding box center [285, 43] width 22 height 12
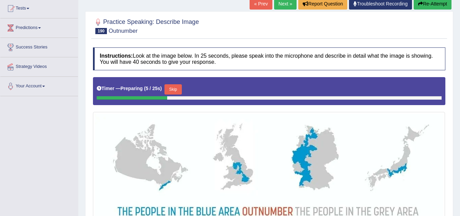
scroll to position [34, 0]
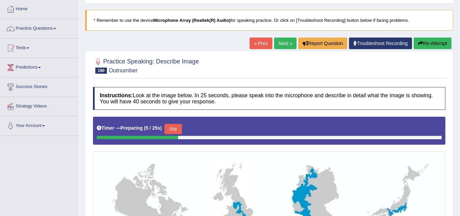
click at [277, 40] on link "Next »" at bounding box center [285, 43] width 22 height 12
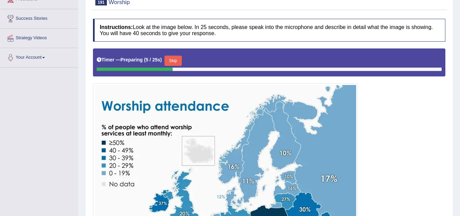
scroll to position [68, 0]
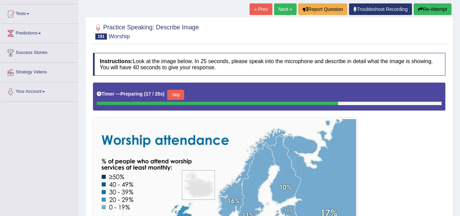
click at [184, 91] on button "Skip" at bounding box center [175, 95] width 17 height 10
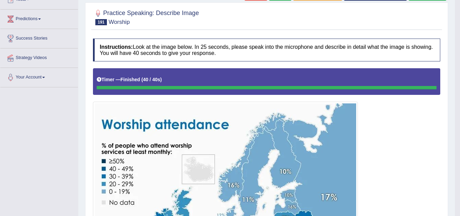
scroll to position [34, 0]
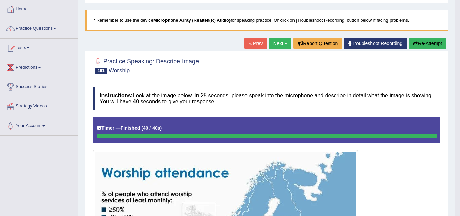
click at [279, 42] on link "Next »" at bounding box center [280, 43] width 22 height 12
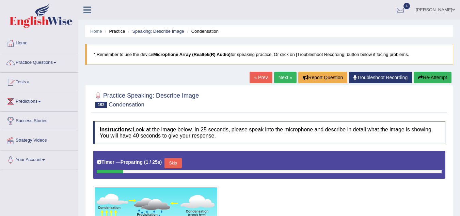
click at [285, 74] on link "Next »" at bounding box center [285, 78] width 22 height 12
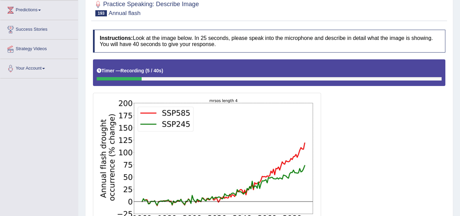
scroll to position [164, 0]
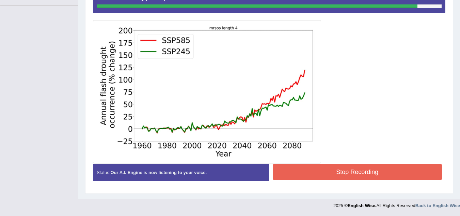
click at [370, 165] on button "Stop Recording" at bounding box center [358, 172] width 170 height 16
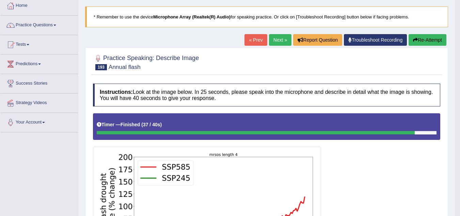
scroll to position [0, 0]
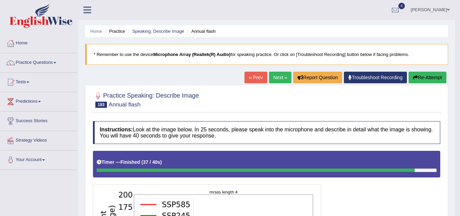
click at [283, 77] on link "Next »" at bounding box center [280, 78] width 22 height 12
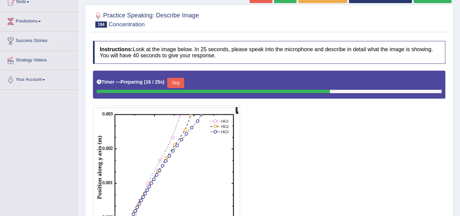
scroll to position [68, 0]
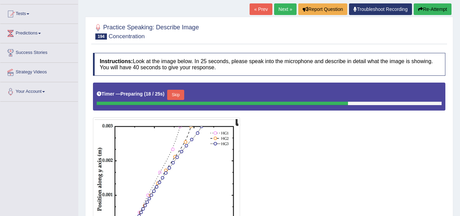
click at [178, 96] on button "Skip" at bounding box center [175, 95] width 17 height 10
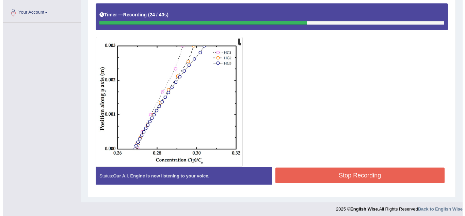
scroll to position [150, 0]
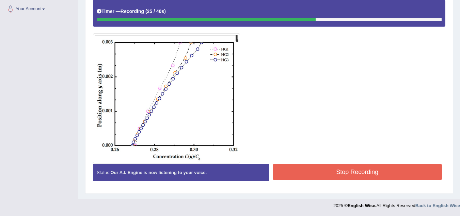
click at [322, 174] on button "Stop Recording" at bounding box center [358, 172] width 170 height 16
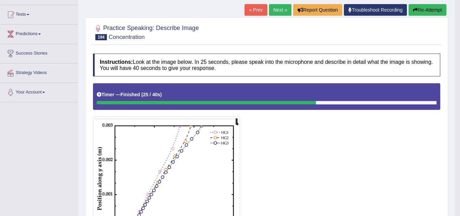
scroll to position [48, 0]
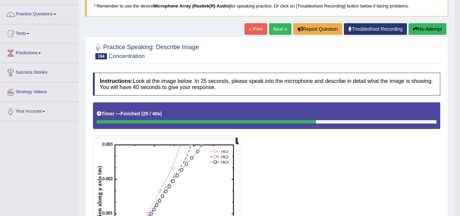
click at [280, 29] on link "Next »" at bounding box center [280, 29] width 22 height 12
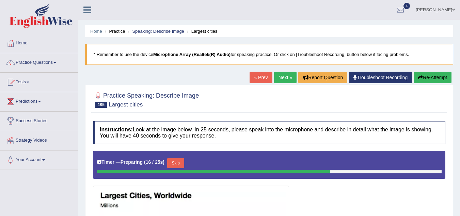
click at [183, 161] on button "Skip" at bounding box center [175, 163] width 17 height 10
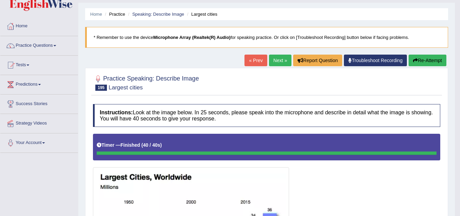
scroll to position [15, 0]
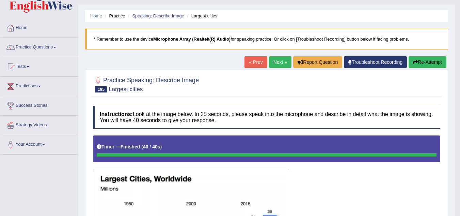
click at [278, 60] on link "Next »" at bounding box center [280, 62] width 22 height 12
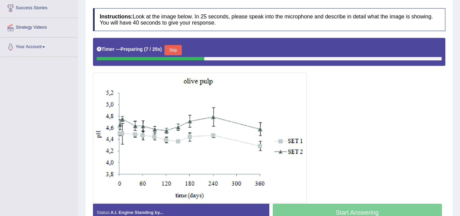
scroll to position [68, 0]
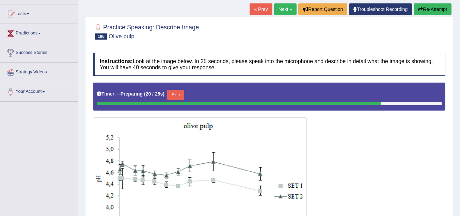
click at [180, 93] on button "Skip" at bounding box center [175, 95] width 17 height 10
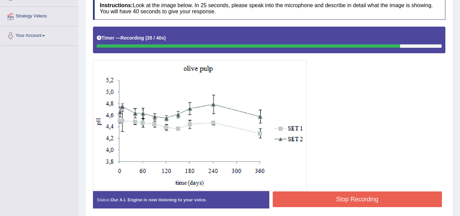
scroll to position [136, 0]
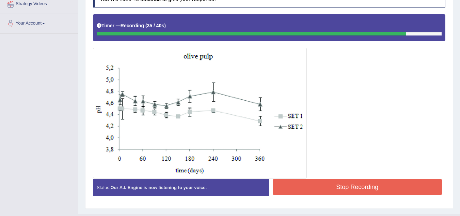
click at [340, 177] on div at bounding box center [269, 95] width 352 height 163
click at [339, 180] on button "Stop Recording" at bounding box center [358, 187] width 170 height 16
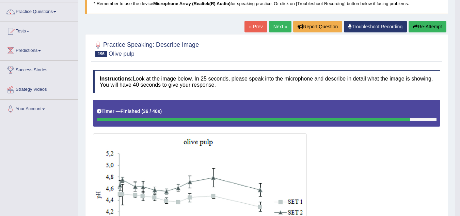
scroll to position [0, 0]
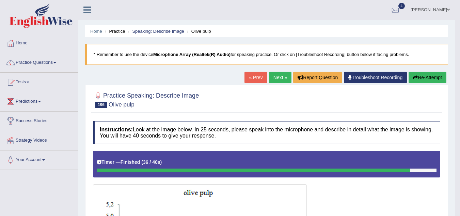
click at [282, 75] on link "Next »" at bounding box center [280, 78] width 22 height 12
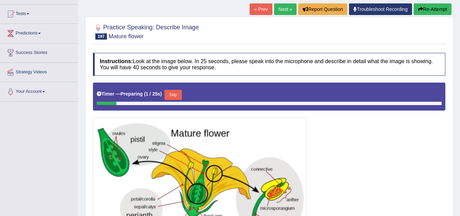
click at [279, 7] on link "Next »" at bounding box center [285, 9] width 22 height 12
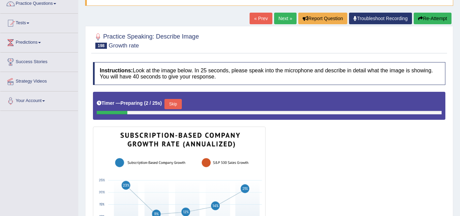
scroll to position [52, 0]
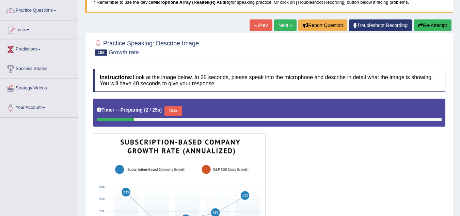
click at [288, 27] on link "Next »" at bounding box center [285, 25] width 22 height 12
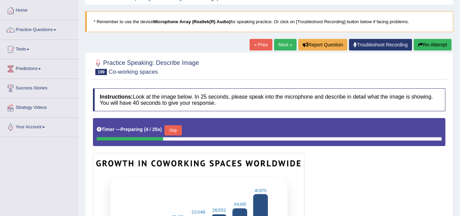
scroll to position [102, 0]
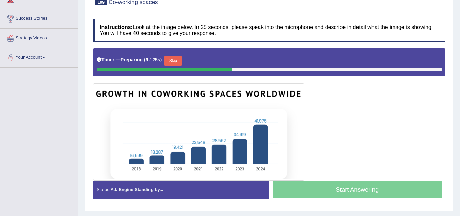
click at [179, 63] on button "Skip" at bounding box center [172, 60] width 17 height 10
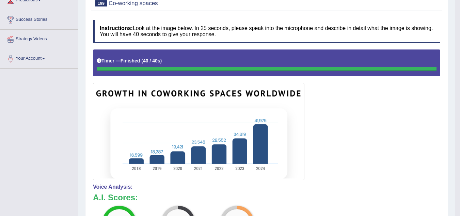
scroll to position [51, 0]
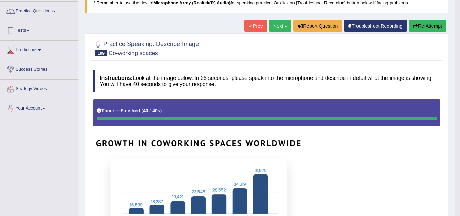
click at [281, 21] on link "Next »" at bounding box center [280, 26] width 22 height 12
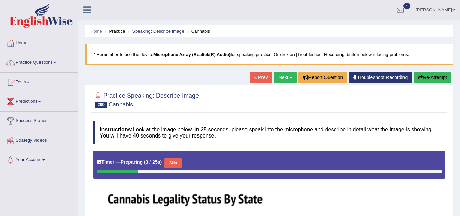
click at [280, 75] on link "Next »" at bounding box center [285, 78] width 22 height 12
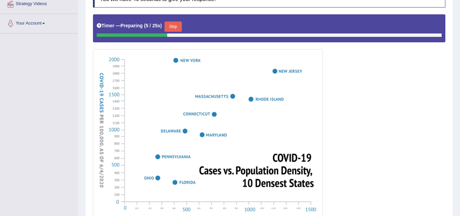
click at [173, 26] on button "Skip" at bounding box center [172, 26] width 17 height 10
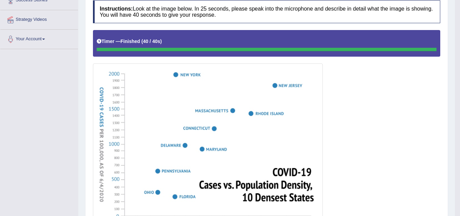
scroll to position [18, 0]
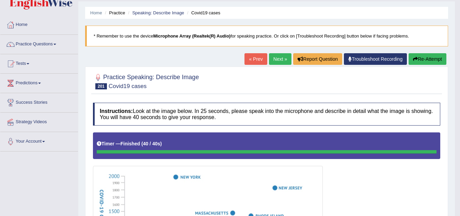
click at [280, 61] on link "Next »" at bounding box center [280, 59] width 22 height 12
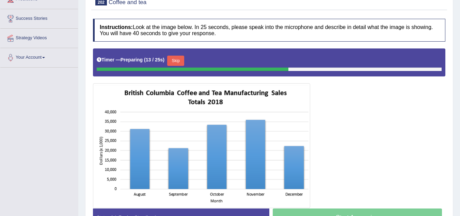
click at [184, 59] on button "Skip" at bounding box center [175, 60] width 17 height 10
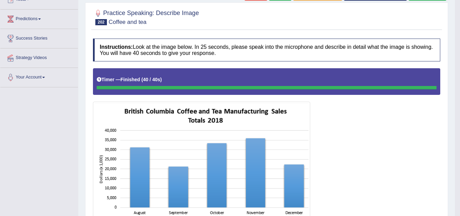
scroll to position [50, 0]
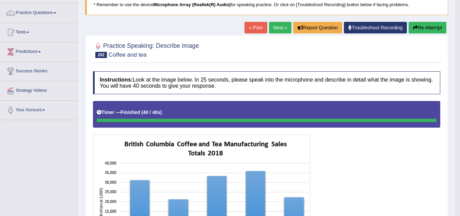
click at [271, 28] on link "Next »" at bounding box center [280, 28] width 22 height 12
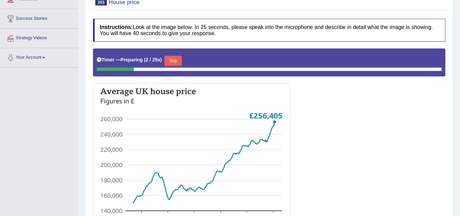
scroll to position [34, 0]
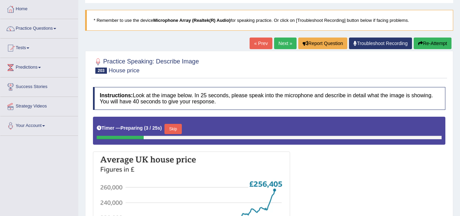
click at [279, 44] on link "Next »" at bounding box center [285, 43] width 22 height 12
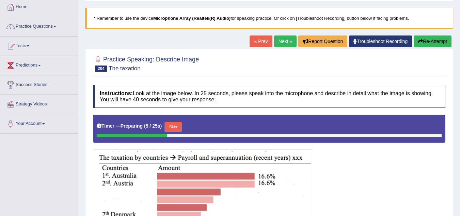
scroll to position [34, 0]
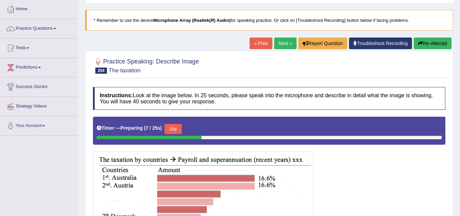
click at [284, 44] on link "Next »" at bounding box center [285, 43] width 22 height 12
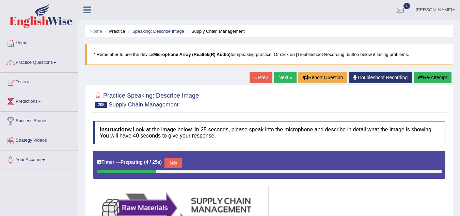
click at [289, 75] on link "Next »" at bounding box center [285, 78] width 22 height 12
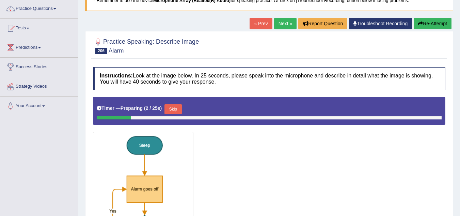
click at [286, 24] on link "Next »" at bounding box center [285, 24] width 22 height 12
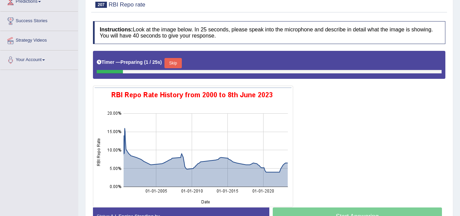
scroll to position [34, 0]
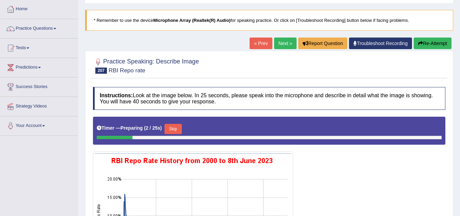
click at [287, 45] on link "Next »" at bounding box center [285, 43] width 22 height 12
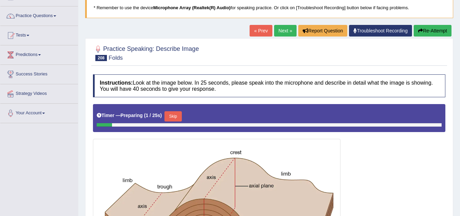
scroll to position [46, 0]
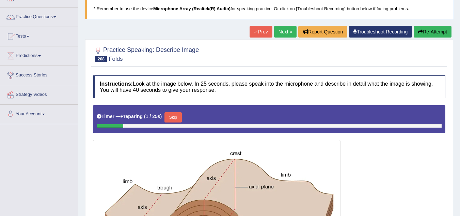
click at [287, 32] on link "Next »" at bounding box center [285, 32] width 22 height 12
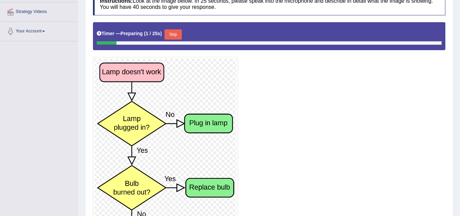
scroll to position [115, 0]
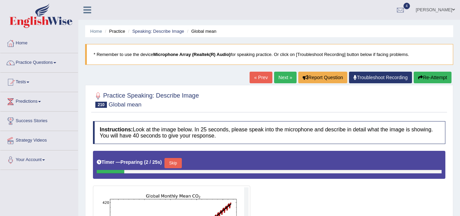
click at [284, 76] on link "Next »" at bounding box center [285, 78] width 22 height 12
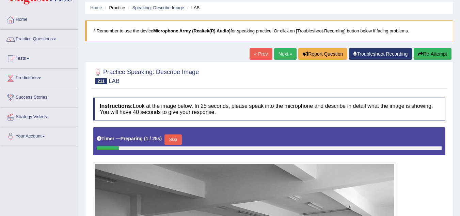
click at [291, 53] on link "Next »" at bounding box center [285, 54] width 22 height 12
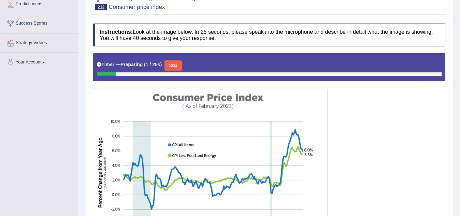
scroll to position [34, 0]
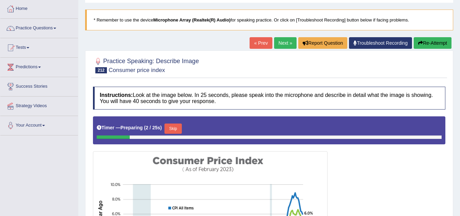
click at [291, 41] on link "Next »" at bounding box center [285, 43] width 22 height 12
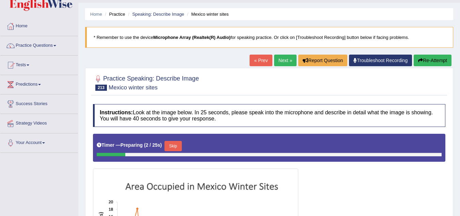
click at [289, 61] on link "Next »" at bounding box center [285, 60] width 22 height 12
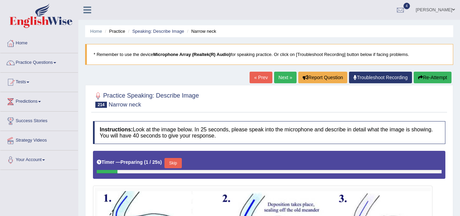
click at [285, 74] on link "Next »" at bounding box center [285, 78] width 22 height 12
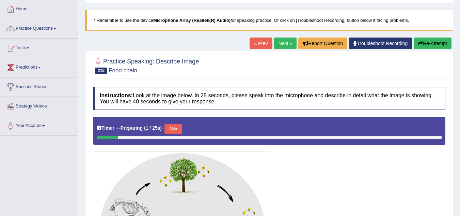
click at [289, 45] on link "Next »" at bounding box center [285, 43] width 22 height 12
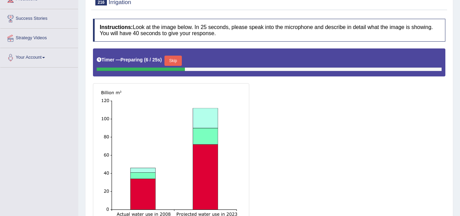
click at [178, 62] on button "Skip" at bounding box center [172, 60] width 17 height 10
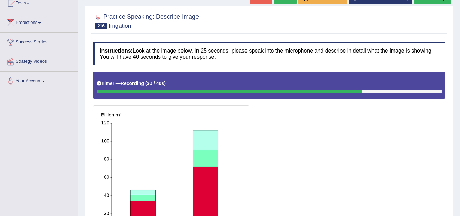
scroll to position [136, 0]
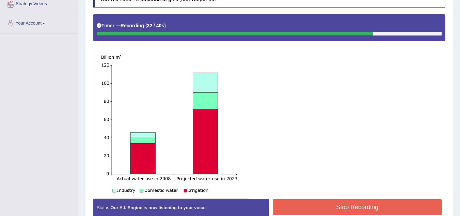
click at [307, 204] on button "Stop Recording" at bounding box center [358, 207] width 170 height 16
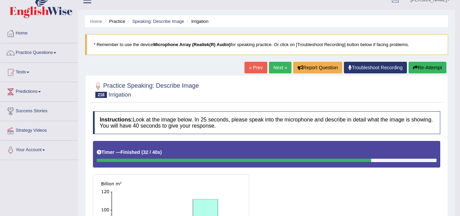
scroll to position [0, 0]
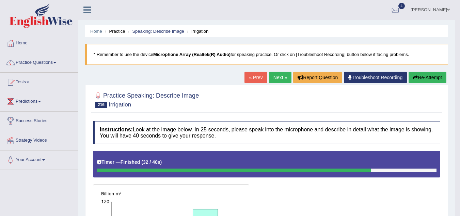
click at [277, 77] on link "Next »" at bounding box center [280, 78] width 22 height 12
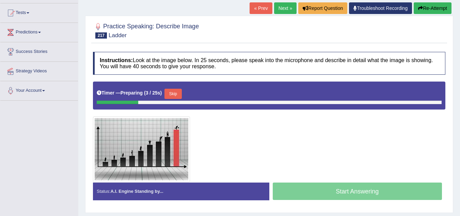
scroll to position [68, 0]
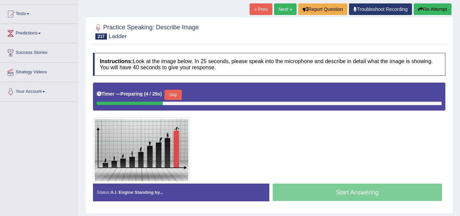
click at [170, 95] on button "Skip" at bounding box center [172, 95] width 17 height 10
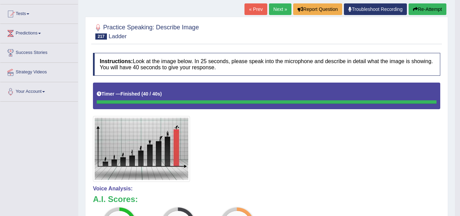
click at [281, 7] on link "Next »" at bounding box center [280, 9] width 22 height 12
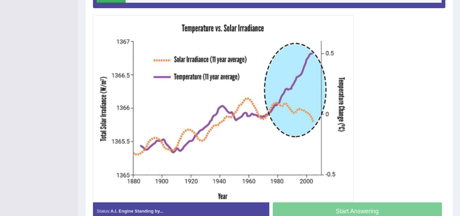
scroll to position [68, 0]
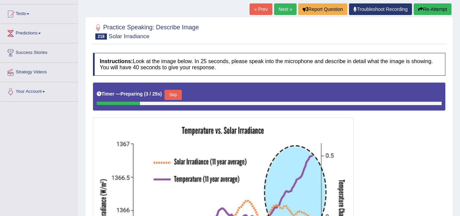
click at [281, 11] on link "Next »" at bounding box center [285, 9] width 22 height 12
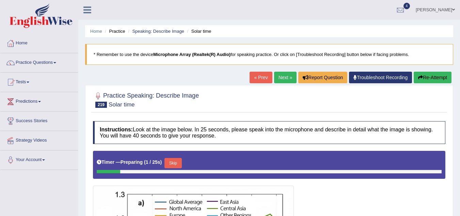
click at [285, 79] on link "Next »" at bounding box center [285, 78] width 22 height 12
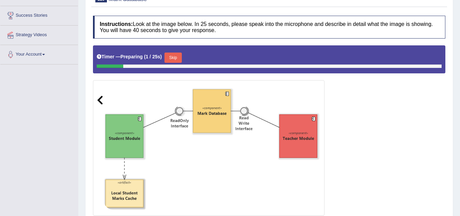
scroll to position [55, 0]
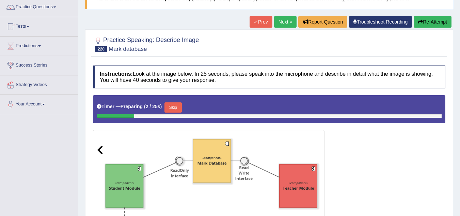
click at [282, 23] on link "Next »" at bounding box center [285, 22] width 22 height 12
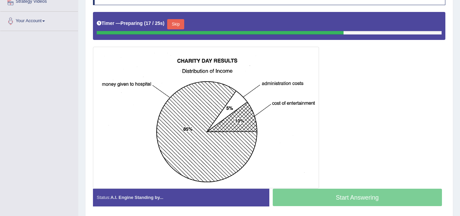
scroll to position [164, 0]
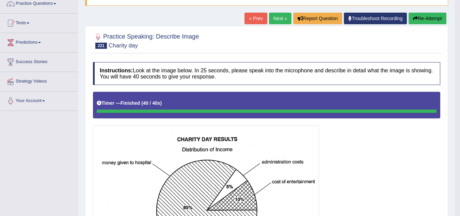
scroll to position [0, 0]
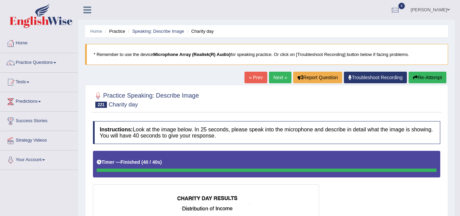
click at [280, 77] on link "Next »" at bounding box center [280, 78] width 22 height 12
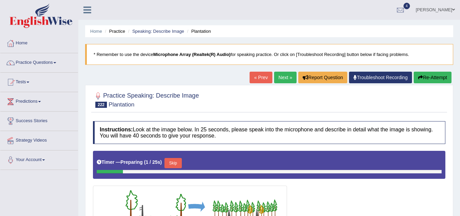
click at [280, 76] on link "Next »" at bounding box center [285, 78] width 22 height 12
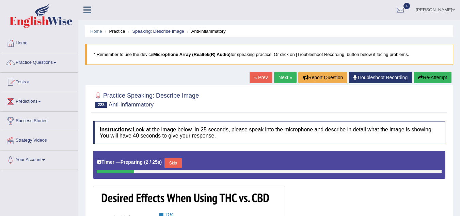
click at [280, 76] on link "Next »" at bounding box center [285, 78] width 22 height 12
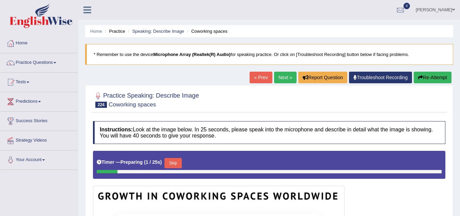
click at [280, 76] on link "Next »" at bounding box center [285, 78] width 22 height 12
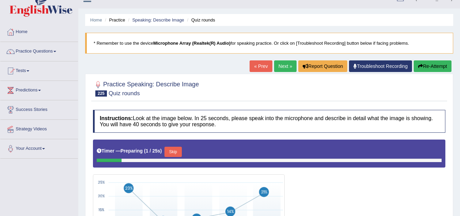
click at [282, 67] on link "Next »" at bounding box center [285, 66] width 22 height 12
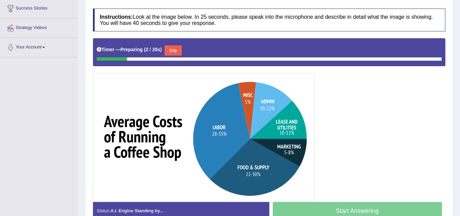
scroll to position [102, 0]
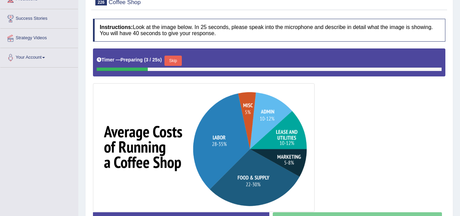
click at [175, 60] on button "Skip" at bounding box center [172, 60] width 17 height 10
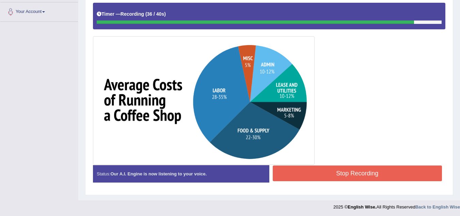
scroll to position [149, 0]
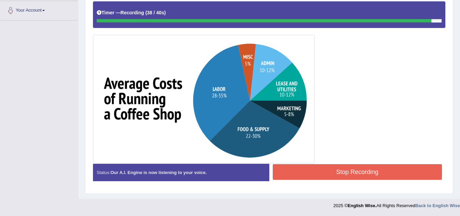
click at [335, 171] on button "Stop Recording" at bounding box center [358, 172] width 170 height 16
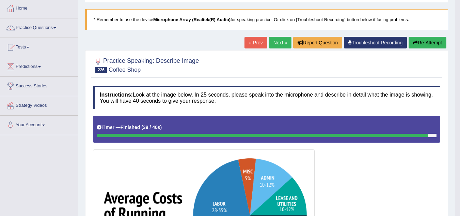
scroll to position [19, 0]
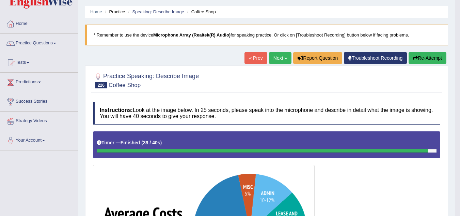
click at [278, 57] on link "Next »" at bounding box center [280, 58] width 22 height 12
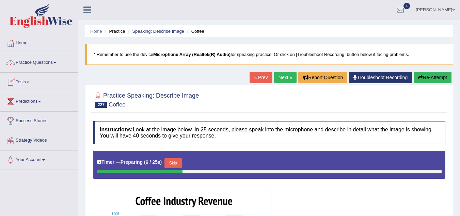
click at [260, 76] on link "« Prev" at bounding box center [261, 78] width 22 height 12
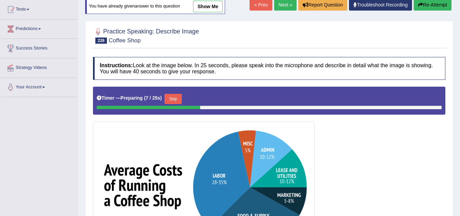
scroll to position [34, 0]
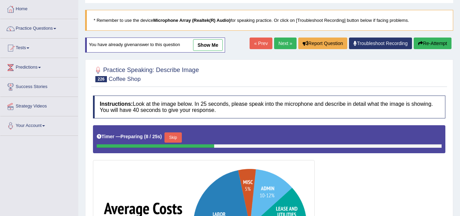
click at [275, 43] on link "Next »" at bounding box center [285, 43] width 22 height 12
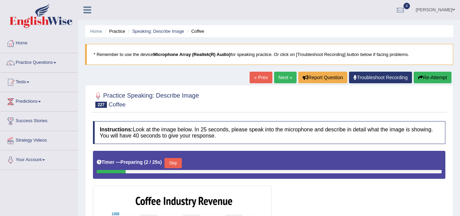
click at [287, 76] on link "Next »" at bounding box center [285, 78] width 22 height 12
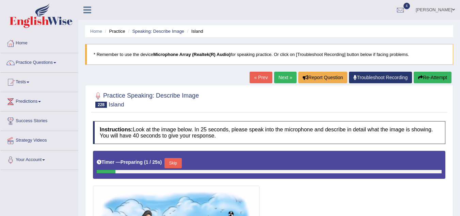
click at [279, 80] on link "Next »" at bounding box center [285, 78] width 22 height 12
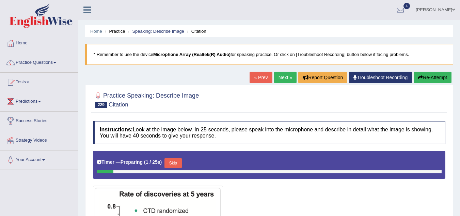
click at [280, 77] on link "Next »" at bounding box center [285, 78] width 22 height 12
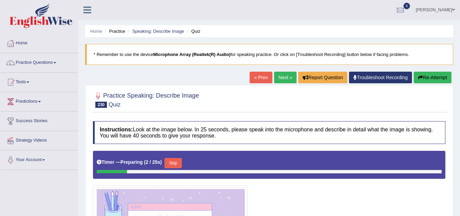
click at [280, 79] on link "Next »" at bounding box center [285, 78] width 22 height 12
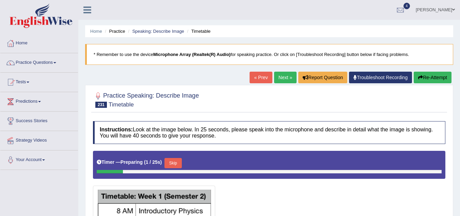
click at [280, 80] on link "Next »" at bounding box center [285, 78] width 22 height 12
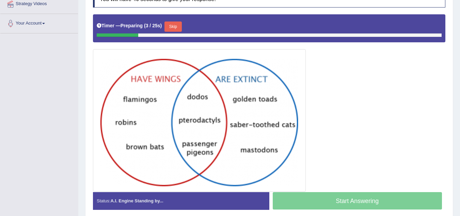
click at [180, 25] on button "Skip" at bounding box center [172, 26] width 17 height 10
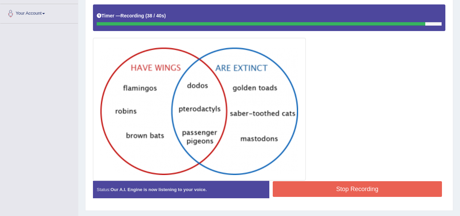
scroll to position [163, 0]
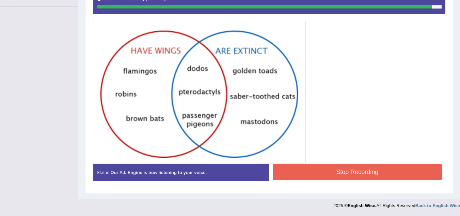
click at [349, 170] on button "Stop Recording" at bounding box center [358, 172] width 170 height 16
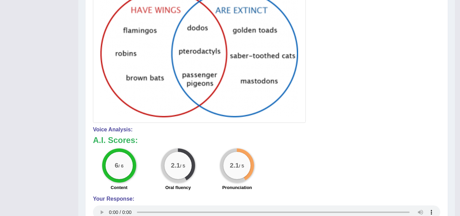
scroll to position [67, 0]
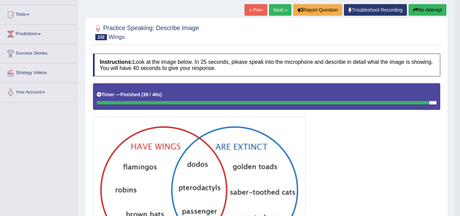
click at [281, 9] on link "Next »" at bounding box center [280, 10] width 22 height 12
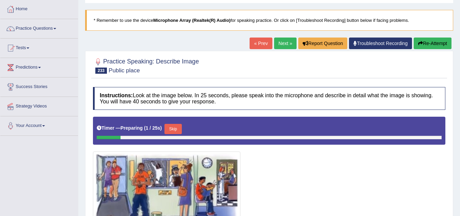
click at [279, 46] on link "Next »" at bounding box center [285, 43] width 22 height 12
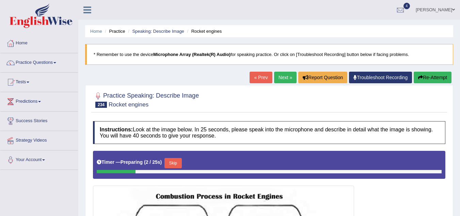
click at [283, 79] on link "Next »" at bounding box center [285, 78] width 22 height 12
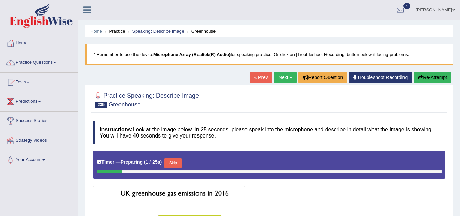
click at [283, 78] on link "Next »" at bounding box center [285, 78] width 22 height 12
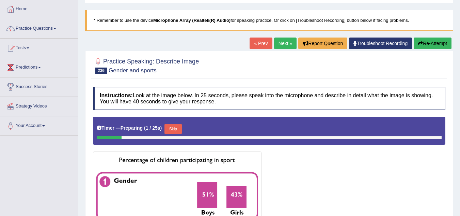
click at [286, 41] on link "Next »" at bounding box center [285, 43] width 22 height 12
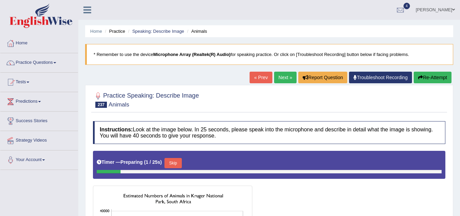
click at [281, 76] on link "Next »" at bounding box center [285, 78] width 22 height 12
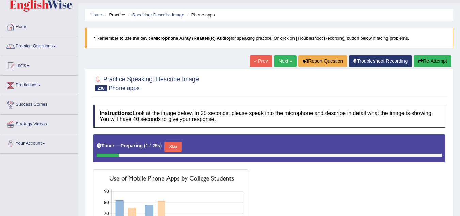
click at [283, 59] on link "Next »" at bounding box center [285, 61] width 22 height 12
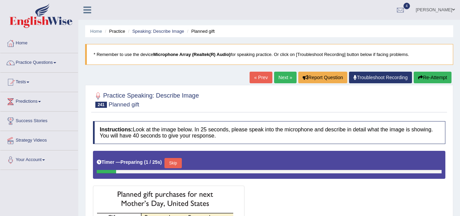
drag, startPoint x: 0, startPoint y: 0, endPoint x: 282, endPoint y: 77, distance: 292.6
click at [282, 77] on link "Next »" at bounding box center [285, 78] width 22 height 12
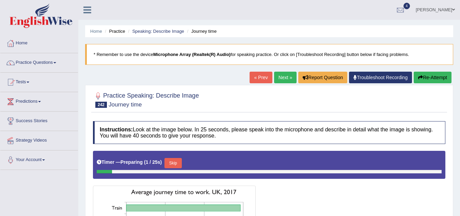
click at [283, 75] on link "Next »" at bounding box center [285, 78] width 22 height 12
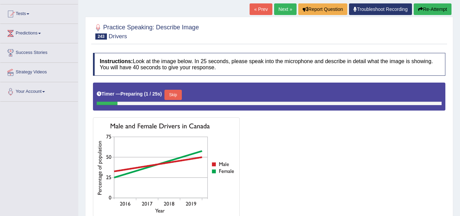
scroll to position [68, 0]
click at [288, 12] on link "Next »" at bounding box center [285, 9] width 22 height 12
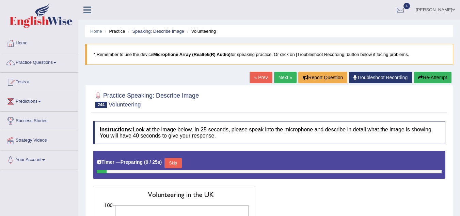
click at [289, 72] on link "Next »" at bounding box center [285, 78] width 22 height 12
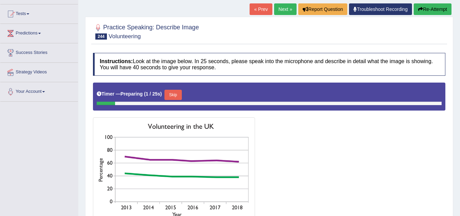
scroll to position [68, 0]
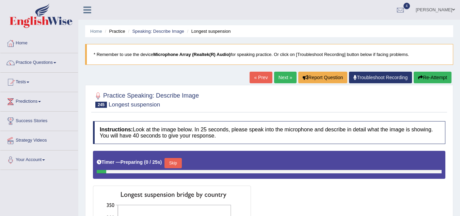
scroll to position [68, 0]
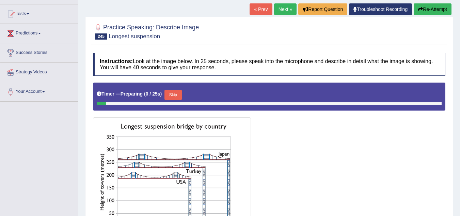
click at [288, 9] on link "Next »" at bounding box center [285, 9] width 22 height 12
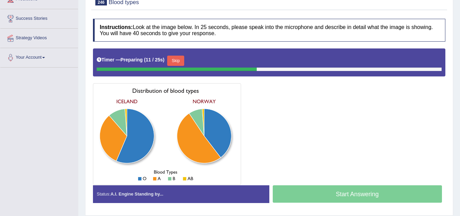
click at [176, 59] on button "Skip" at bounding box center [175, 60] width 17 height 10
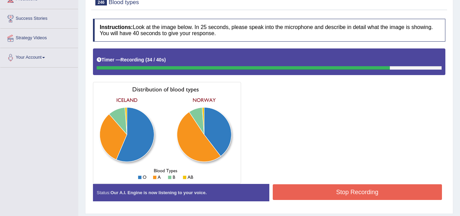
scroll to position [142, 0]
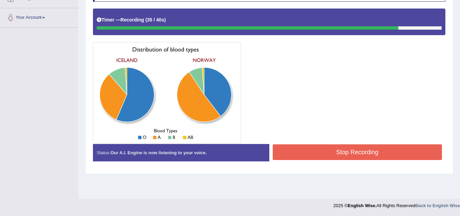
click at [309, 146] on button "Stop Recording" at bounding box center [358, 152] width 170 height 16
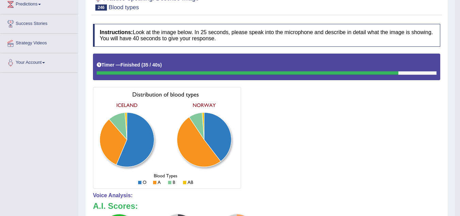
scroll to position [22, 0]
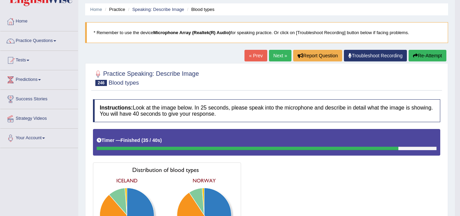
click at [284, 54] on link "Next »" at bounding box center [280, 56] width 22 height 12
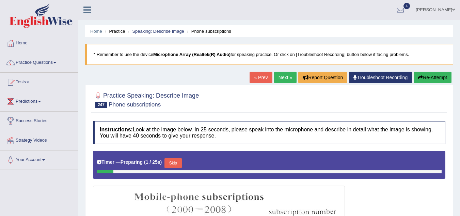
click at [280, 76] on link "Next »" at bounding box center [285, 78] width 22 height 12
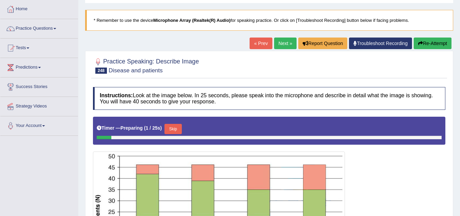
scroll to position [34, 0]
click at [285, 44] on link "Next »" at bounding box center [285, 43] width 22 height 12
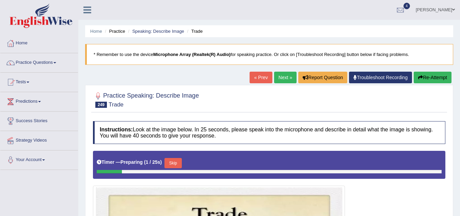
click at [282, 78] on link "Next »" at bounding box center [285, 78] width 22 height 12
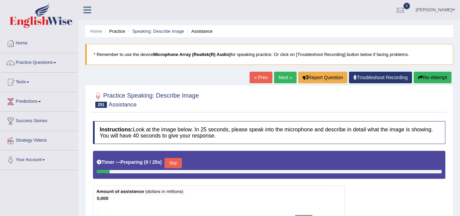
click at [283, 76] on link "Next »" at bounding box center [285, 78] width 22 height 12
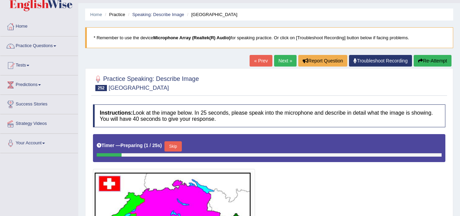
click at [289, 60] on link "Next »" at bounding box center [285, 61] width 22 height 12
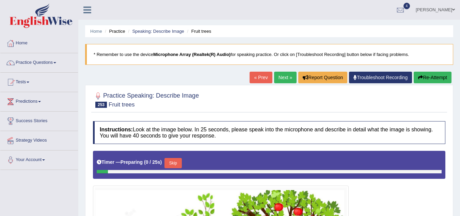
click at [289, 72] on link "Next »" at bounding box center [285, 78] width 22 height 12
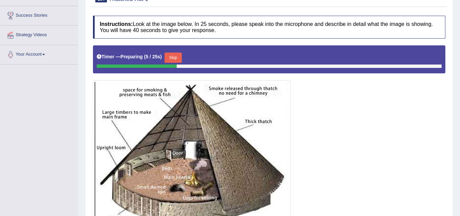
scroll to position [68, 0]
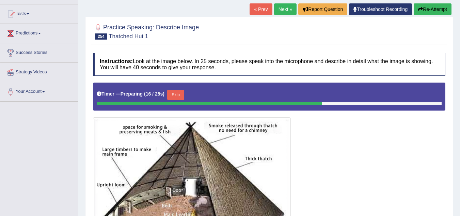
click at [182, 91] on button "Skip" at bounding box center [175, 95] width 17 height 10
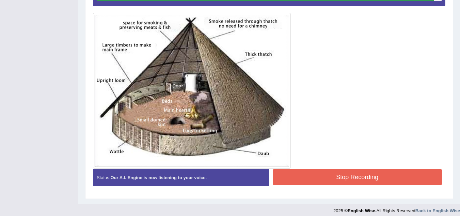
scroll to position [176, 0]
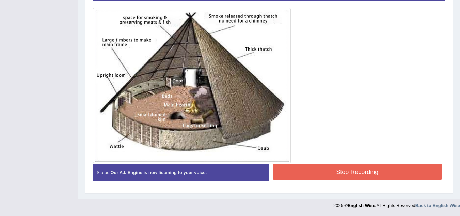
click at [377, 170] on button "Stop Recording" at bounding box center [358, 172] width 170 height 16
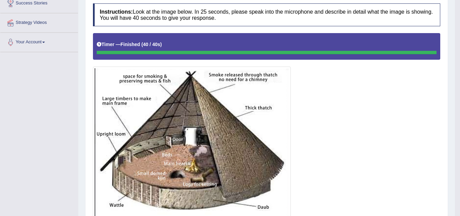
scroll to position [40, 0]
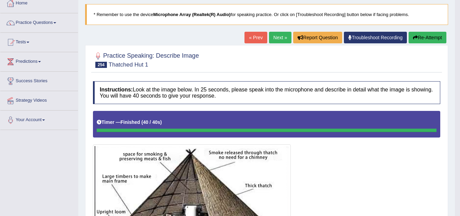
click at [34, 23] on link "Practice Questions" at bounding box center [39, 21] width 78 height 17
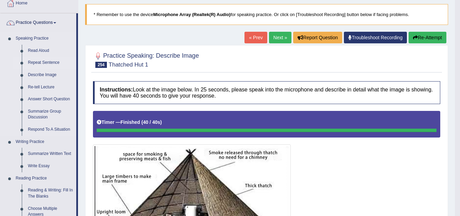
click at [35, 62] on link "Repeat Sentence" at bounding box center [50, 63] width 51 height 12
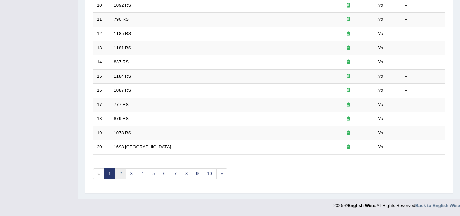
click at [121, 176] on link "2" at bounding box center [120, 173] width 11 height 11
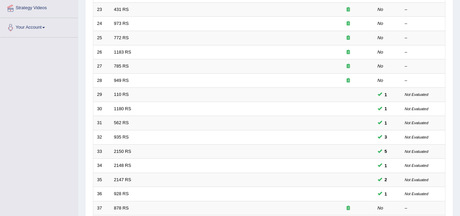
scroll to position [235, 0]
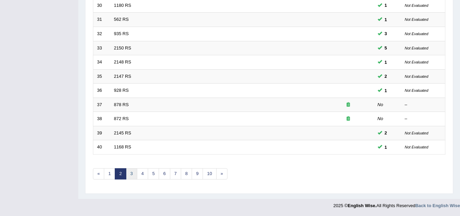
click at [134, 175] on link "3" at bounding box center [131, 173] width 11 height 11
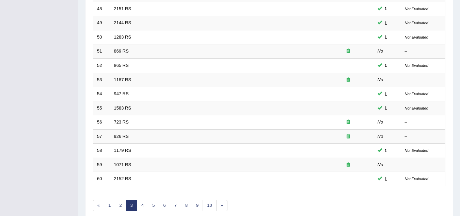
scroll to position [204, 0]
click at [146, 205] on link "4" at bounding box center [142, 204] width 11 height 11
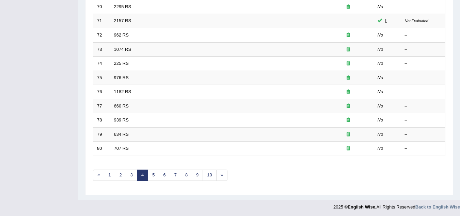
scroll to position [235, 0]
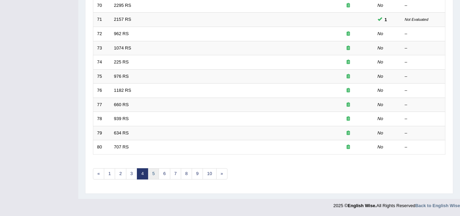
click at [158, 169] on link "5" at bounding box center [153, 173] width 11 height 11
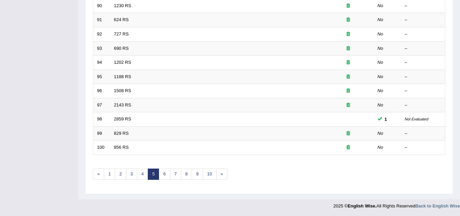
scroll to position [235, 0]
click at [162, 176] on link "6" at bounding box center [164, 173] width 11 height 11
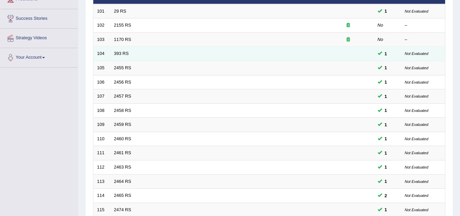
scroll to position [235, 0]
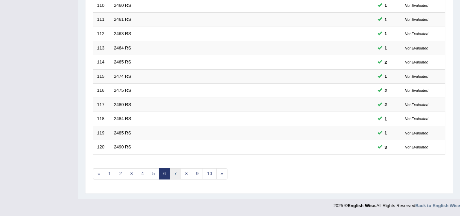
click at [175, 172] on link "7" at bounding box center [175, 173] width 11 height 11
click at [175, 172] on link "8" at bounding box center [175, 173] width 11 height 11
click at [175, 173] on link "9" at bounding box center [175, 173] width 11 height 11
click at [178, 174] on link "10" at bounding box center [177, 173] width 14 height 11
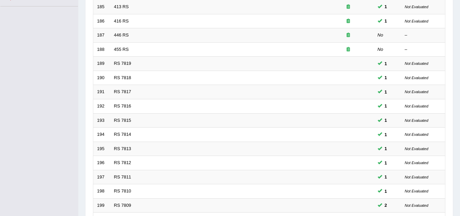
scroll to position [235, 0]
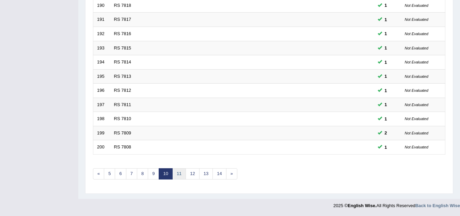
click at [178, 172] on link "11" at bounding box center [179, 173] width 14 height 11
click at [178, 172] on link "12" at bounding box center [182, 173] width 14 height 11
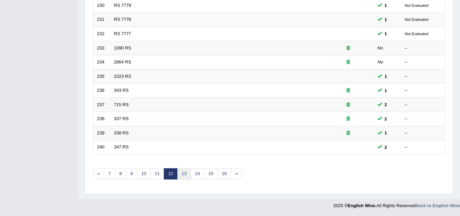
click at [183, 171] on link "13" at bounding box center [184, 173] width 14 height 11
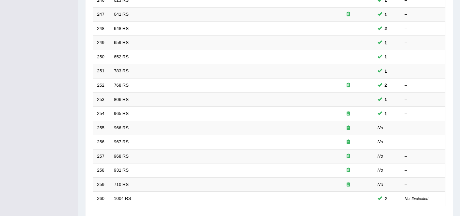
scroll to position [235, 0]
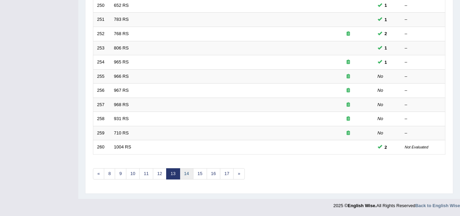
click at [183, 171] on link "14" at bounding box center [187, 173] width 14 height 11
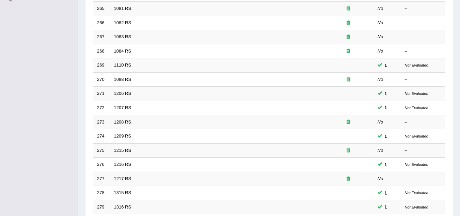
scroll to position [235, 0]
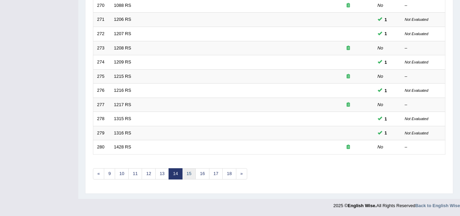
click at [188, 172] on link "15" at bounding box center [189, 173] width 14 height 11
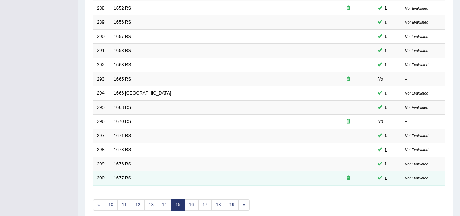
scroll to position [235, 0]
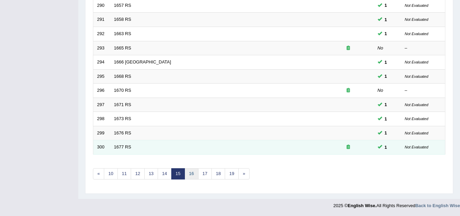
click at [188, 172] on link "16" at bounding box center [192, 173] width 14 height 11
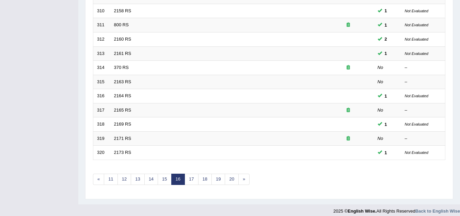
scroll to position [235, 0]
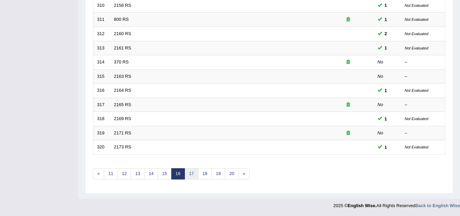
click at [192, 173] on link "17" at bounding box center [192, 173] width 14 height 11
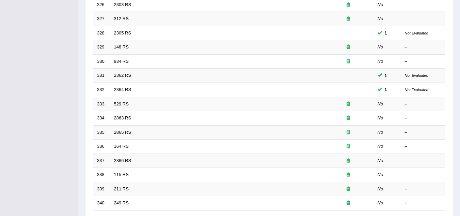
scroll to position [235, 0]
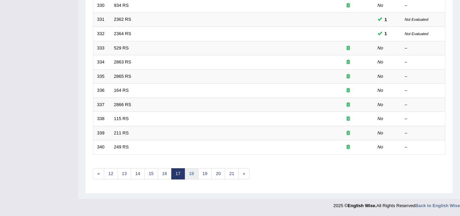
click at [192, 173] on link "18" at bounding box center [192, 173] width 14 height 11
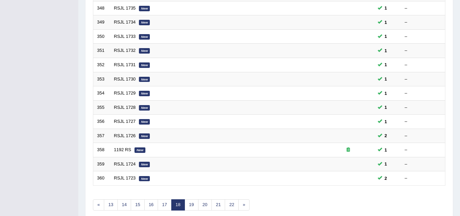
scroll to position [235, 0]
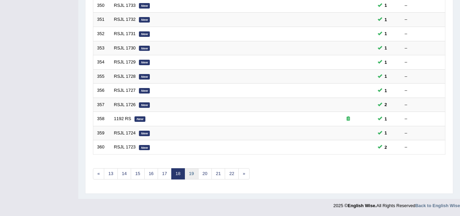
click at [192, 173] on link "19" at bounding box center [192, 173] width 14 height 11
click at [192, 173] on link "20" at bounding box center [192, 173] width 14 height 11
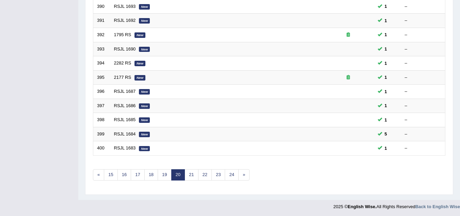
scroll to position [235, 0]
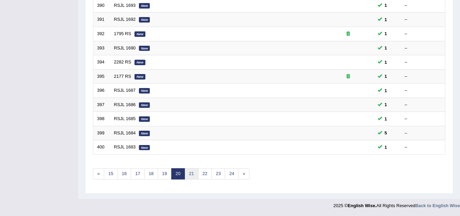
click at [192, 173] on link "21" at bounding box center [192, 173] width 14 height 11
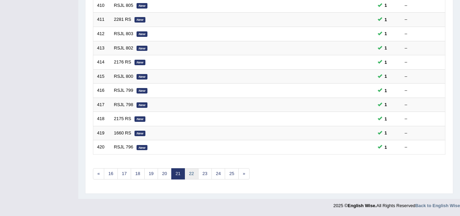
click at [192, 173] on link "22" at bounding box center [192, 173] width 14 height 11
click at [192, 173] on link "23" at bounding box center [192, 173] width 14 height 11
click at [192, 173] on link "24" at bounding box center [192, 173] width 14 height 11
click at [192, 173] on link "25" at bounding box center [192, 173] width 14 height 11
click at [192, 173] on link "26" at bounding box center [192, 173] width 14 height 11
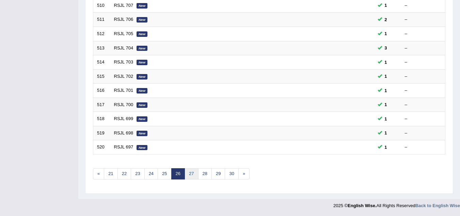
click at [192, 173] on link "27" at bounding box center [192, 173] width 14 height 11
click at [192, 173] on link "28" at bounding box center [192, 173] width 14 height 11
click at [192, 173] on link "29" at bounding box center [192, 173] width 14 height 11
click at [192, 173] on link "30" at bounding box center [192, 173] width 14 height 11
drag, startPoint x: 0, startPoint y: 0, endPoint x: 192, endPoint y: 173, distance: 258.7
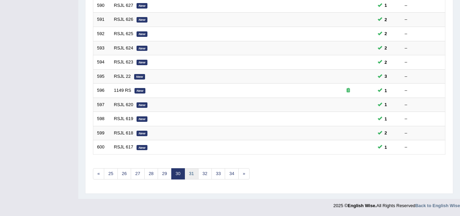
click at [192, 173] on link "31" at bounding box center [192, 173] width 14 height 11
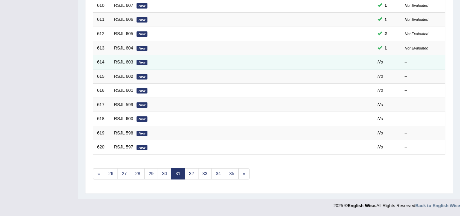
click at [129, 61] on link "RSJL 603" at bounding box center [123, 61] width 19 height 5
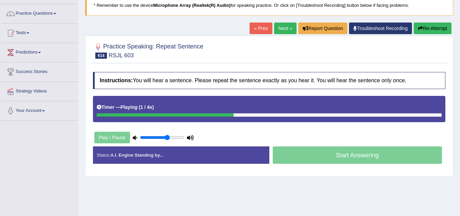
scroll to position [34, 0]
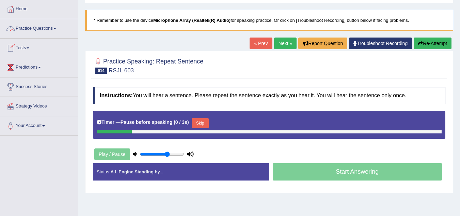
click at [50, 28] on link "Practice Questions" at bounding box center [39, 27] width 78 height 17
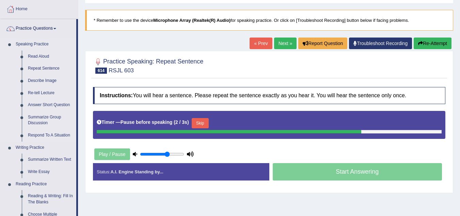
scroll to position [0, 0]
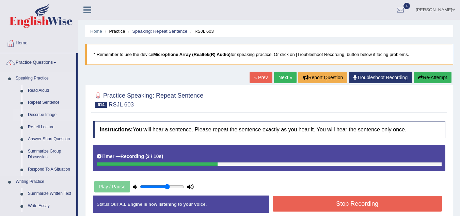
click at [46, 114] on link "Describe Image" at bounding box center [50, 115] width 51 height 12
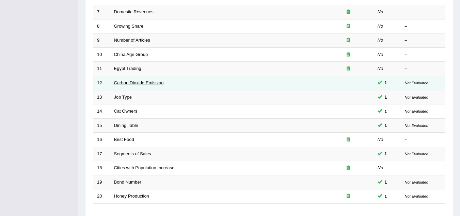
scroll to position [235, 0]
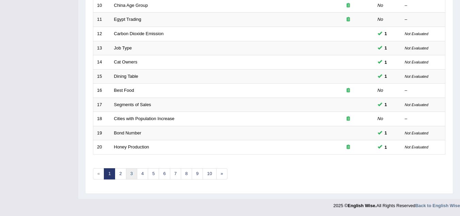
click at [132, 174] on link "3" at bounding box center [131, 173] width 11 height 11
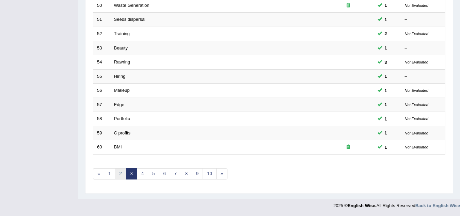
click at [120, 172] on link "2" at bounding box center [120, 173] width 11 height 11
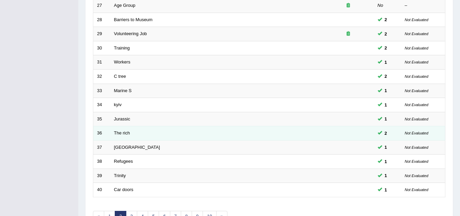
scroll to position [235, 0]
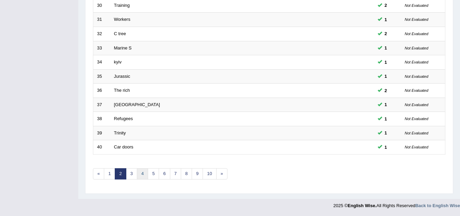
click at [144, 173] on link "4" at bounding box center [142, 173] width 11 height 11
